Goal: Task Accomplishment & Management: Manage account settings

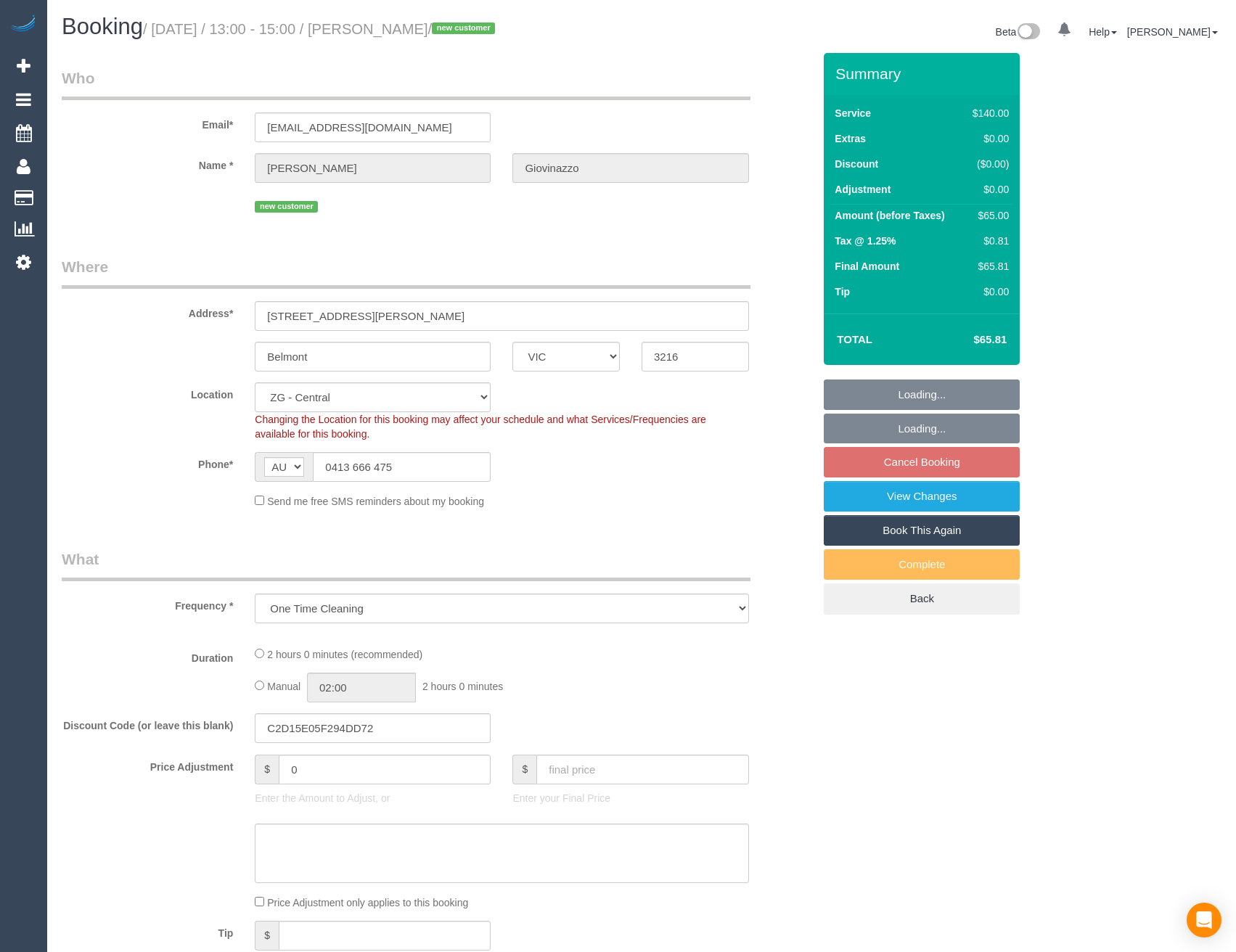
select select "VIC"
select select "number:28"
select select "number:14"
select select "number:18"
select select "number:22"
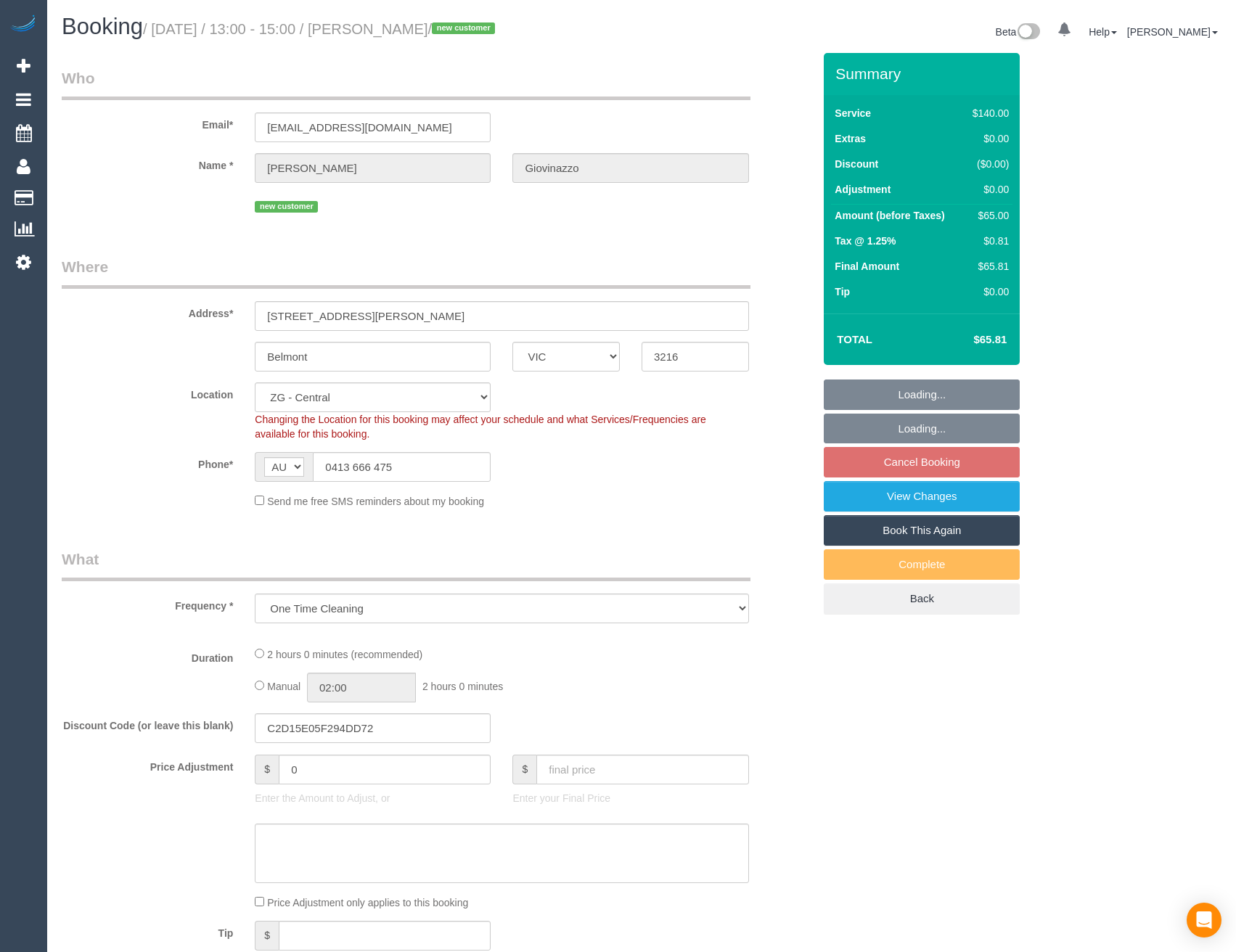
select select "number:13"
select select "string:stripe-pm_1RzSEy2GScqysDRV07uykih9"
select select "spot7"
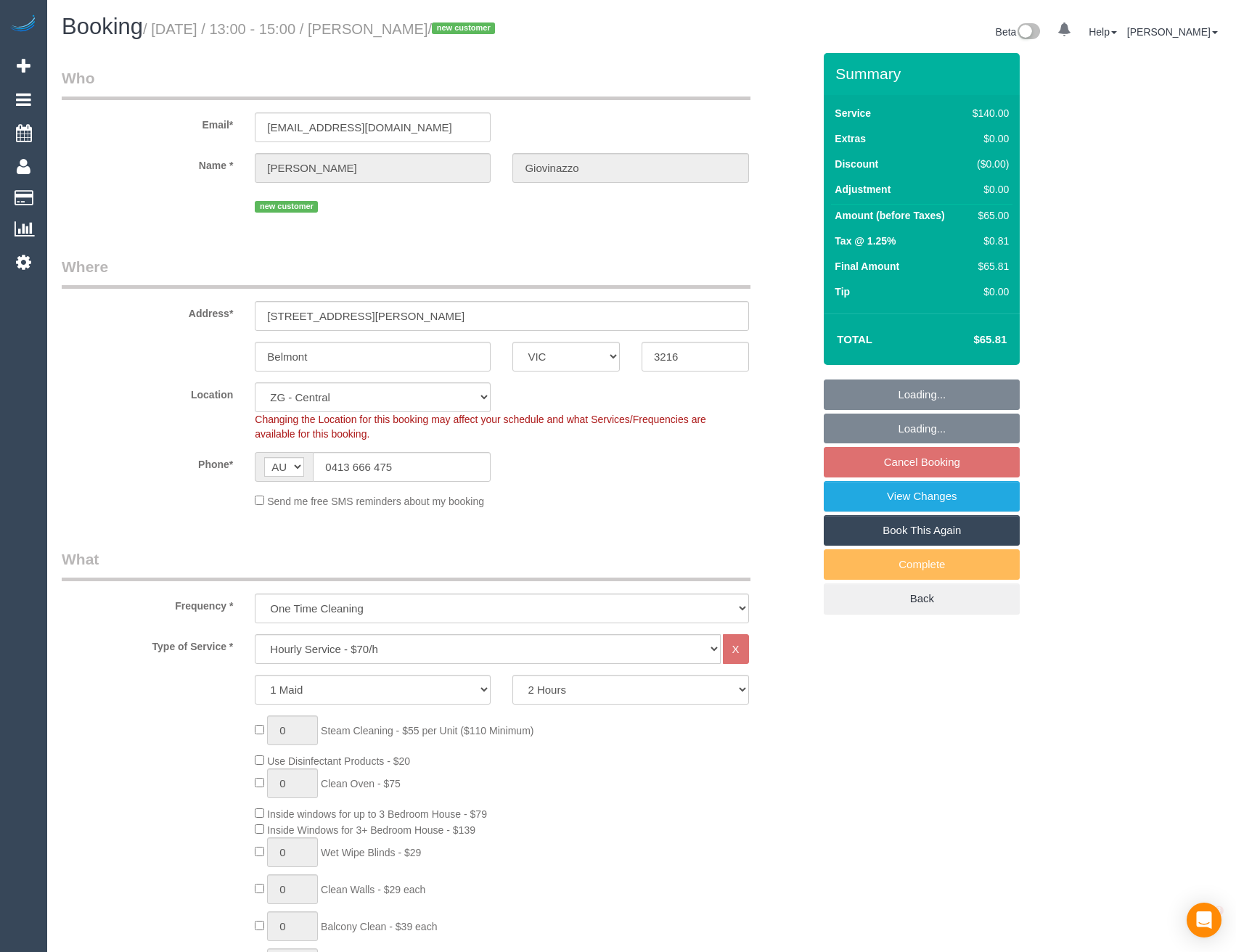
select select "object:909"
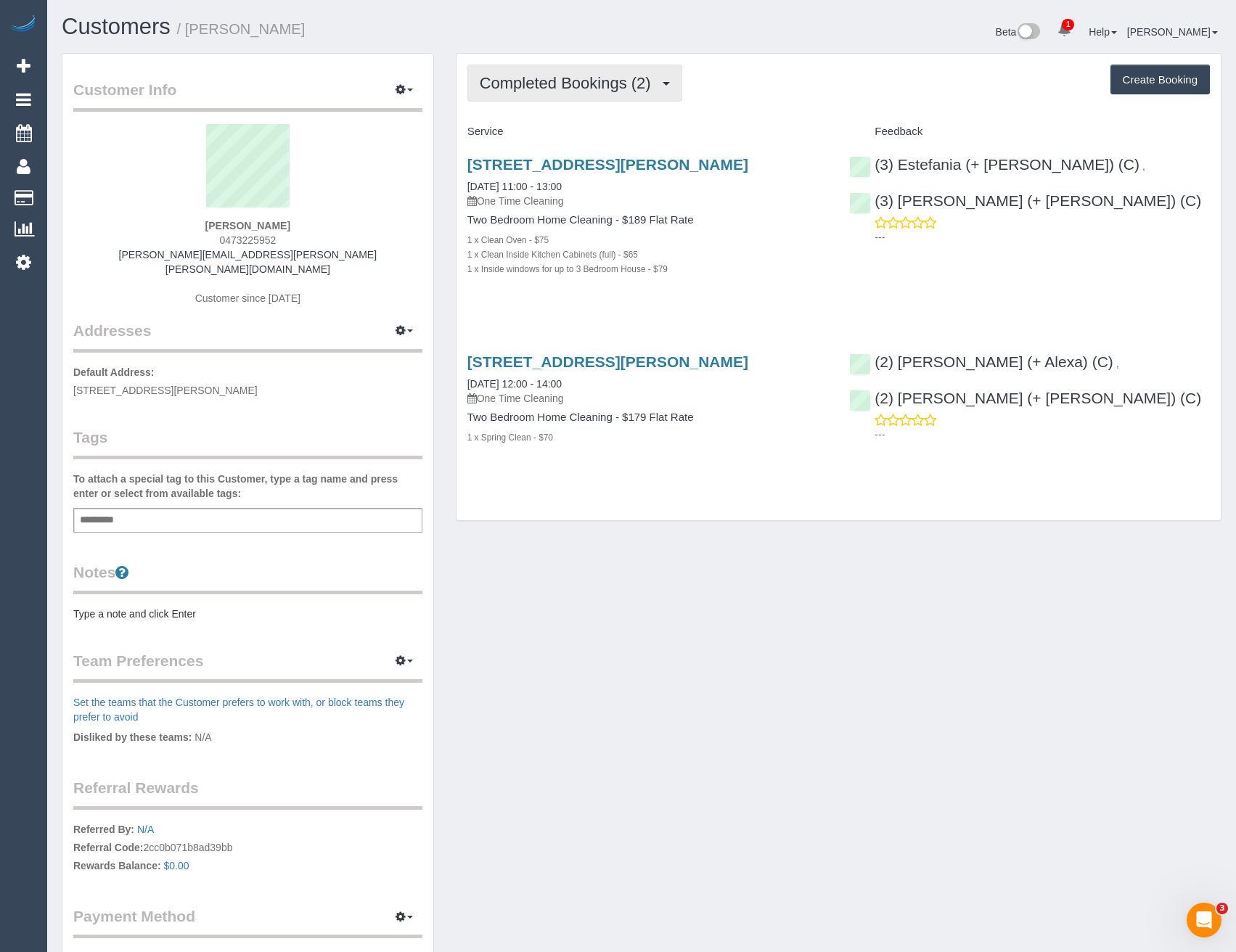
click at [604, 91] on span "Completed Bookings (2)" at bounding box center [569, 83] width 178 height 18
click at [773, 319] on div "Service Feedback [STREET_ADDRESS][PERSON_NAME] [DATE] 11:00 - 13:00 One Time Cl…" at bounding box center [838, 296] width 742 height 354
click at [652, 168] on link "[STREET_ADDRESS][PERSON_NAME]" at bounding box center [607, 165] width 281 height 17
click at [611, 92] on button "Completed Bookings (2)" at bounding box center [575, 83] width 215 height 37
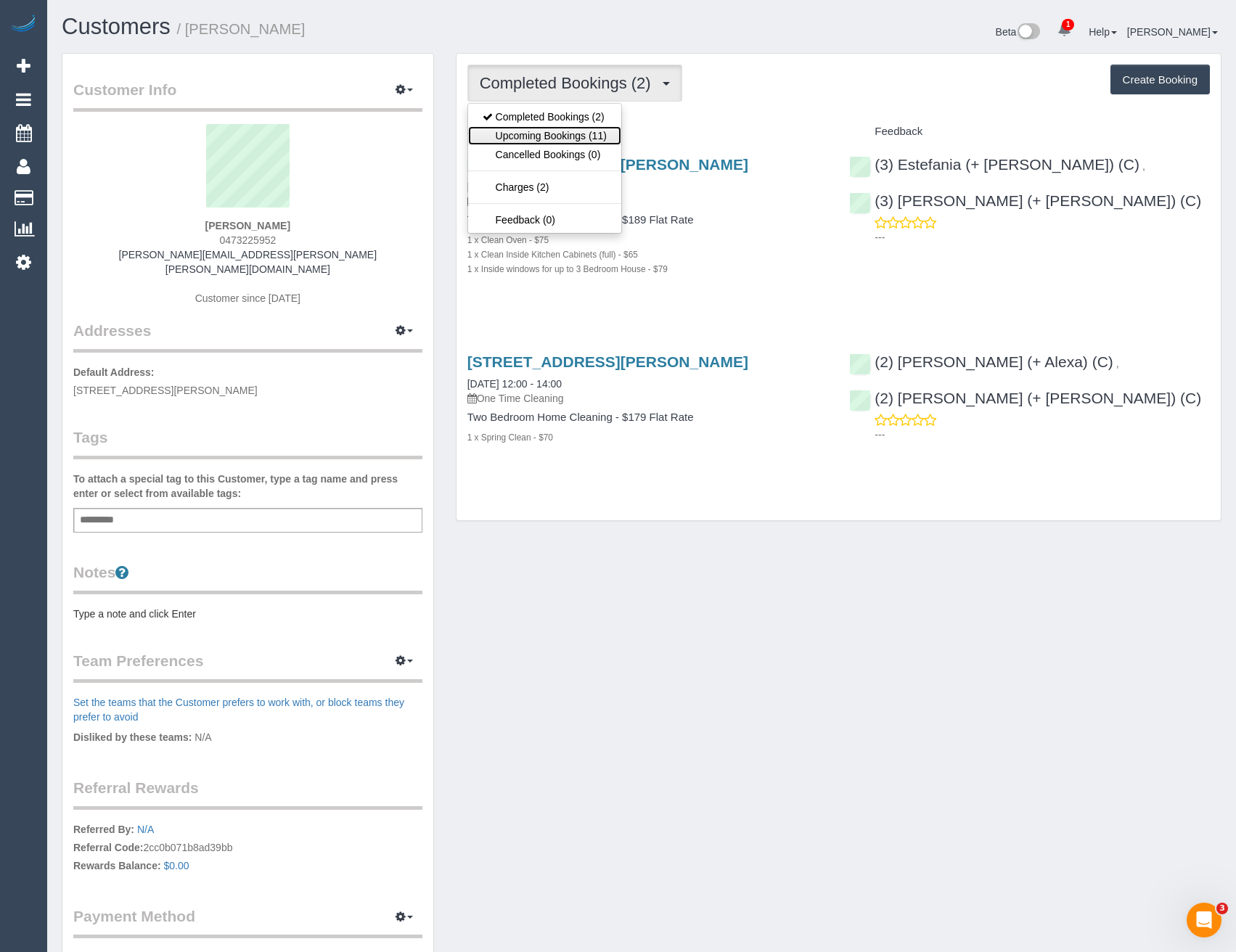
click at [604, 128] on link "Upcoming Bookings (11)" at bounding box center [544, 136] width 153 height 19
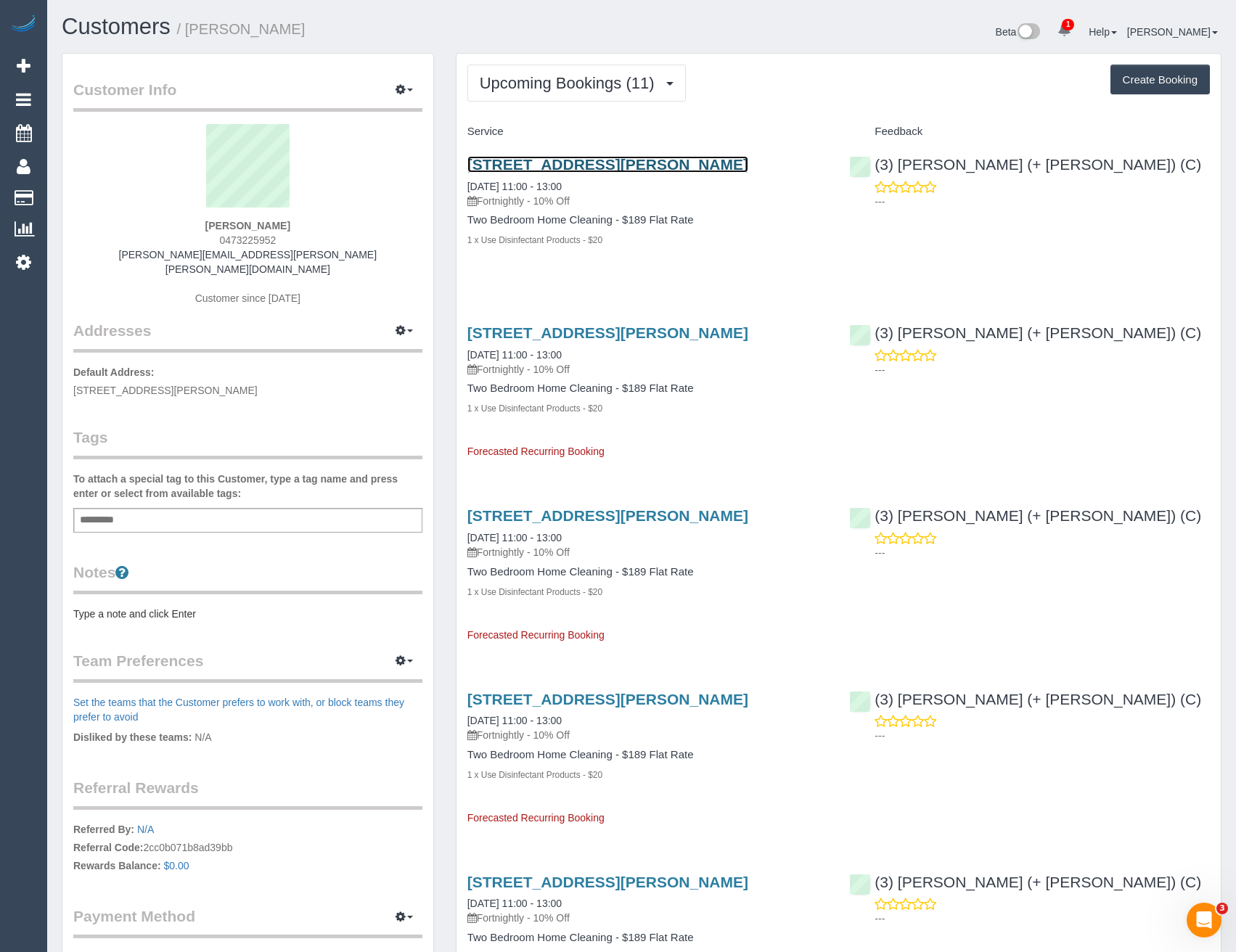
click at [569, 162] on link "25 Bennett Street, Fitzroy North, VIC 3068" at bounding box center [607, 165] width 281 height 17
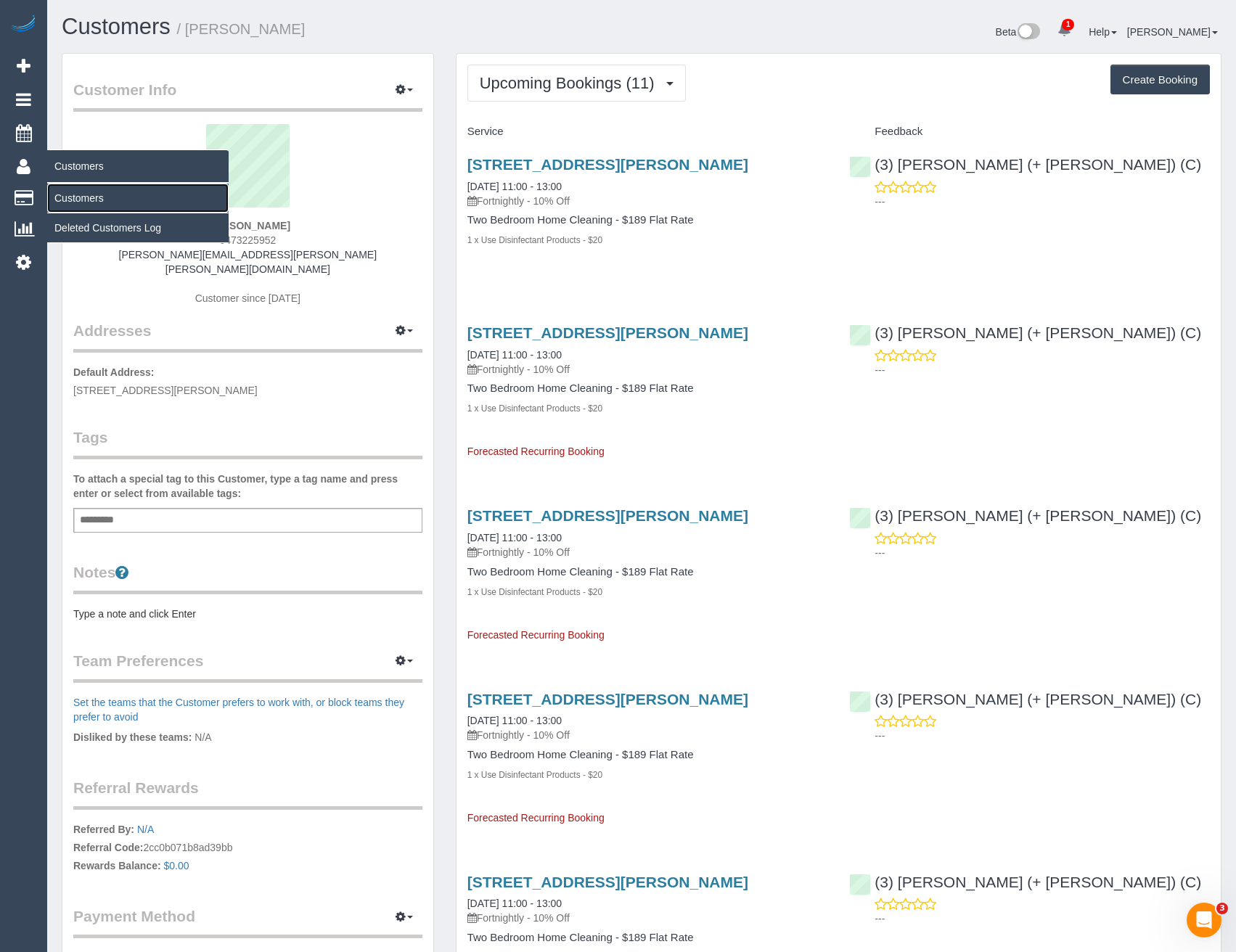
drag, startPoint x: 82, startPoint y: 202, endPoint x: 107, endPoint y: 200, distance: 25.1
click at [82, 202] on link "Customers" at bounding box center [138, 198] width 181 height 29
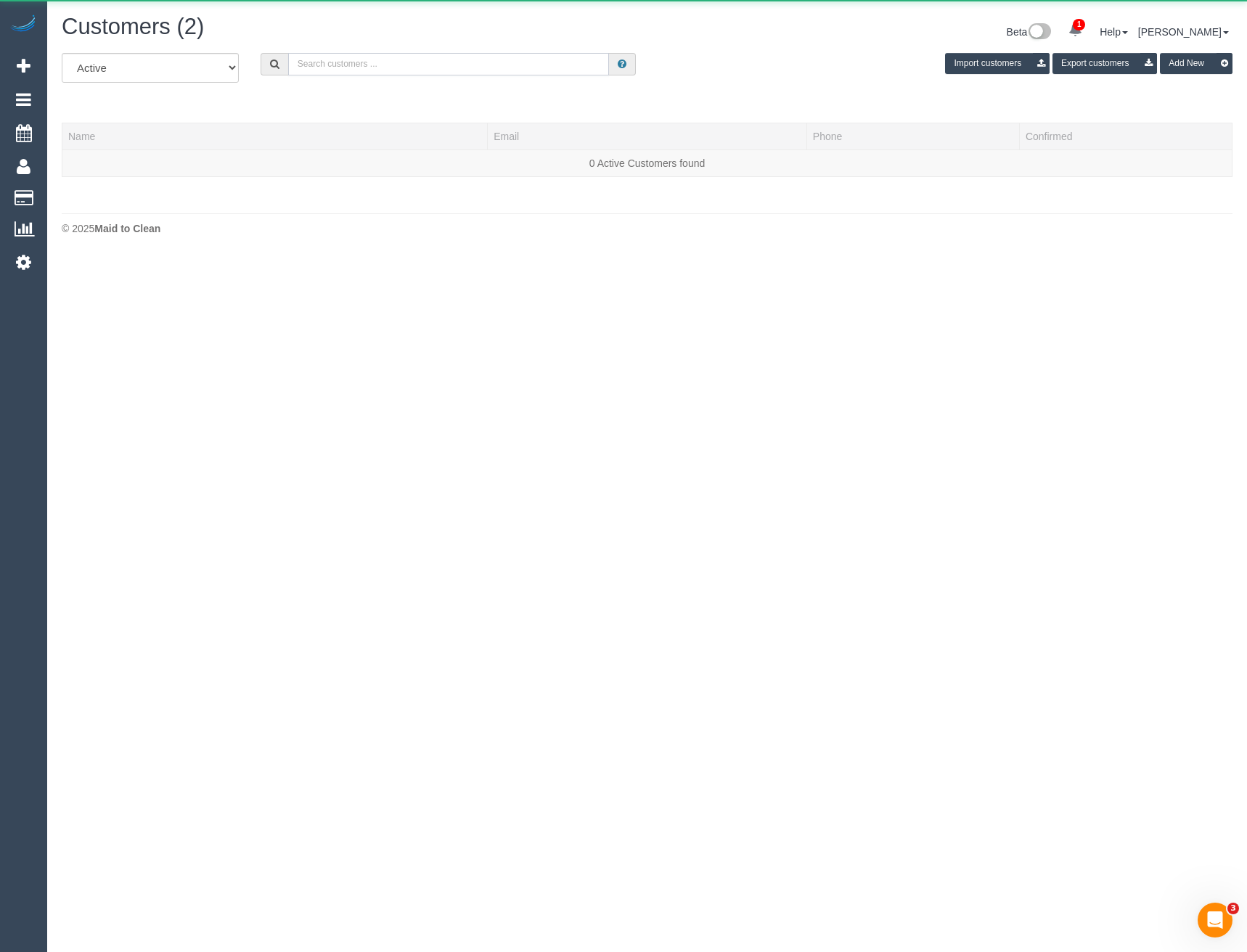
click at [385, 70] on input "text" at bounding box center [449, 65] width 322 height 23
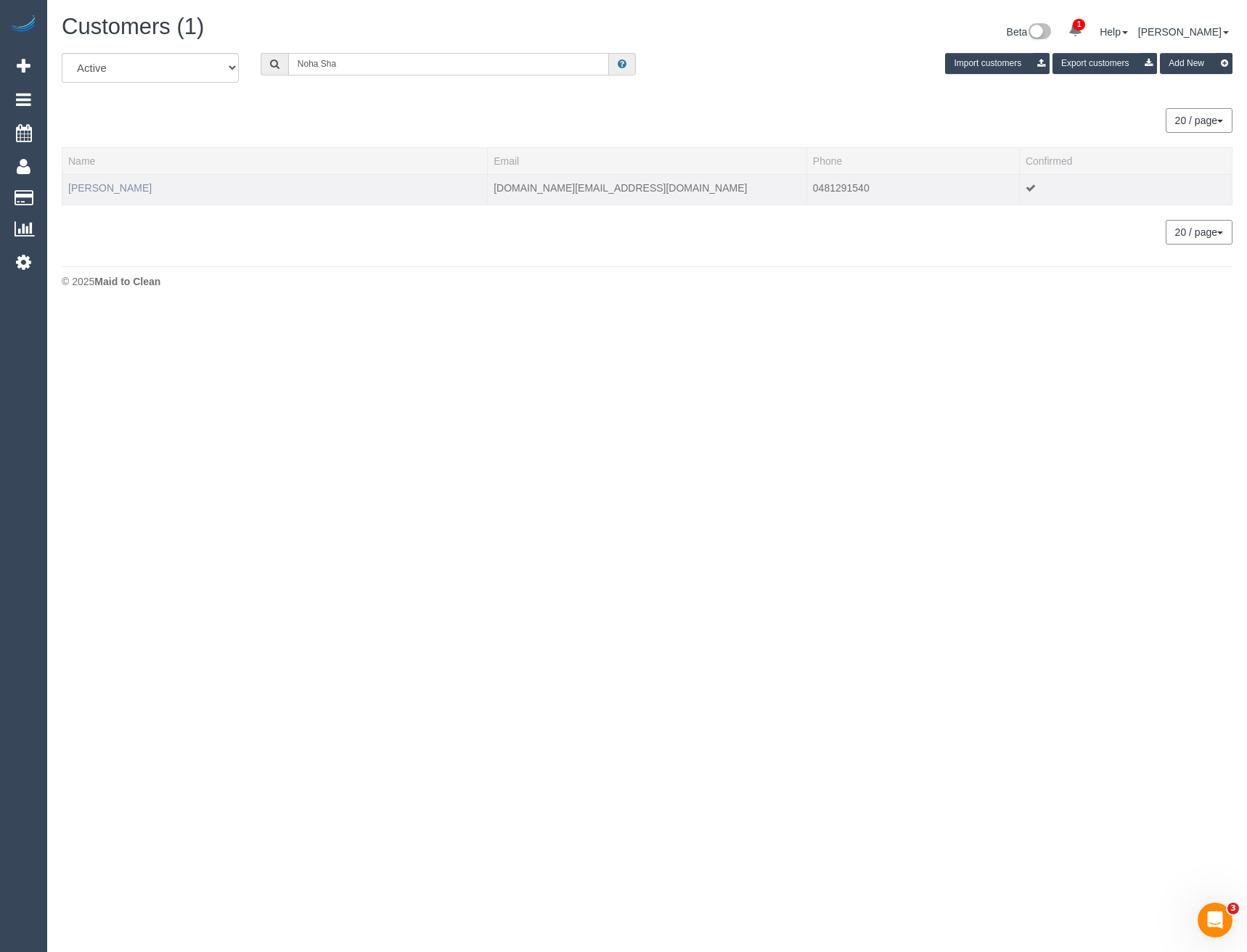
type input "Noha Sha"
click at [111, 187] on link "Noha Shaban" at bounding box center [111, 188] width 84 height 11
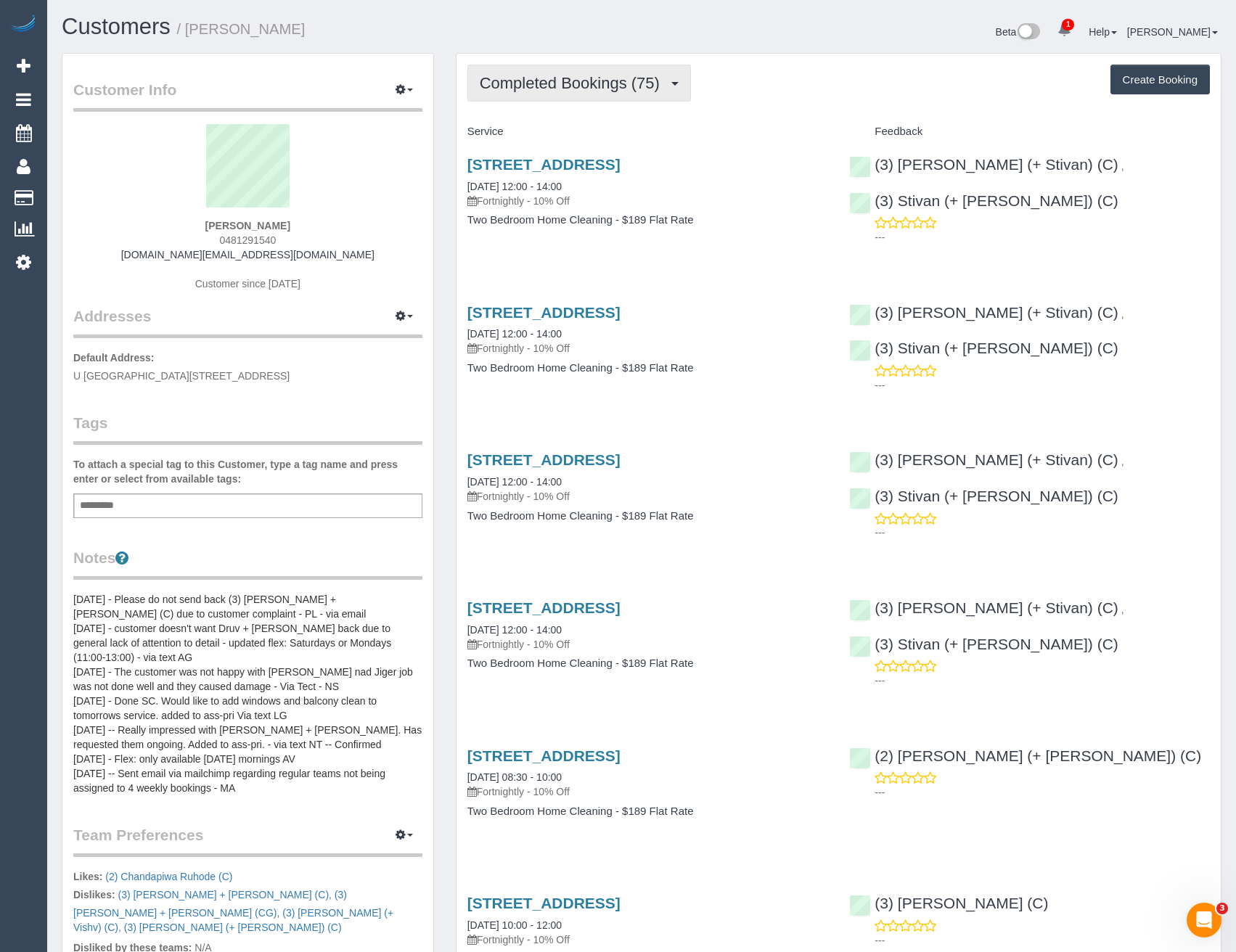
click at [570, 89] on span "Completed Bookings (75)" at bounding box center [574, 83] width 187 height 18
click at [569, 165] on link "Unit 106 252 Bay Road Sandringham, Melbourne, VIC 3191" at bounding box center [543, 165] width 153 height 17
click at [562, 92] on button "Completed Bookings (75)" at bounding box center [578, 83] width 223 height 37
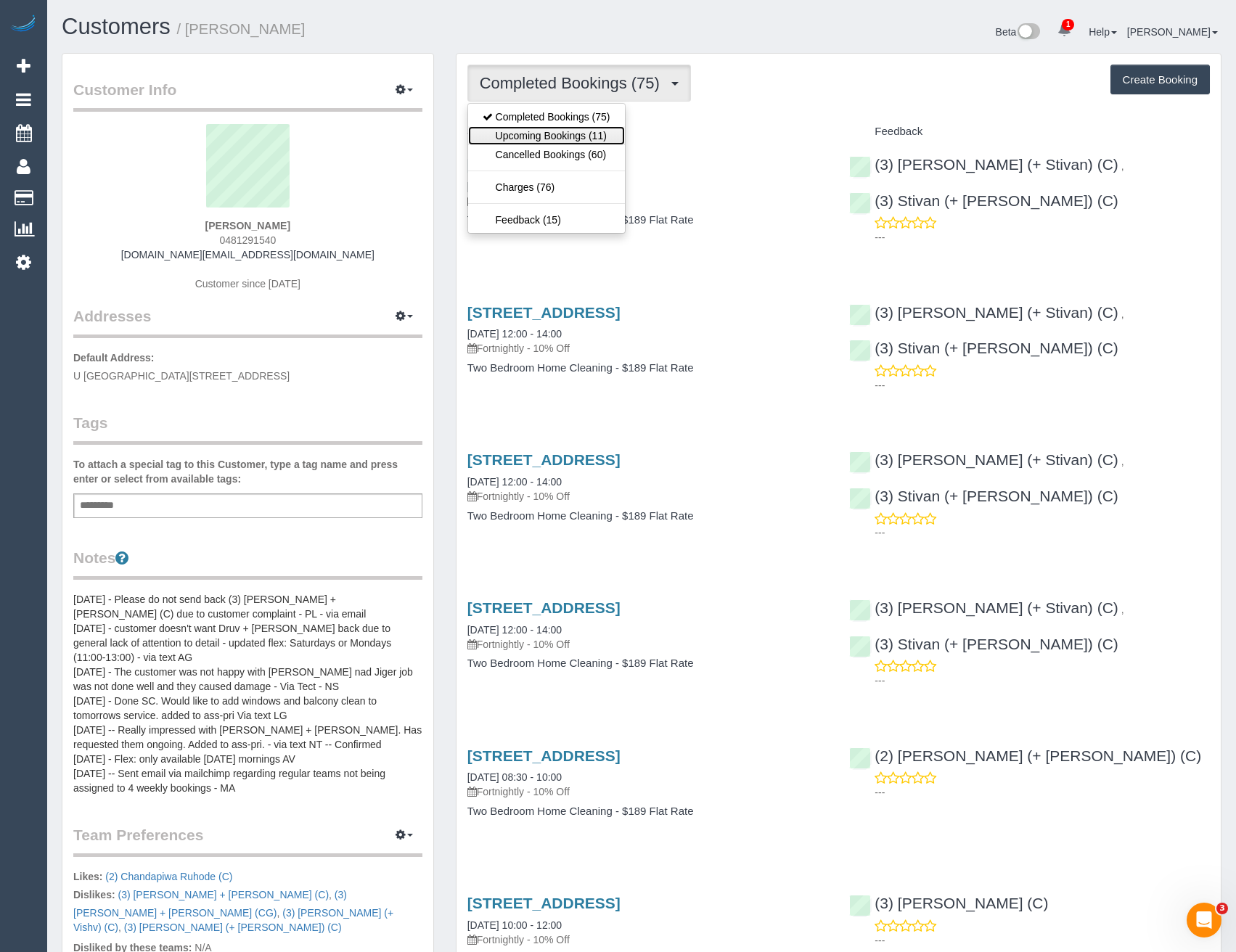
click at [578, 136] on link "Upcoming Bookings (11)" at bounding box center [546, 136] width 157 height 19
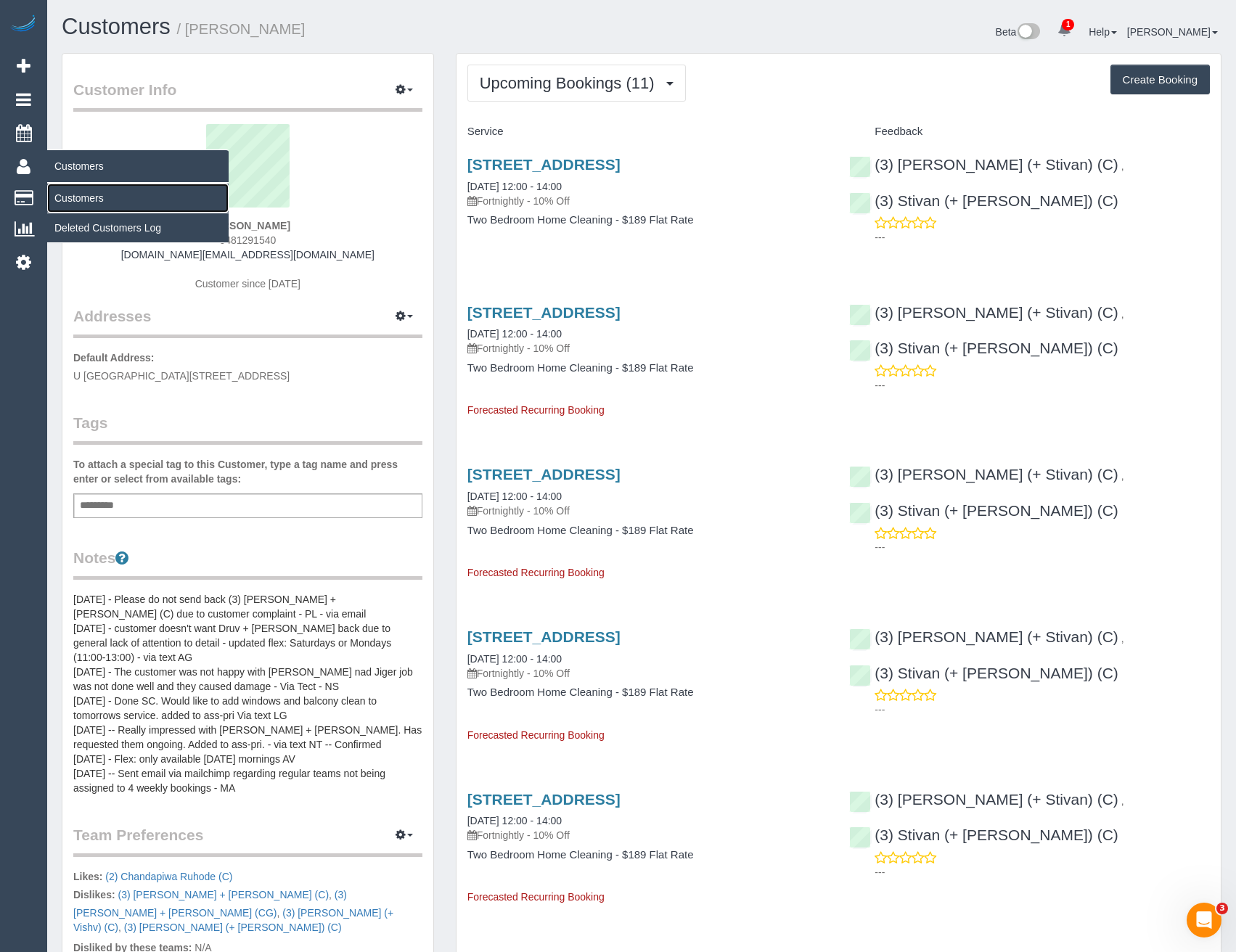
click at [82, 204] on link "Customers" at bounding box center [138, 198] width 181 height 29
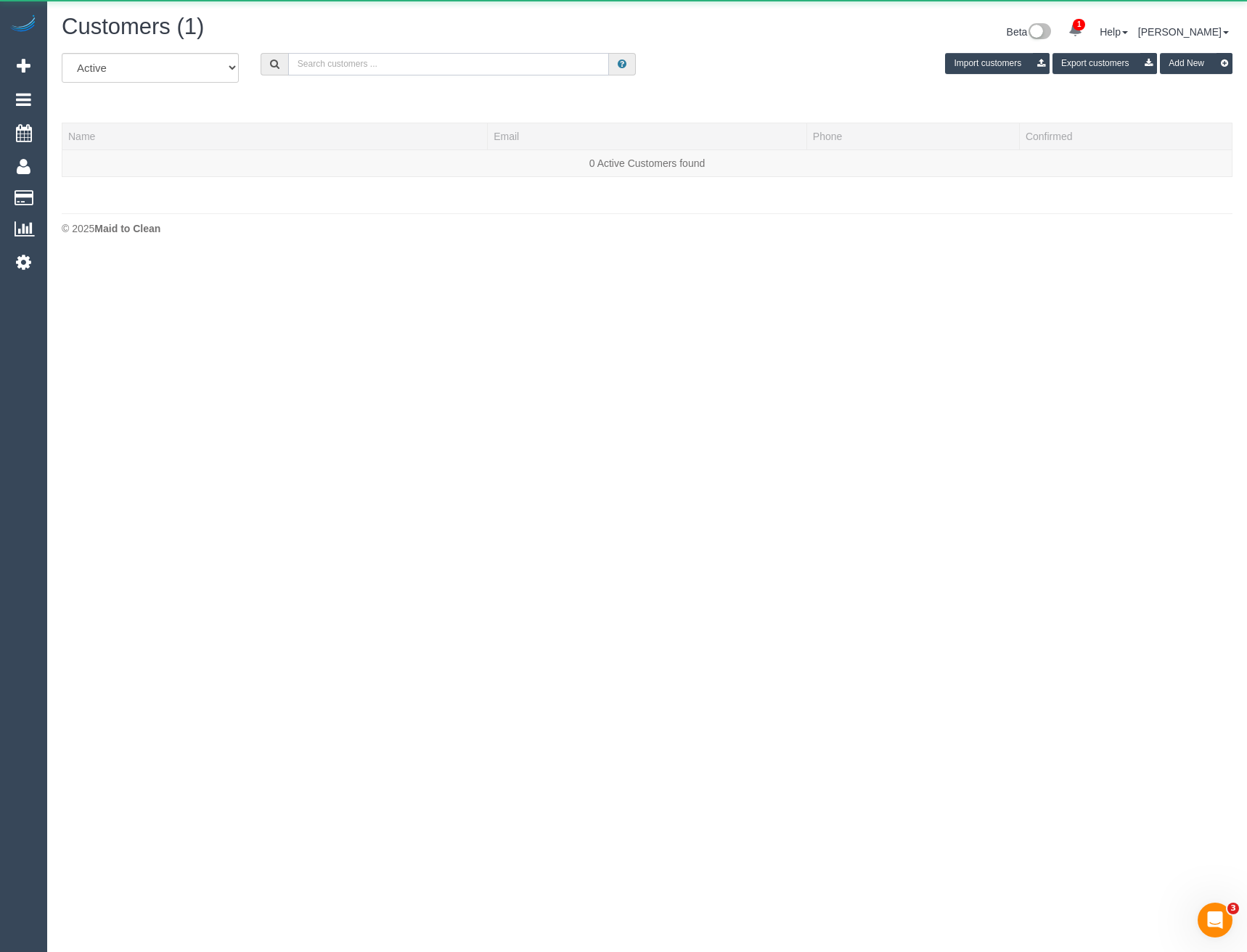
click at [477, 61] on input "text" at bounding box center [449, 65] width 322 height 23
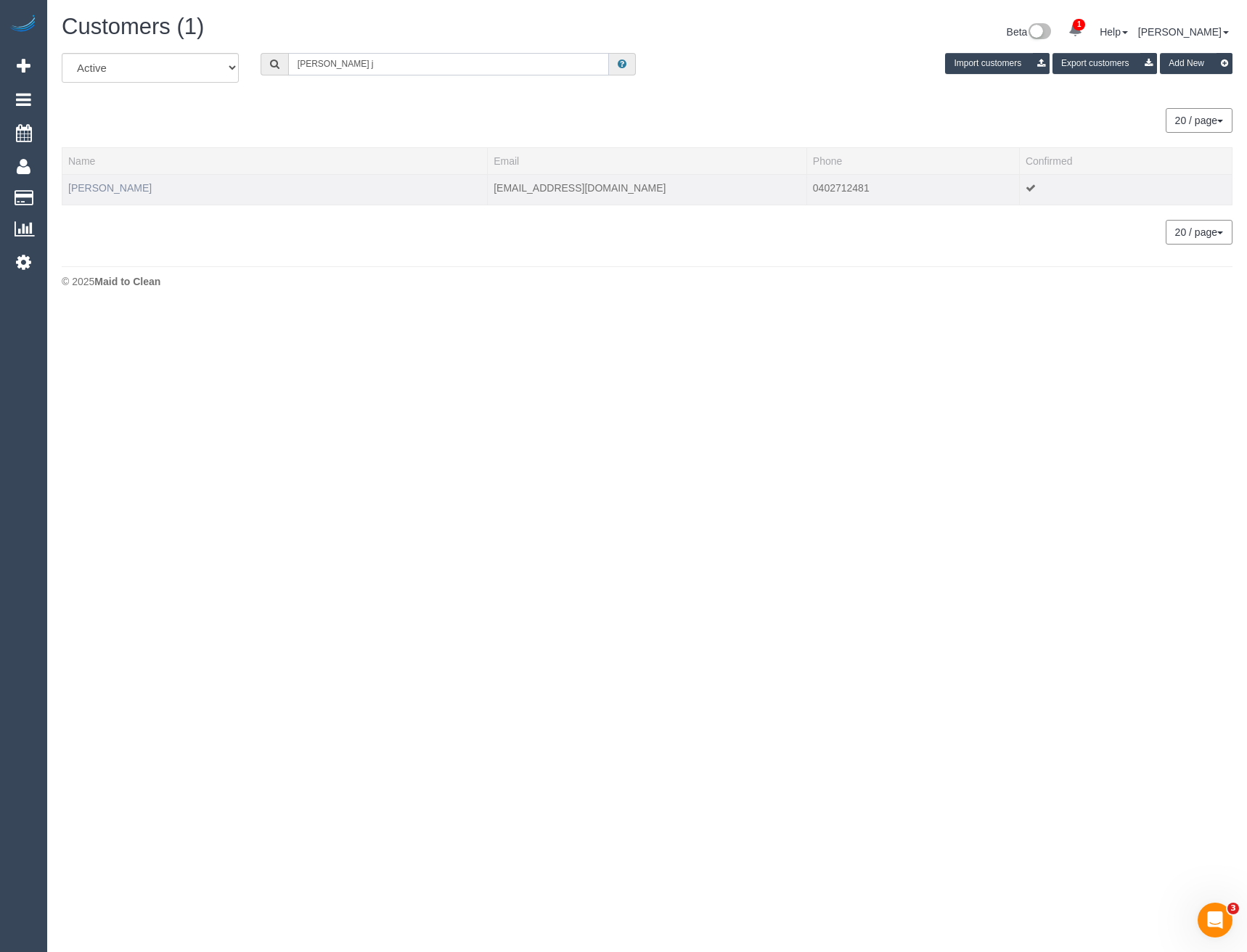
type input "Pavithra j"
click at [121, 183] on link "Pavithra Jayasekera" at bounding box center [111, 188] width 84 height 11
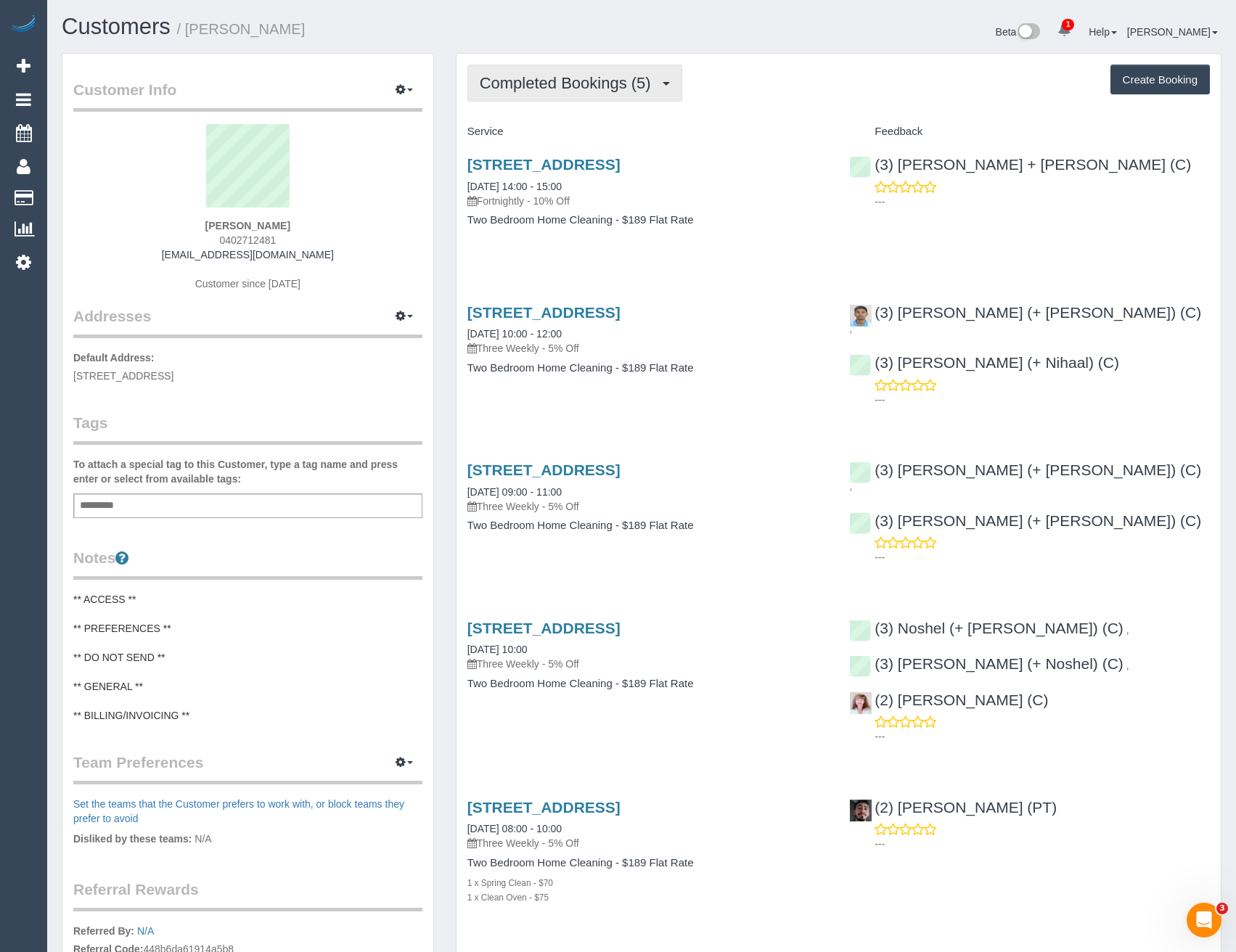
click at [658, 81] on span "Completed Bookings (5)" at bounding box center [569, 83] width 178 height 18
click at [850, 257] on div "Service Feedback 1 Villiers Street, 1, North Melbourne, VIC 3051 22/08/2025 14:…" at bounding box center [838, 527] width 742 height 814
click at [620, 77] on span "Completed Bookings (5)" at bounding box center [569, 83] width 178 height 18
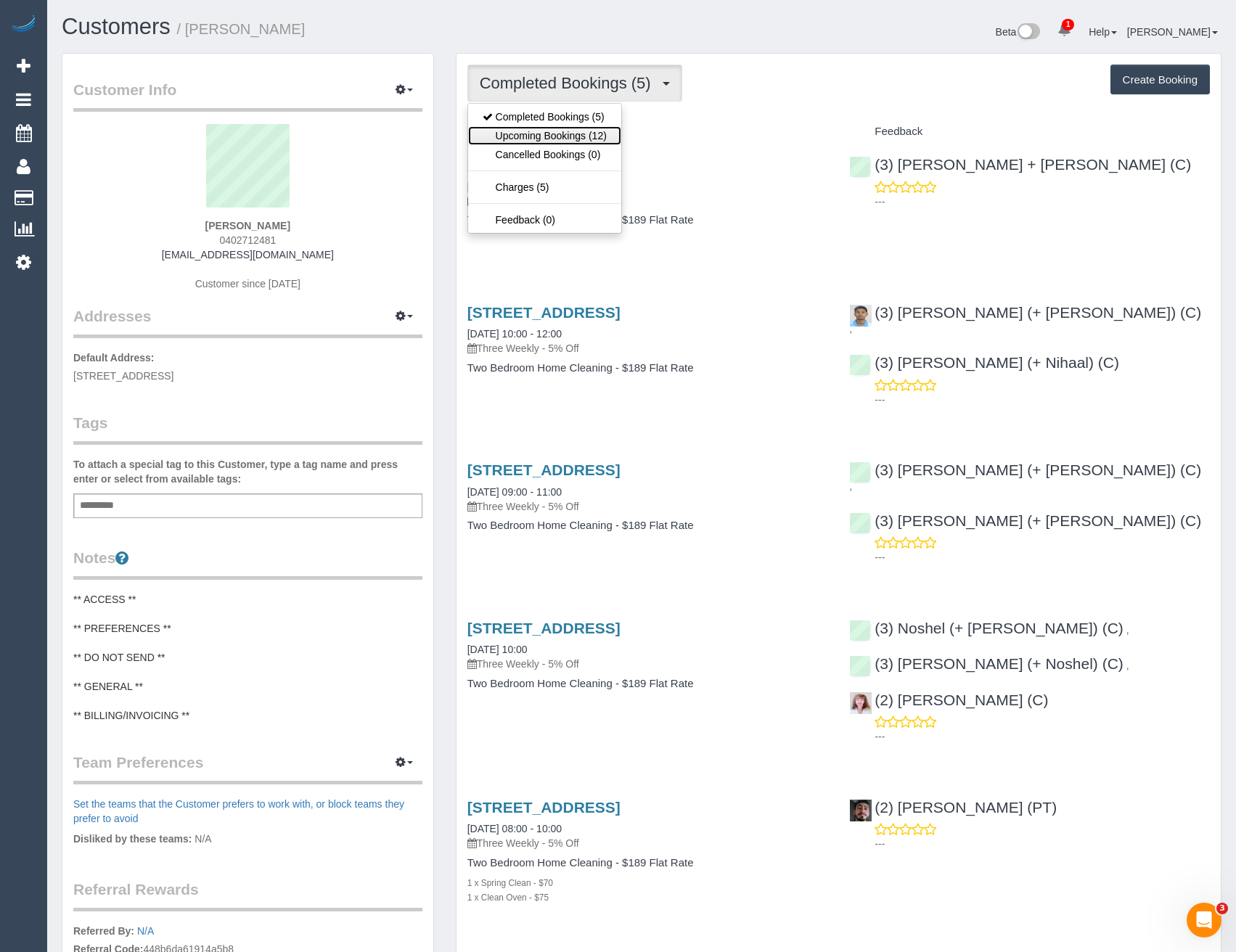
click at [604, 139] on link "Upcoming Bookings (12)" at bounding box center [544, 136] width 153 height 19
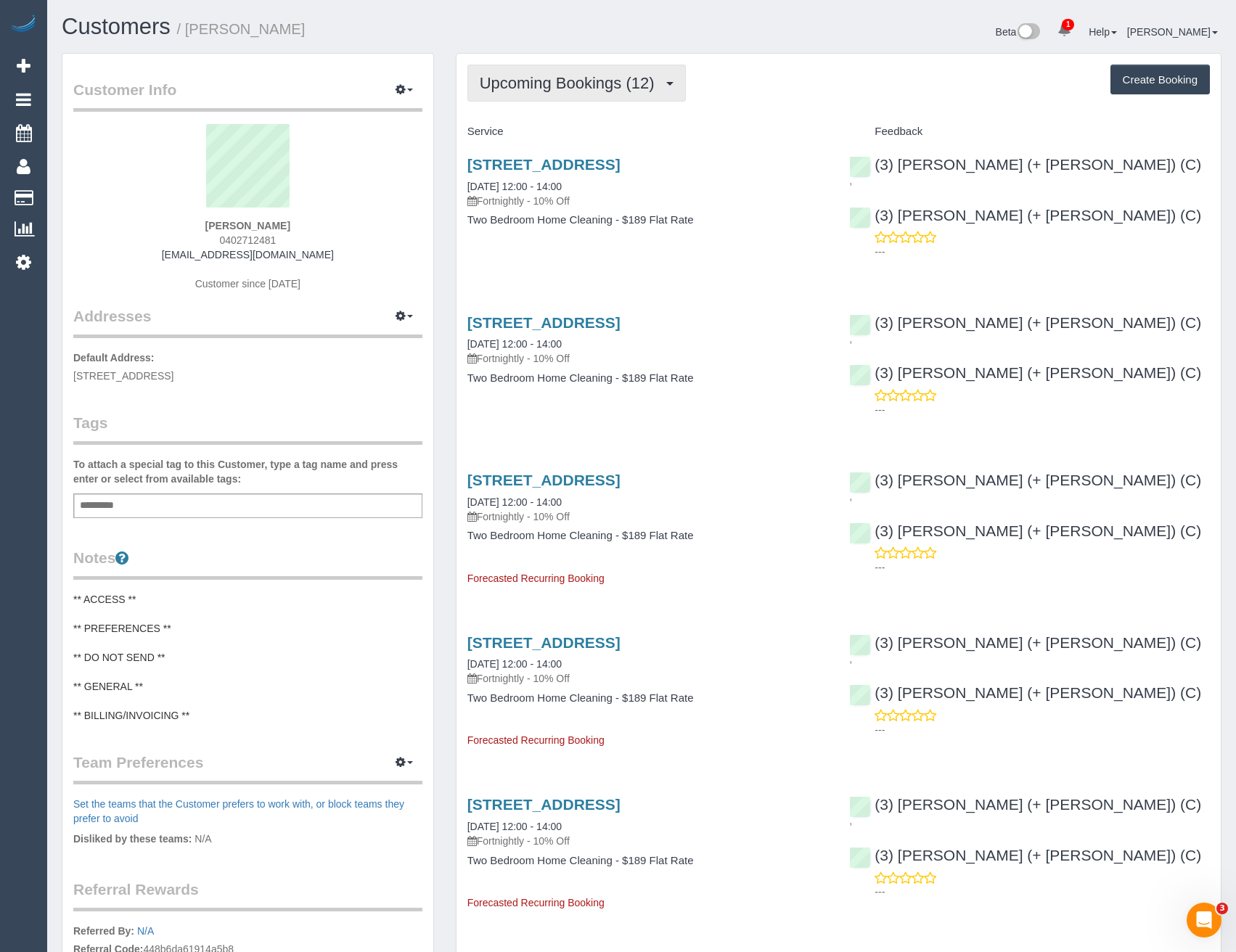
click at [616, 91] on span "Upcoming Bookings (12)" at bounding box center [571, 83] width 182 height 18
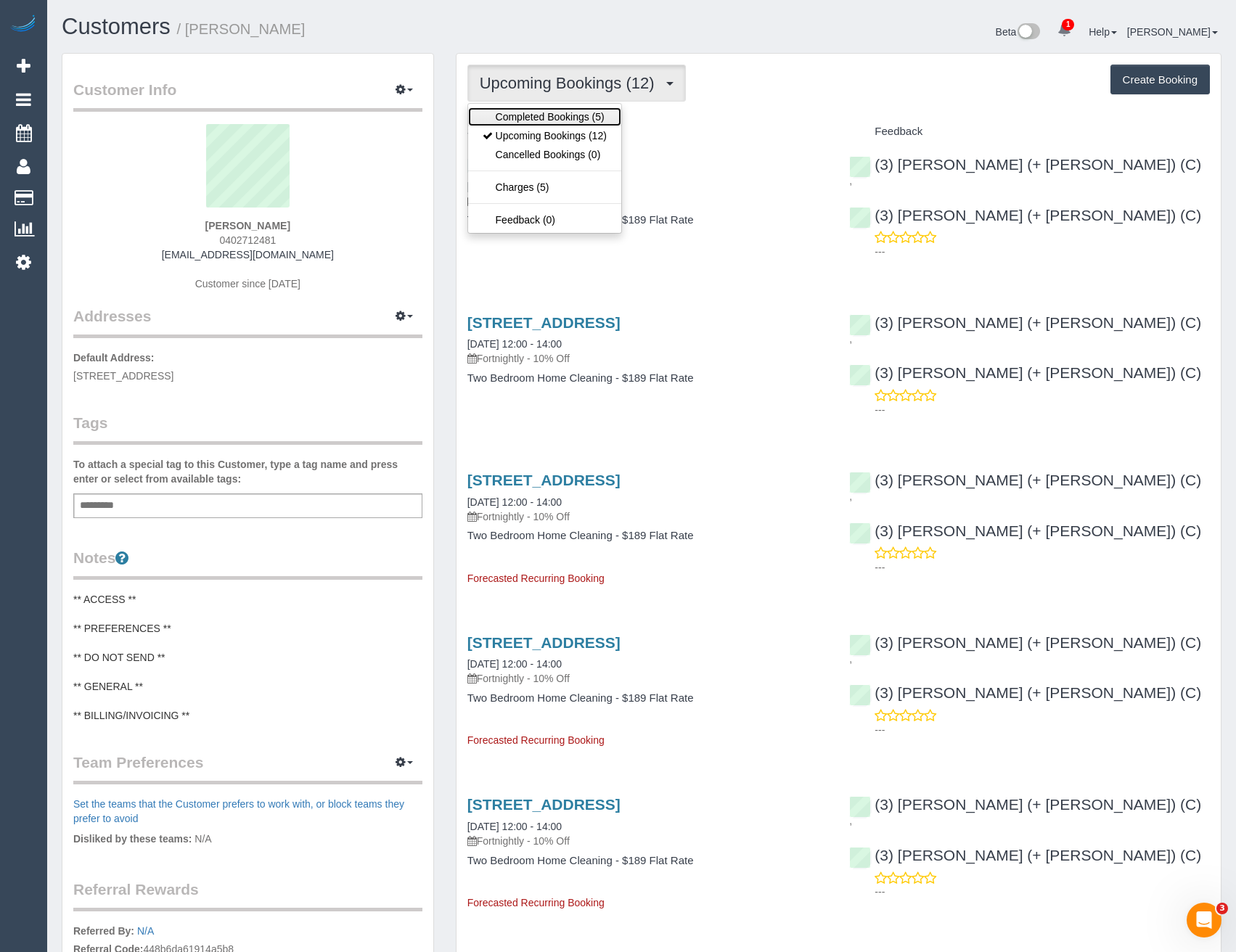
click at [594, 118] on link "Completed Bookings (5)" at bounding box center [544, 117] width 153 height 19
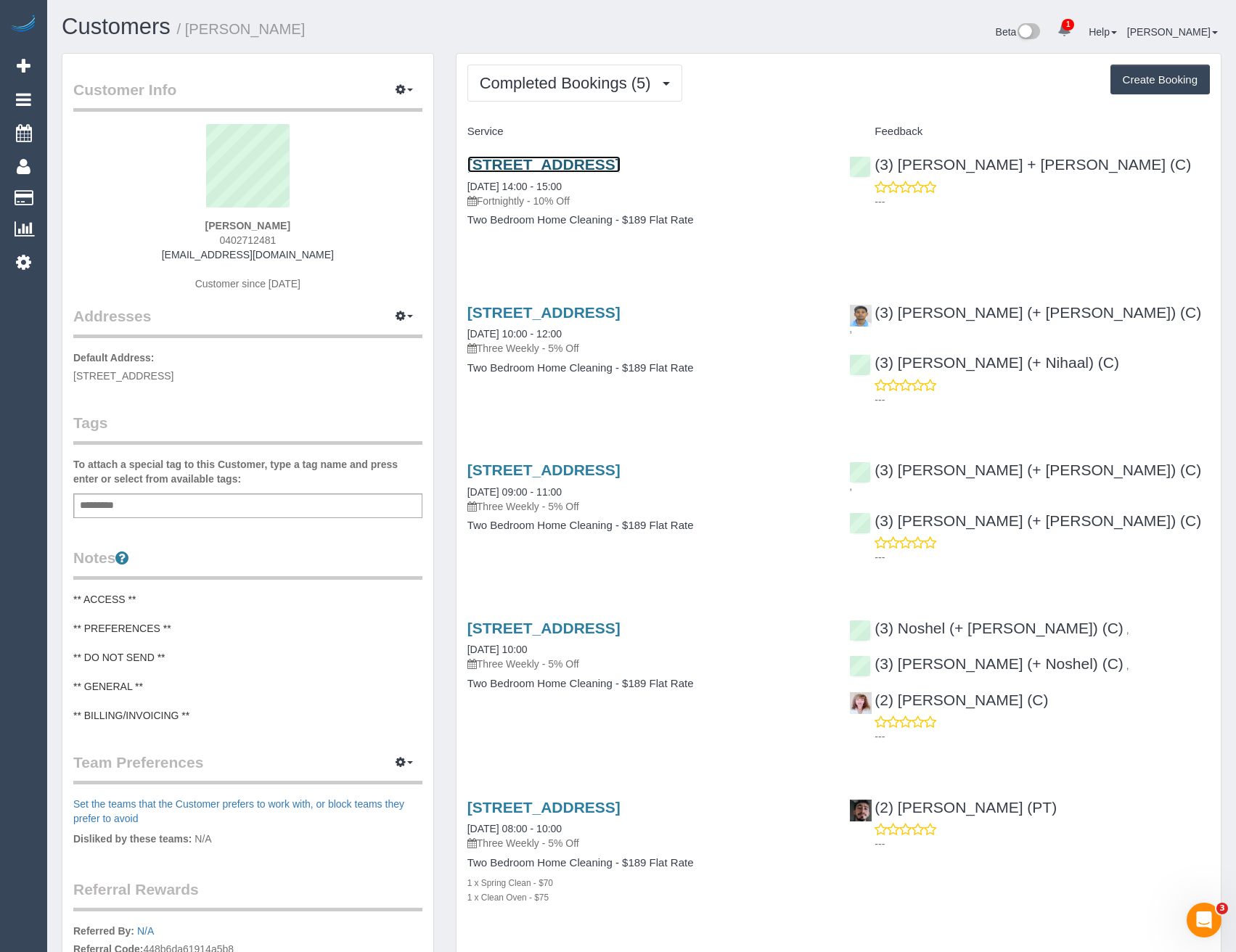
click at [620, 167] on link "1 Villiers Street, 1, North Melbourne, VIC 3051" at bounding box center [543, 165] width 153 height 17
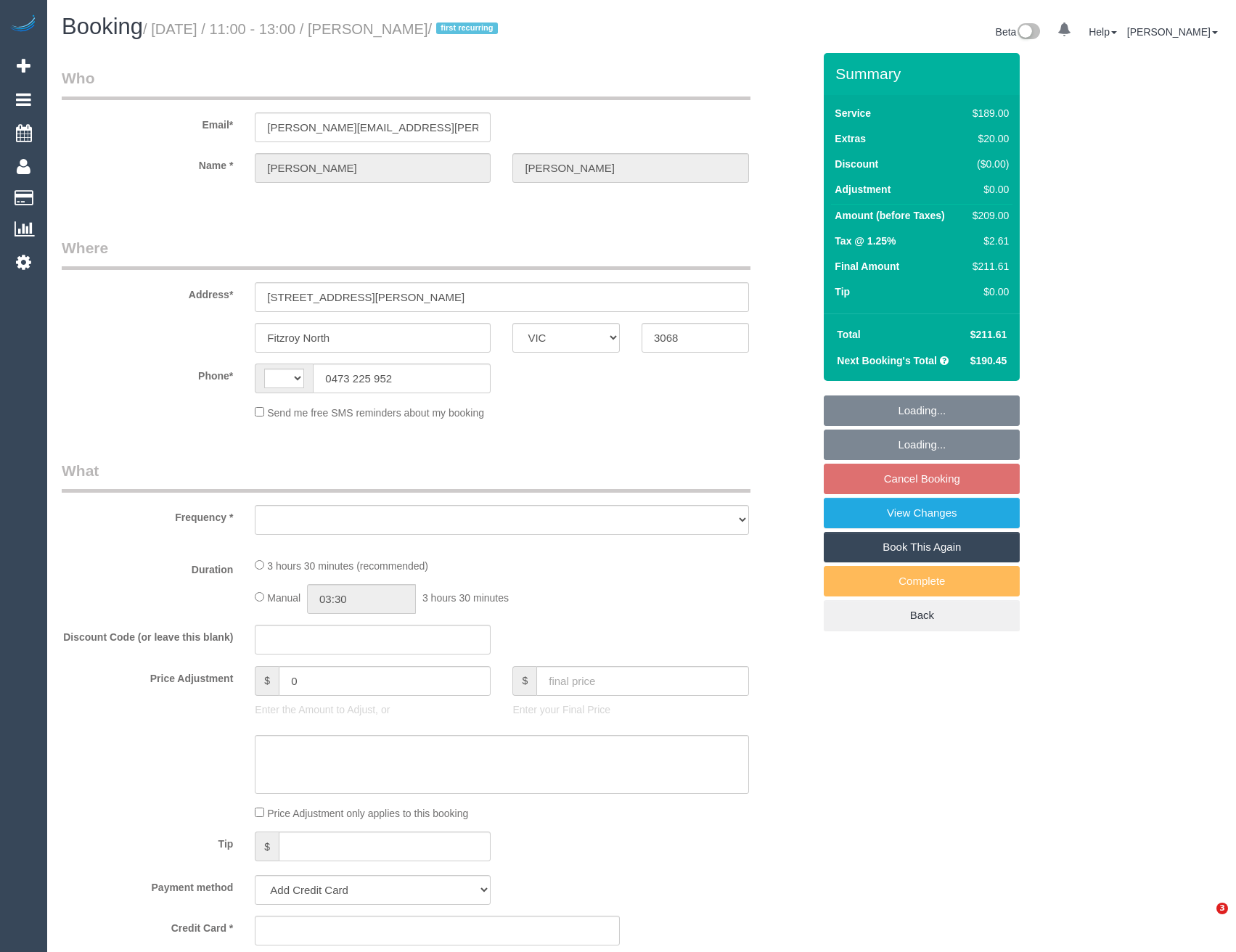
select select "VIC"
select select "object:386"
select select "number:29"
select select "number:15"
select select "number:19"
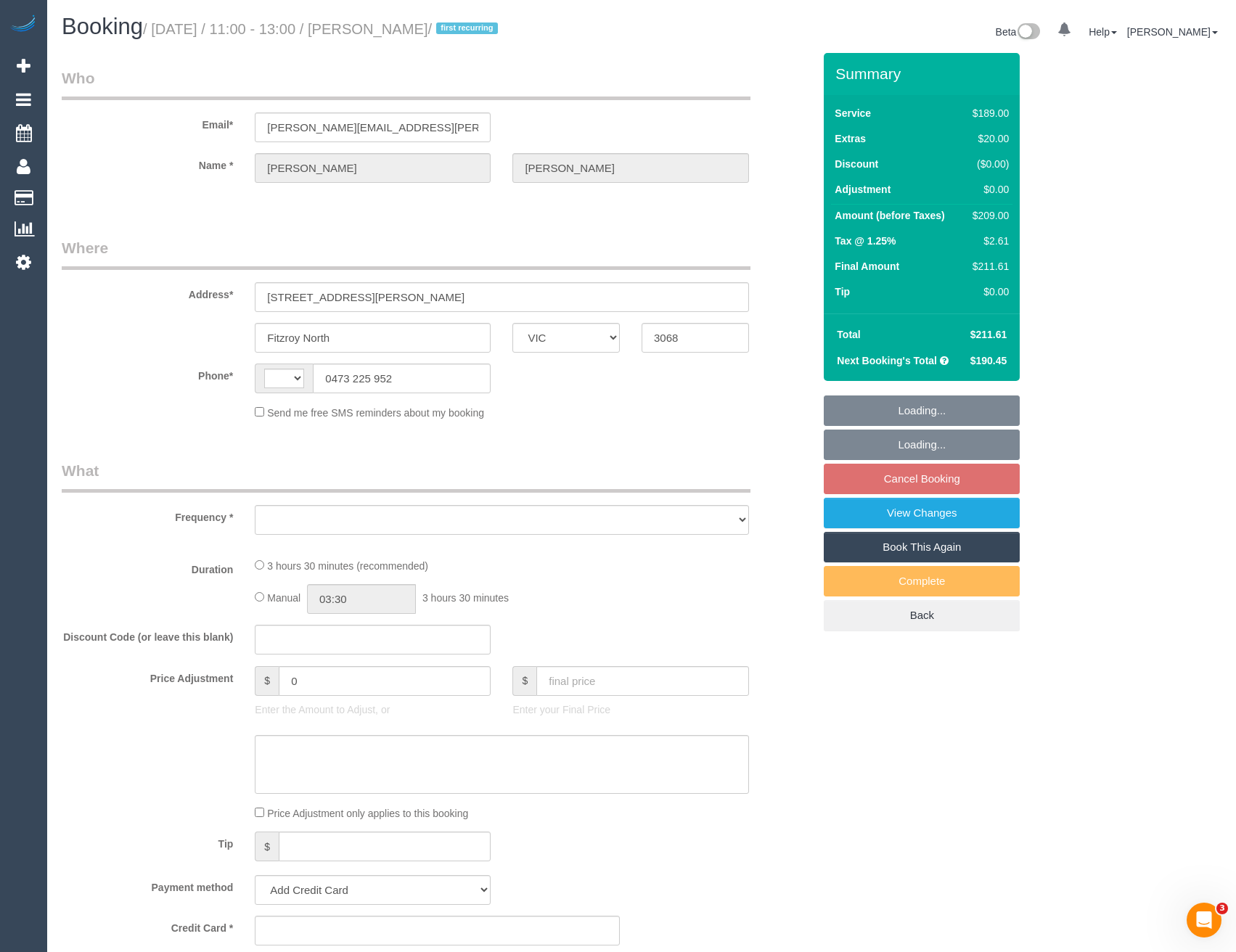
select select "number:22"
select select "number:33"
select select "number:11"
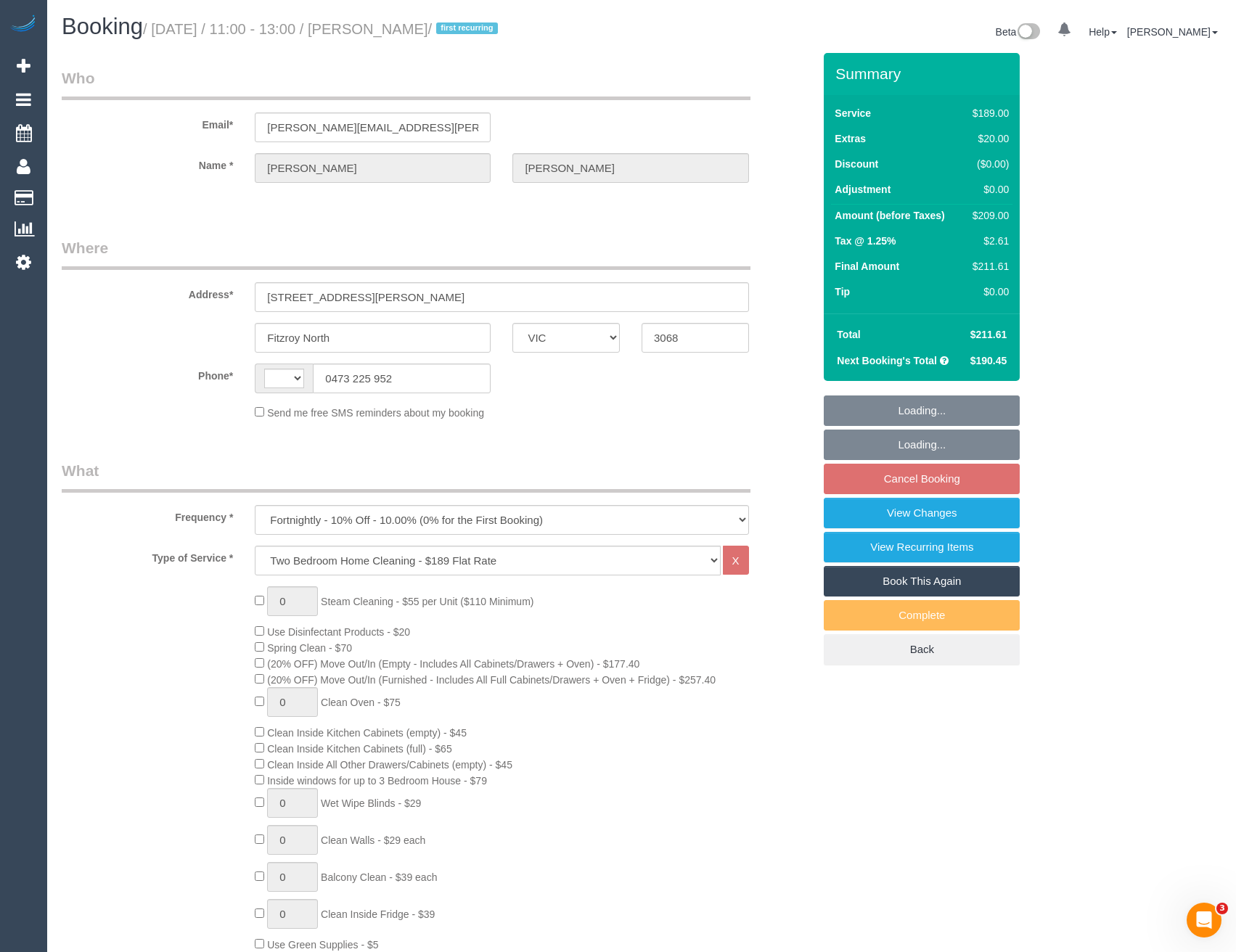
select select "string:AU"
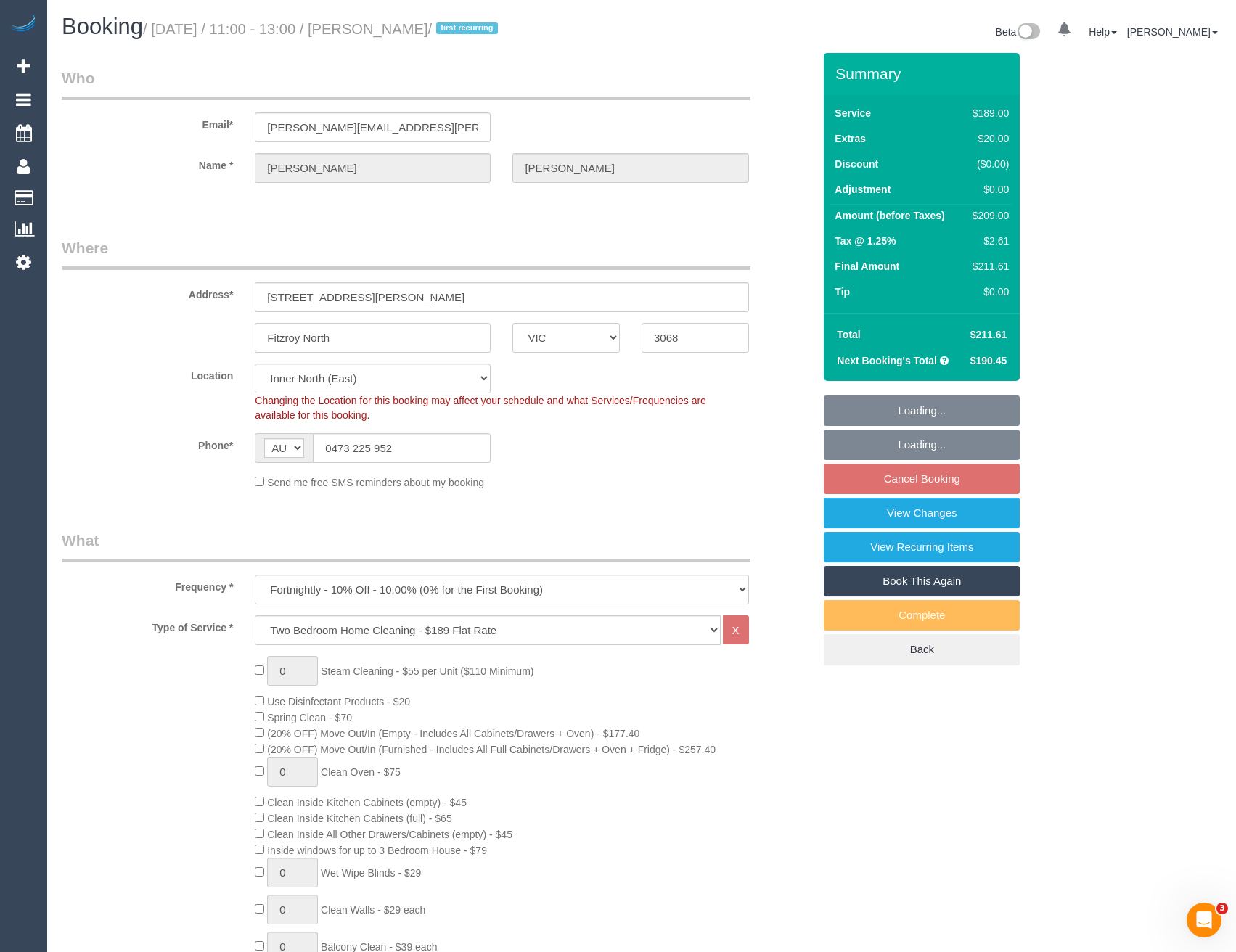
select select "string:stripe-pm_1RerMD2GScqysDRVJzzH2UlL"
select select "object:1643"
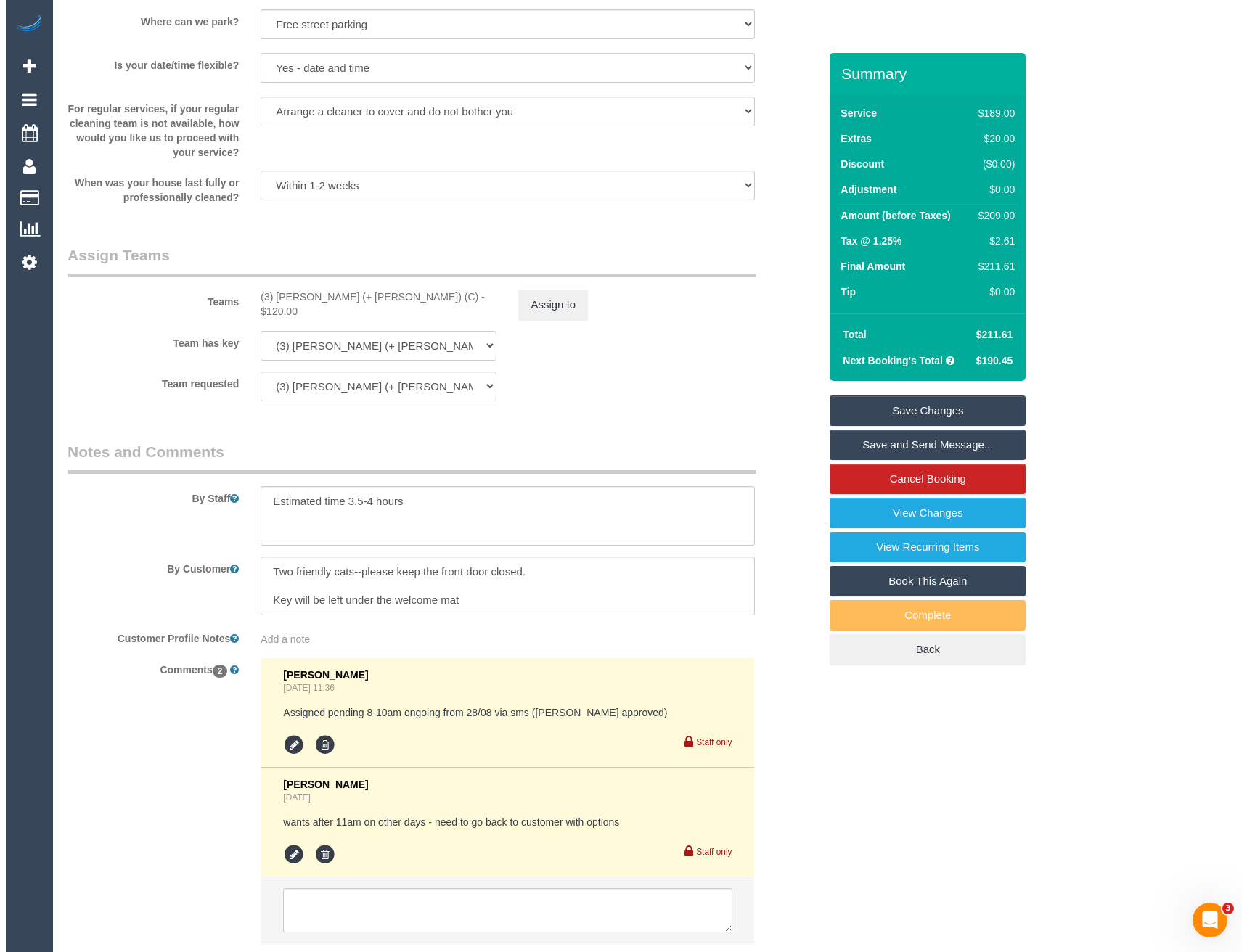
scroll to position [1915, 0]
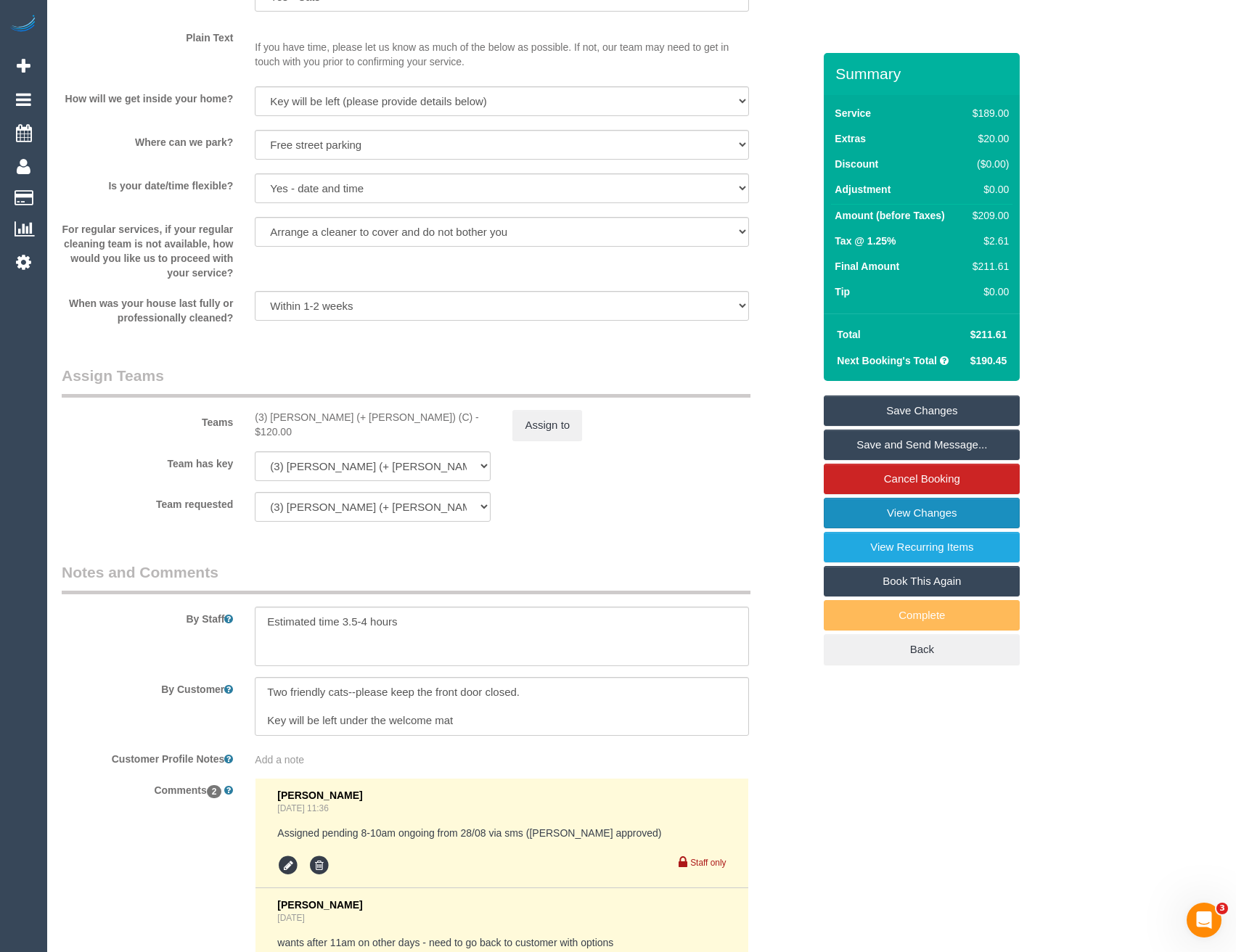
click at [949, 518] on link "View Changes" at bounding box center [921, 513] width 196 height 30
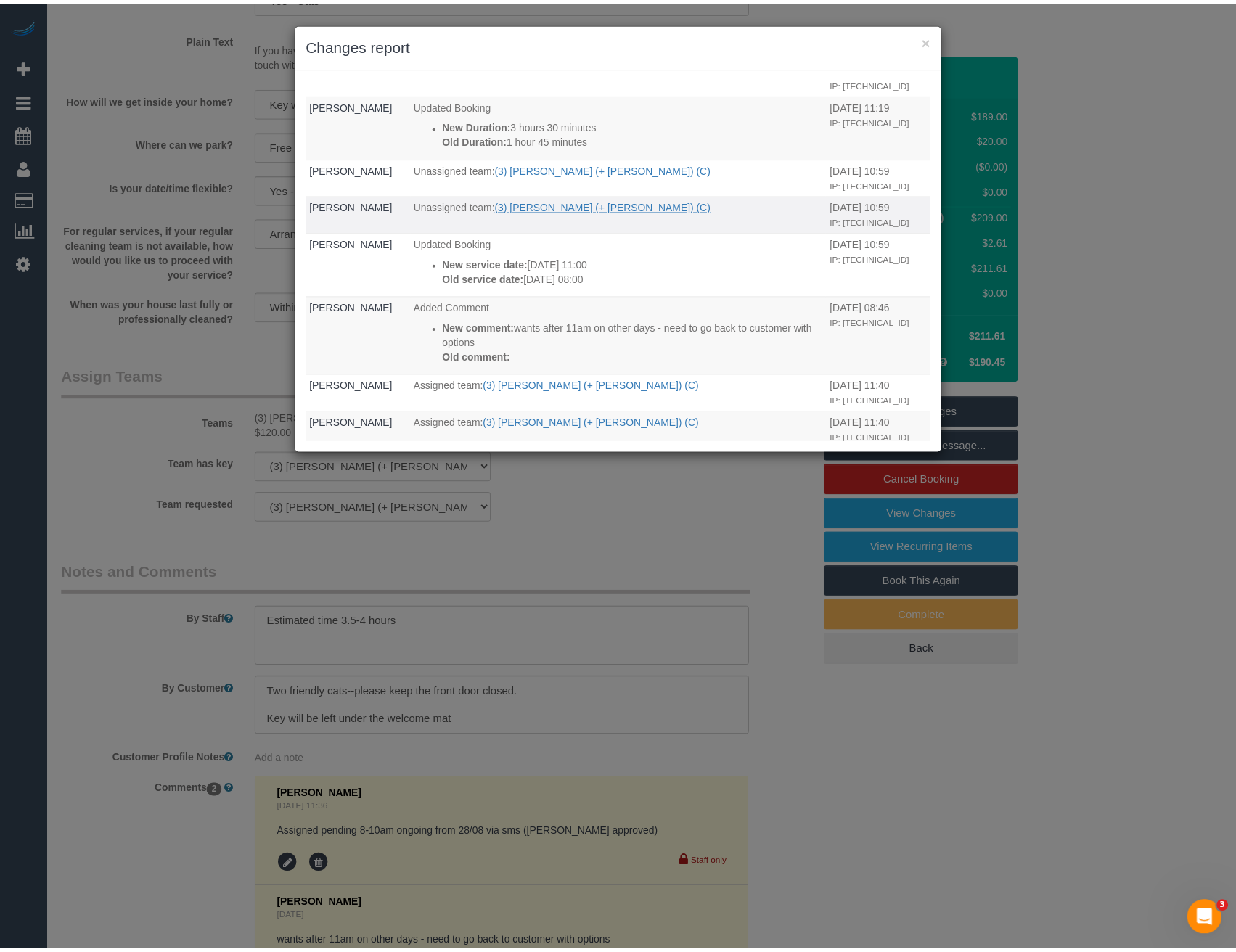
scroll to position [0, 0]
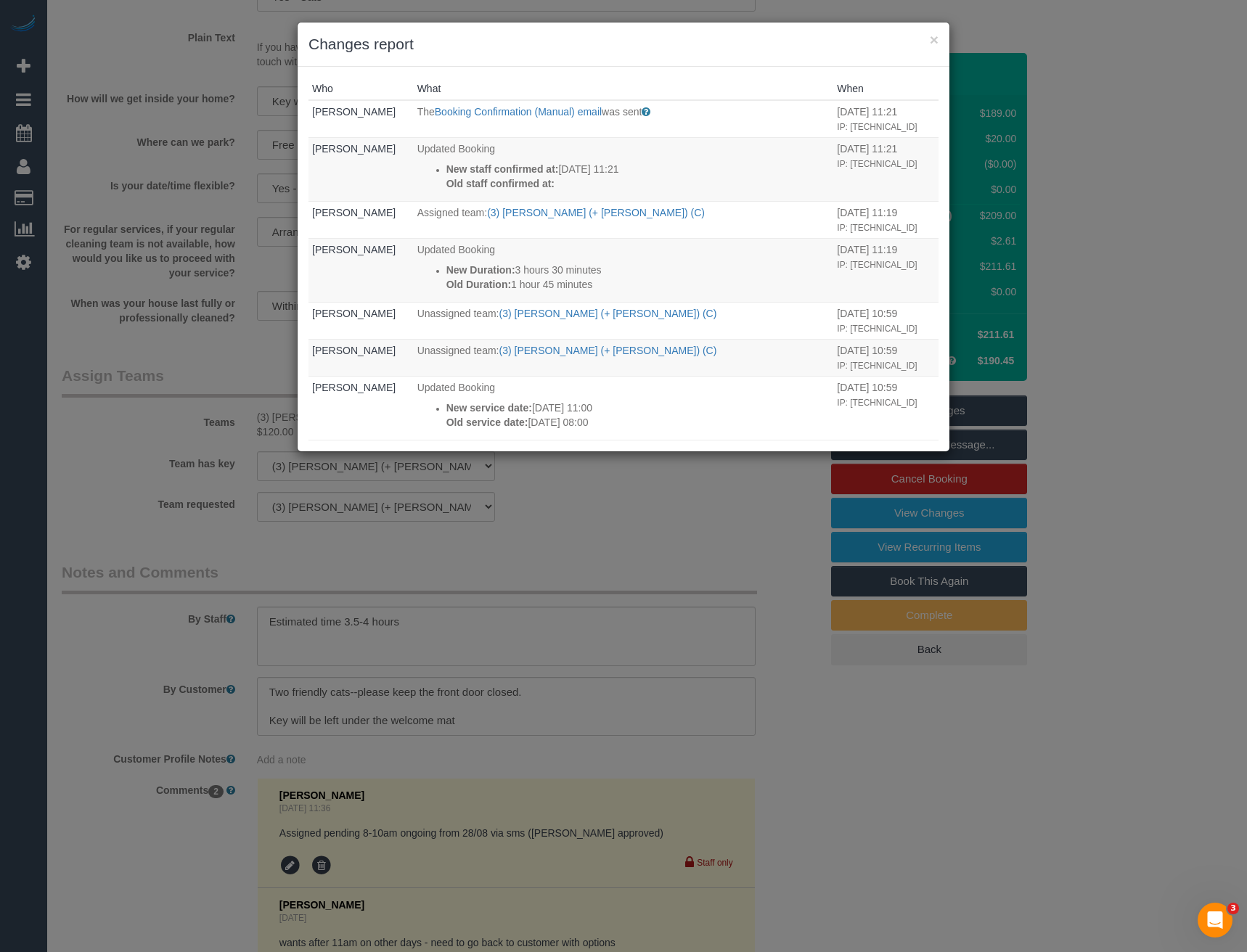
click at [621, 553] on div "× Changes report Who What When Steve Cranston The Booking Confirmation (Manual)…" at bounding box center [624, 476] width 1247 height 952
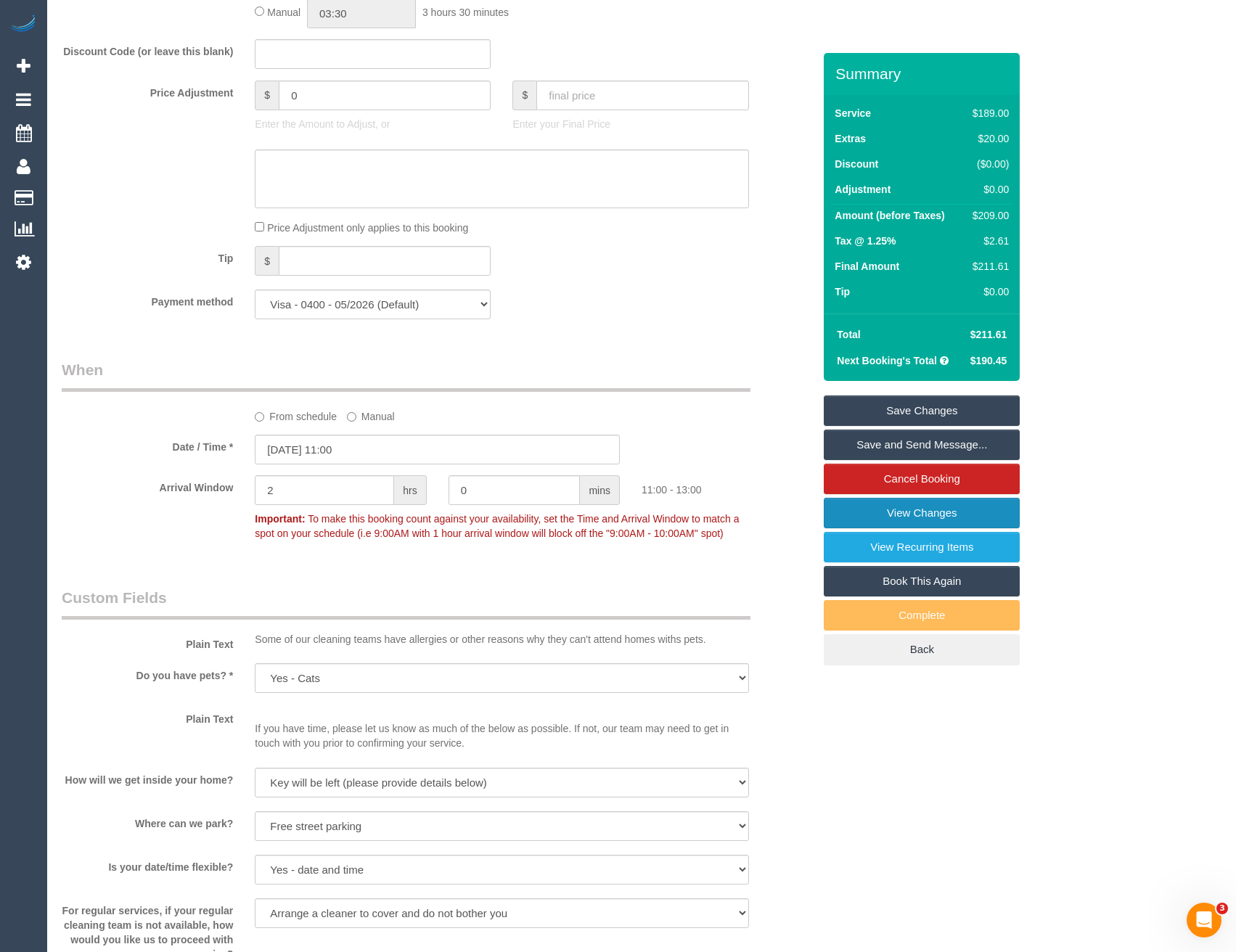
scroll to position [1597, 0]
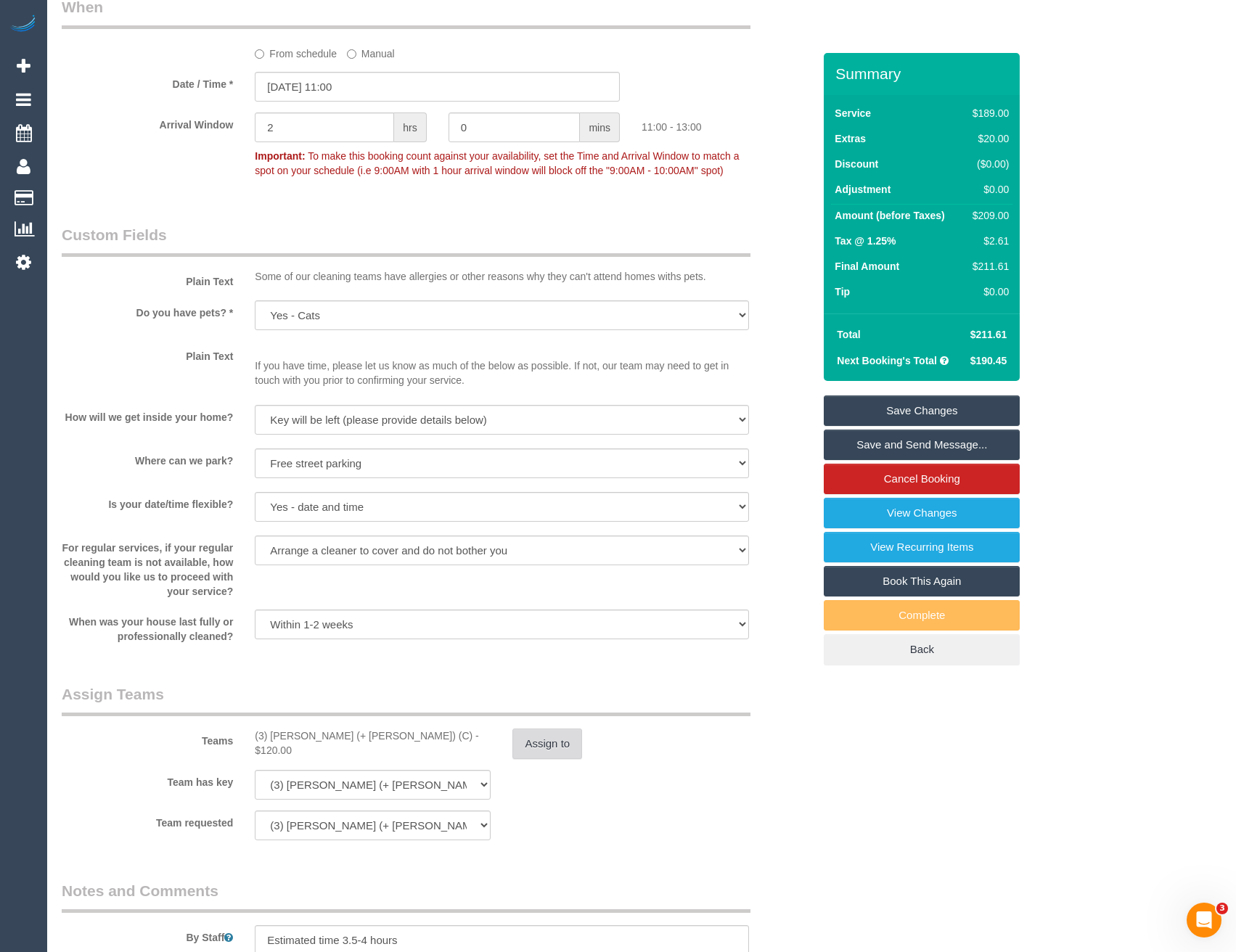
click at [564, 749] on button "Assign to" at bounding box center [546, 744] width 69 height 30
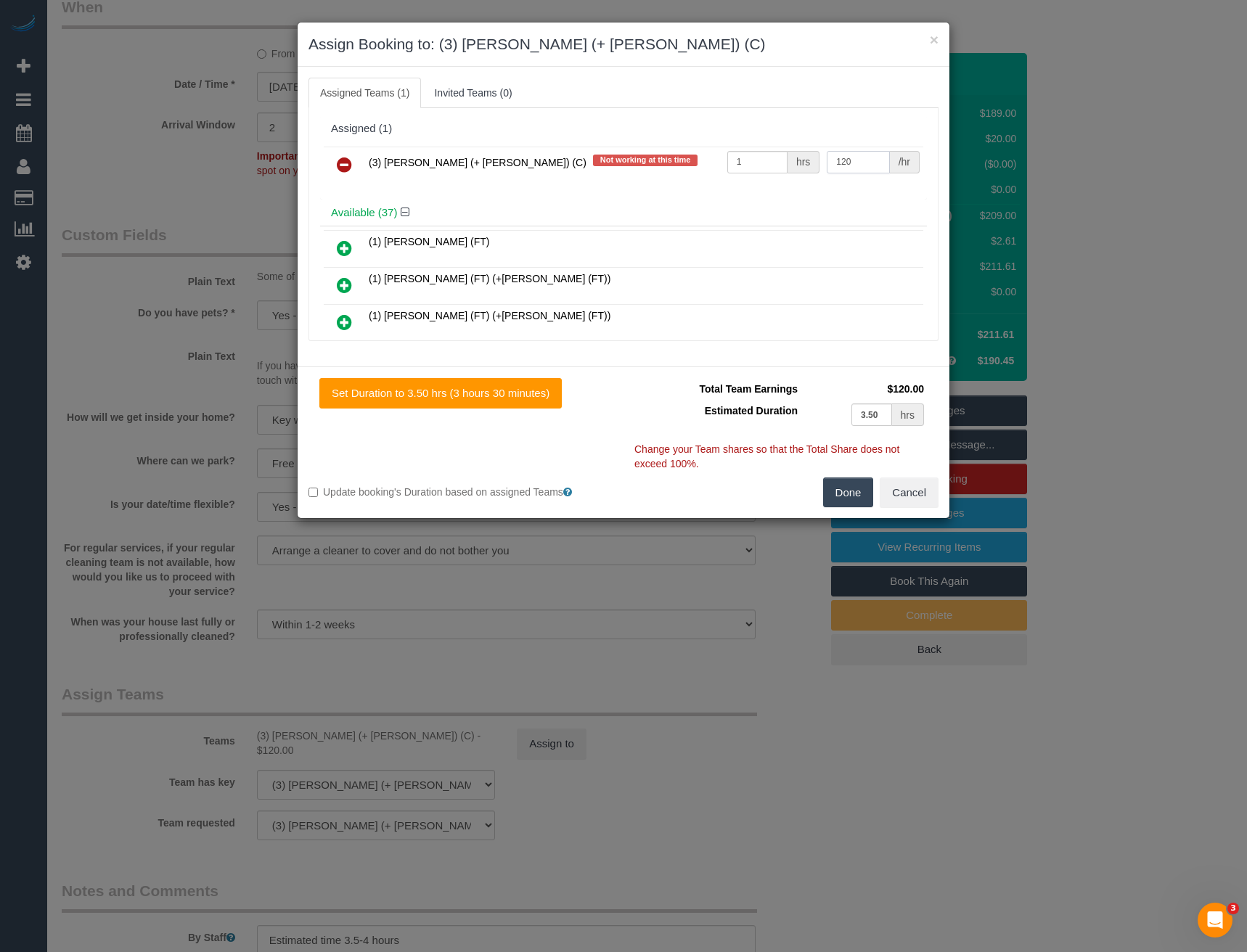
drag, startPoint x: 822, startPoint y: 165, endPoint x: 794, endPoint y: 173, distance: 29.1
click at [795, 173] on tr "(3) Juliana (+ Estefania) (C) Not working at this time 1 hrs 120 /hr" at bounding box center [624, 165] width 600 height 37
type input "130"
click at [848, 489] on button "Done" at bounding box center [848, 493] width 51 height 30
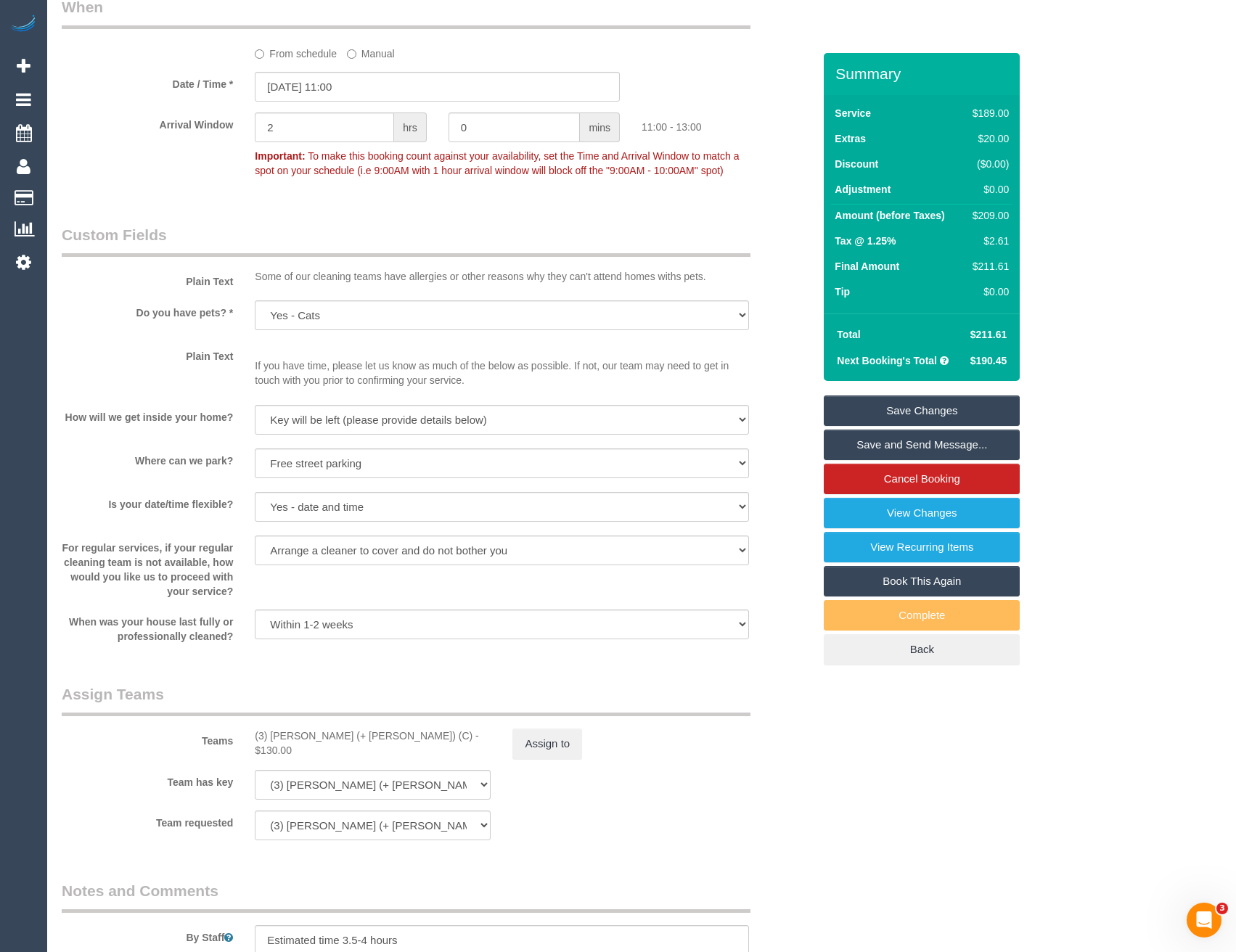
click at [878, 417] on link "Save Changes" at bounding box center [921, 411] width 196 height 30
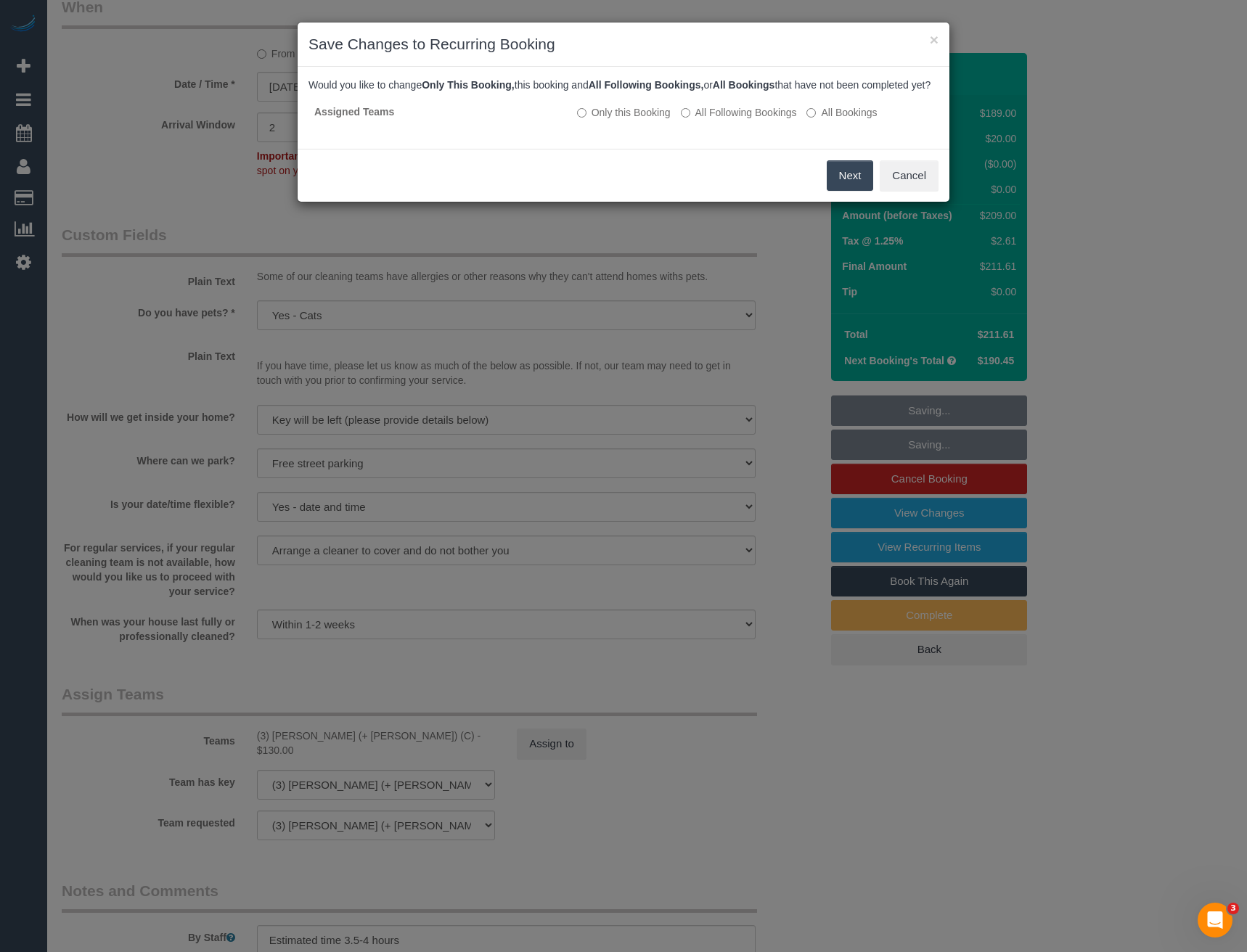
click at [851, 191] on button "Next" at bounding box center [851, 175] width 47 height 30
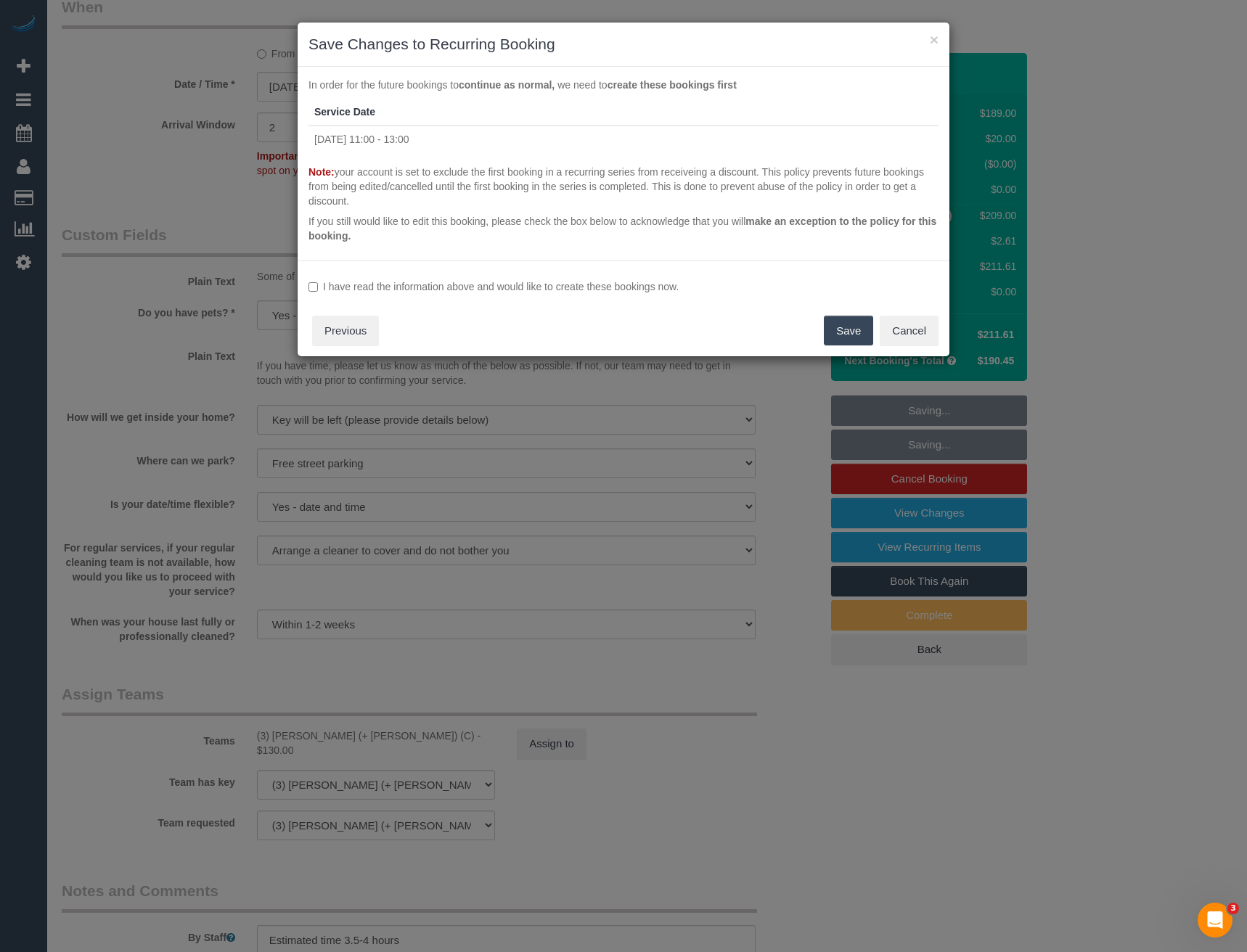
click at [371, 287] on label "I have read the information above and would like to create these bookings now." at bounding box center [624, 287] width 630 height 14
click at [846, 329] on button "Save" at bounding box center [848, 331] width 50 height 30
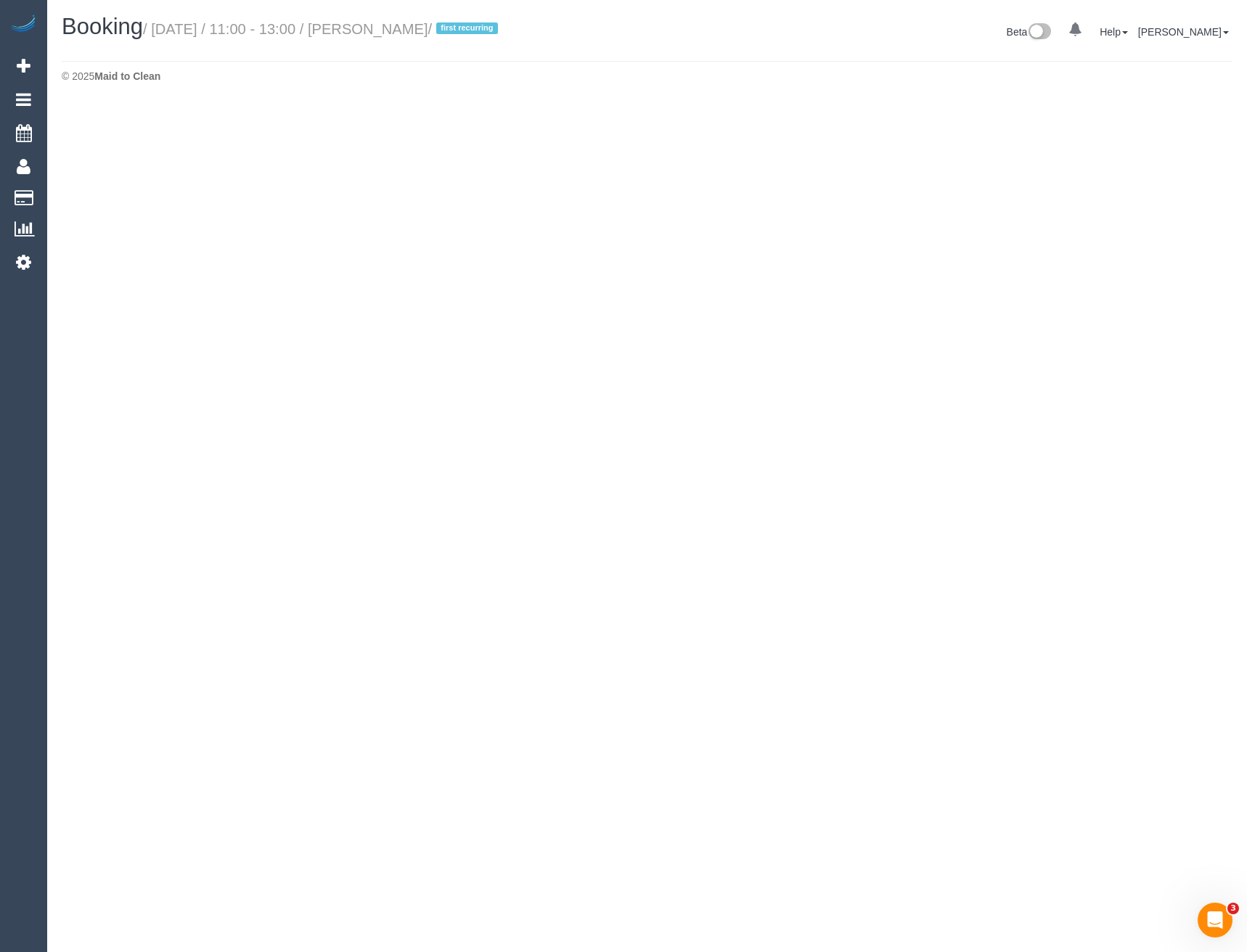
select select "VIC"
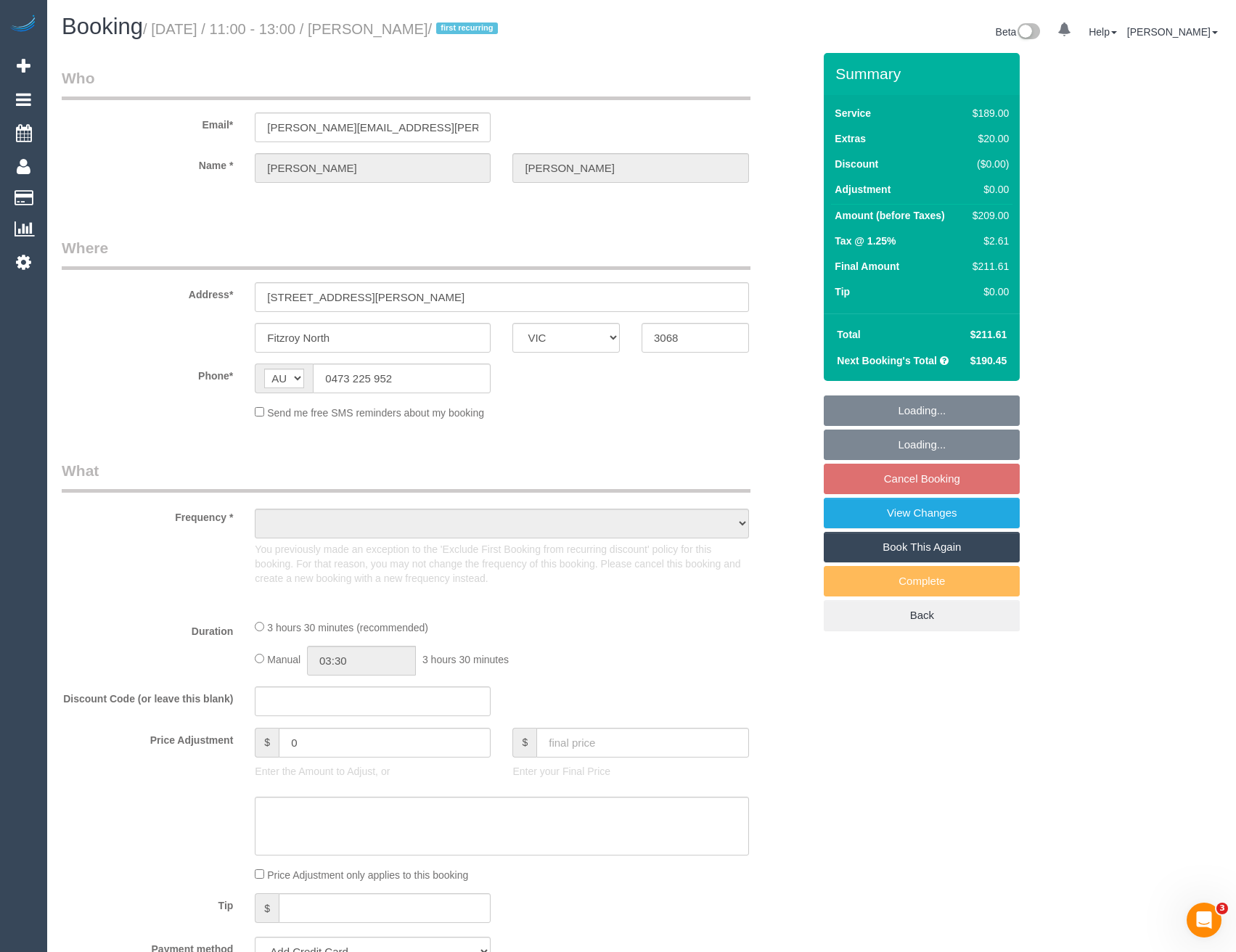
select select "string:stripe-pm_1RerMD2GScqysDRVJzzH2UlL"
select select "number:29"
select select "number:15"
select select "number:19"
select select "number:22"
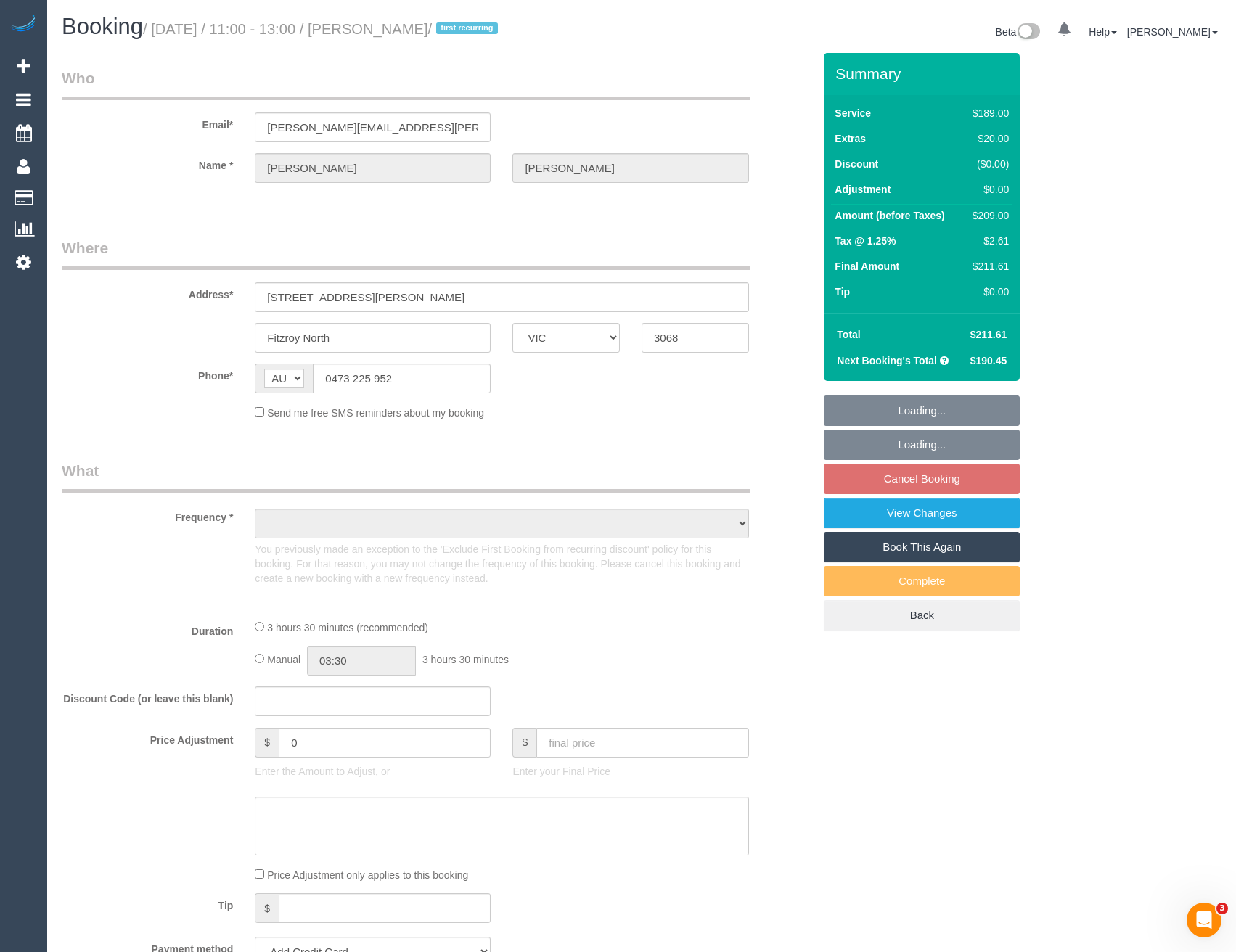
select select "number:33"
select select "number:11"
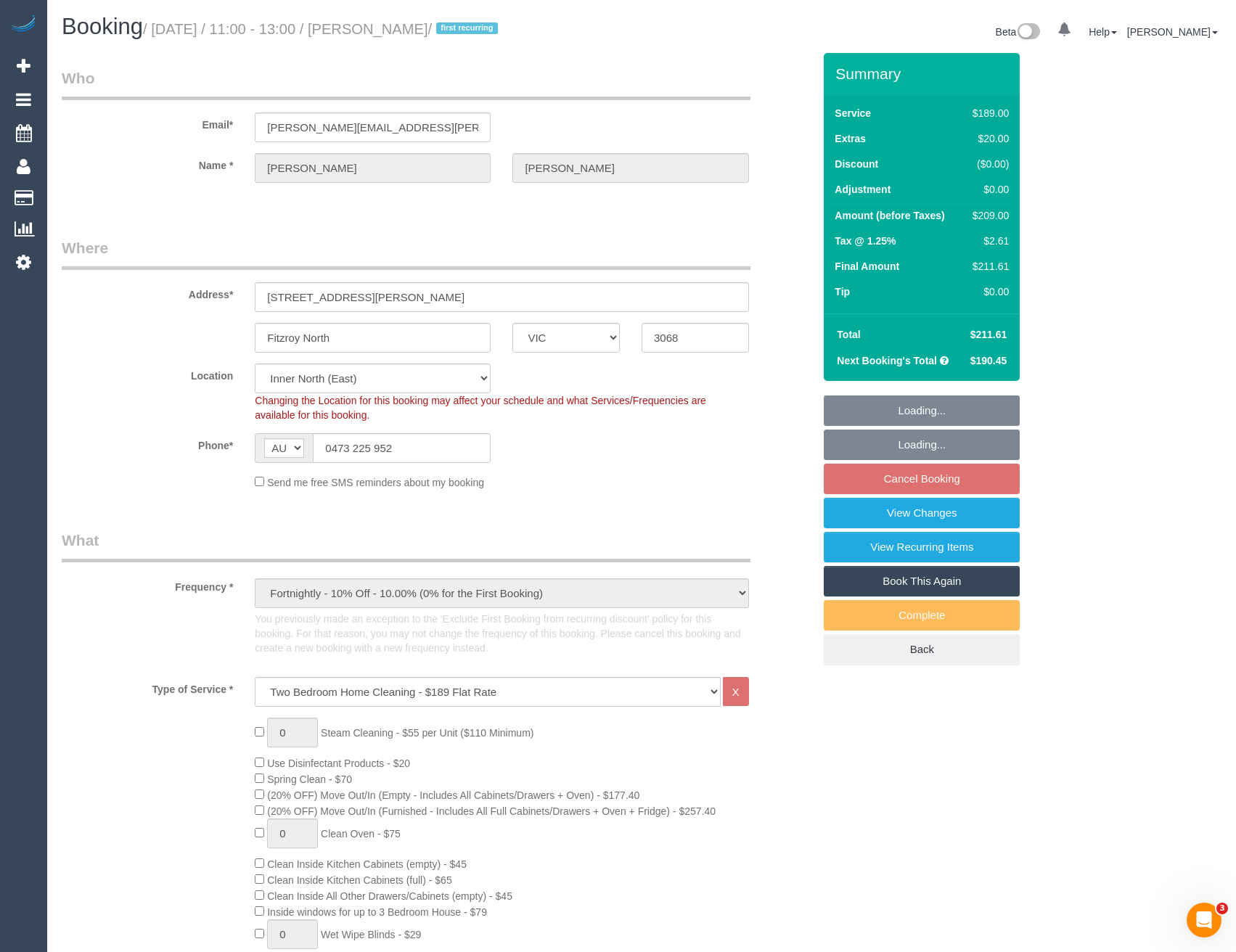
select select "object:7457"
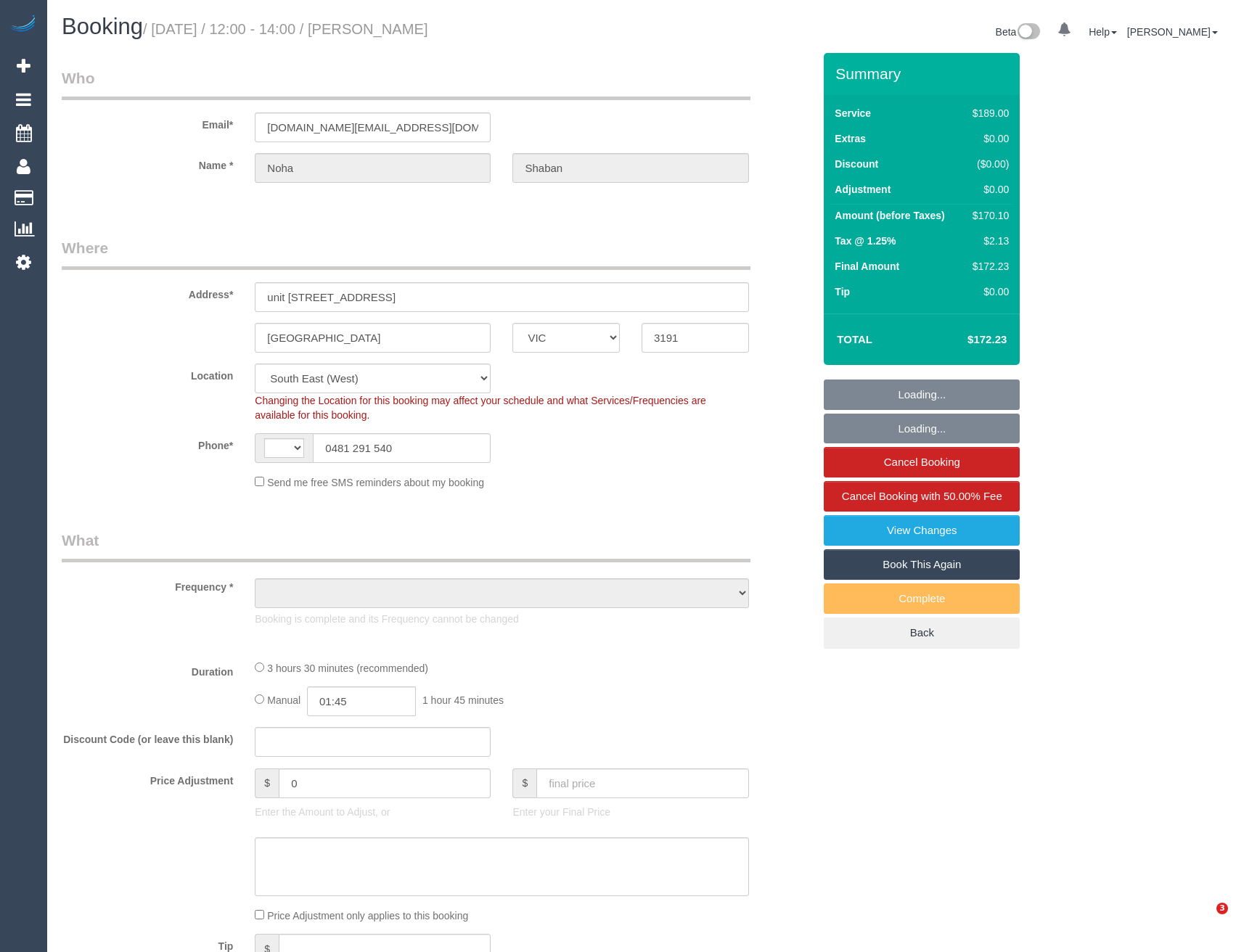
select select "VIC"
select select "string:AU"
select select "string:stripe-pm_1MCFN42GScqysDRVlXEGGN1Y"
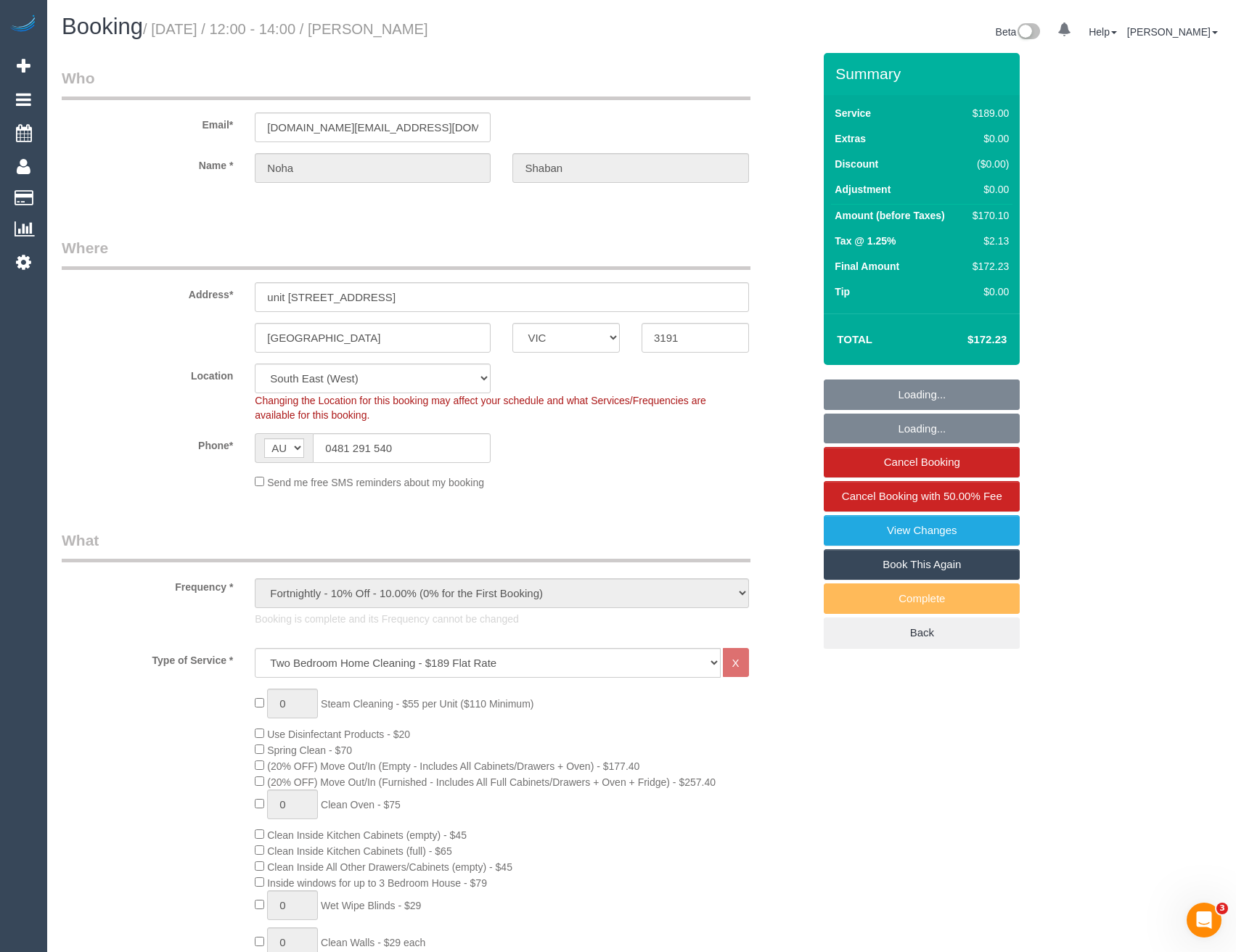
select select "object:1173"
select select "number:29"
select select "spot1"
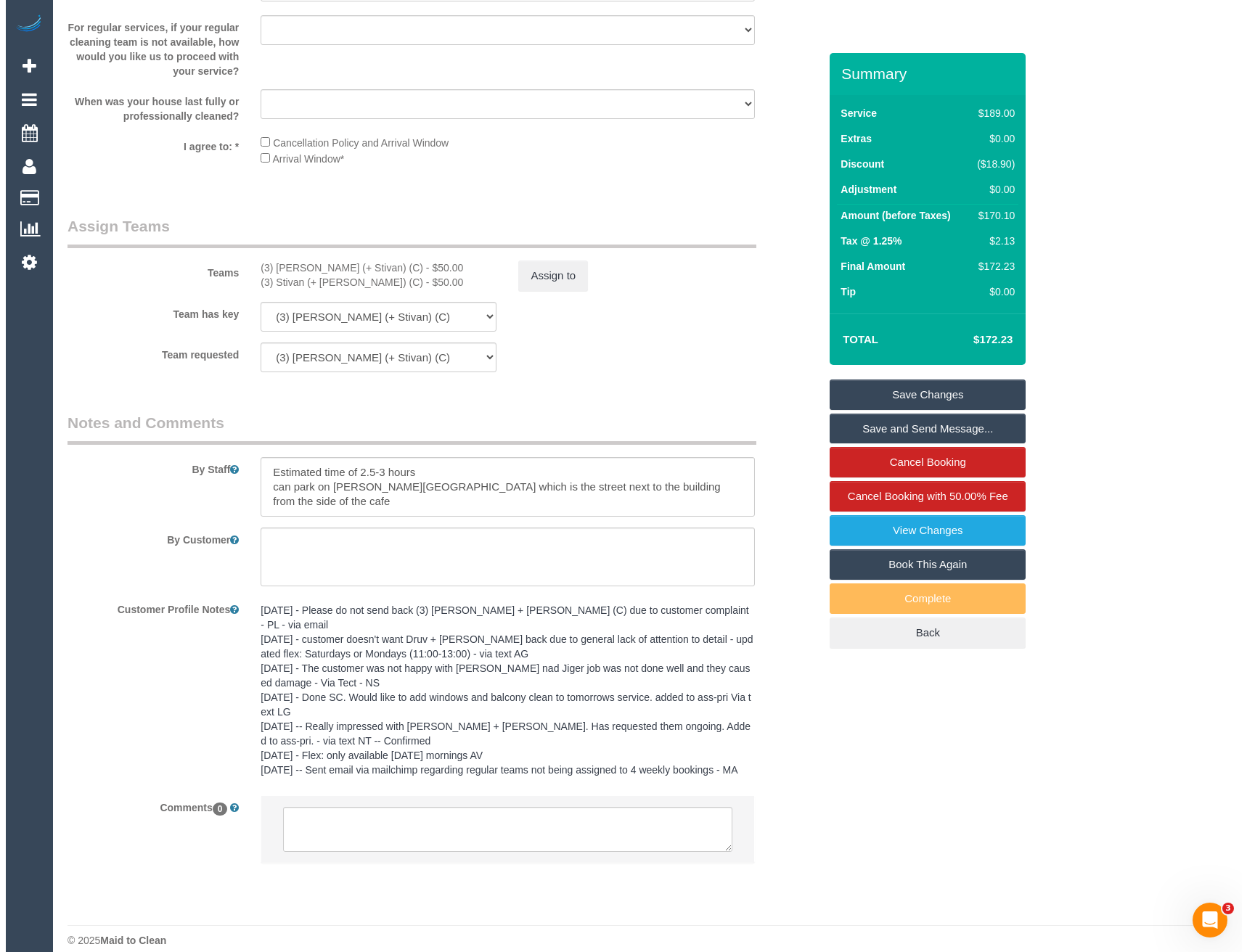
scroll to position [2124, 0]
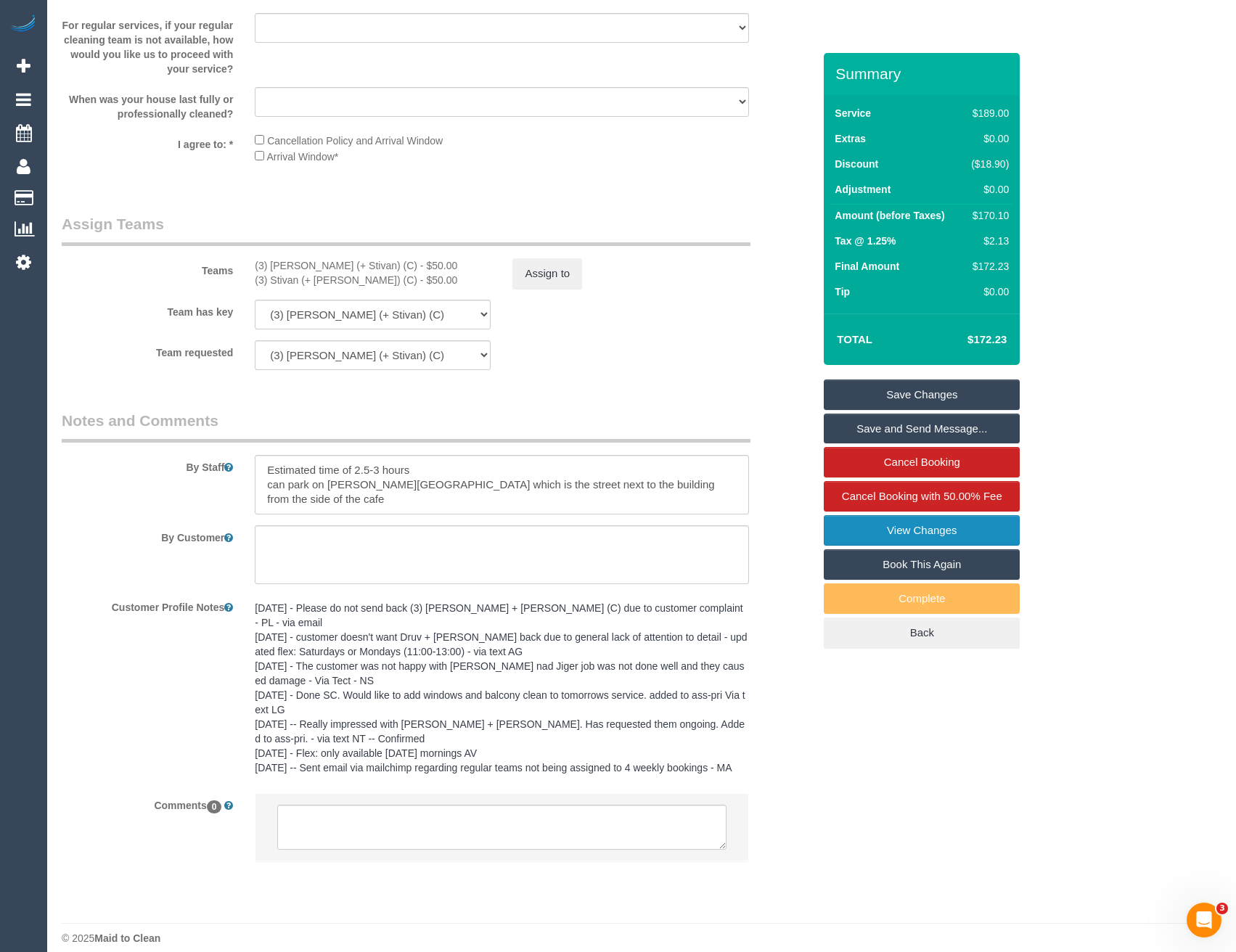
click at [929, 537] on link "View Changes" at bounding box center [921, 530] width 196 height 30
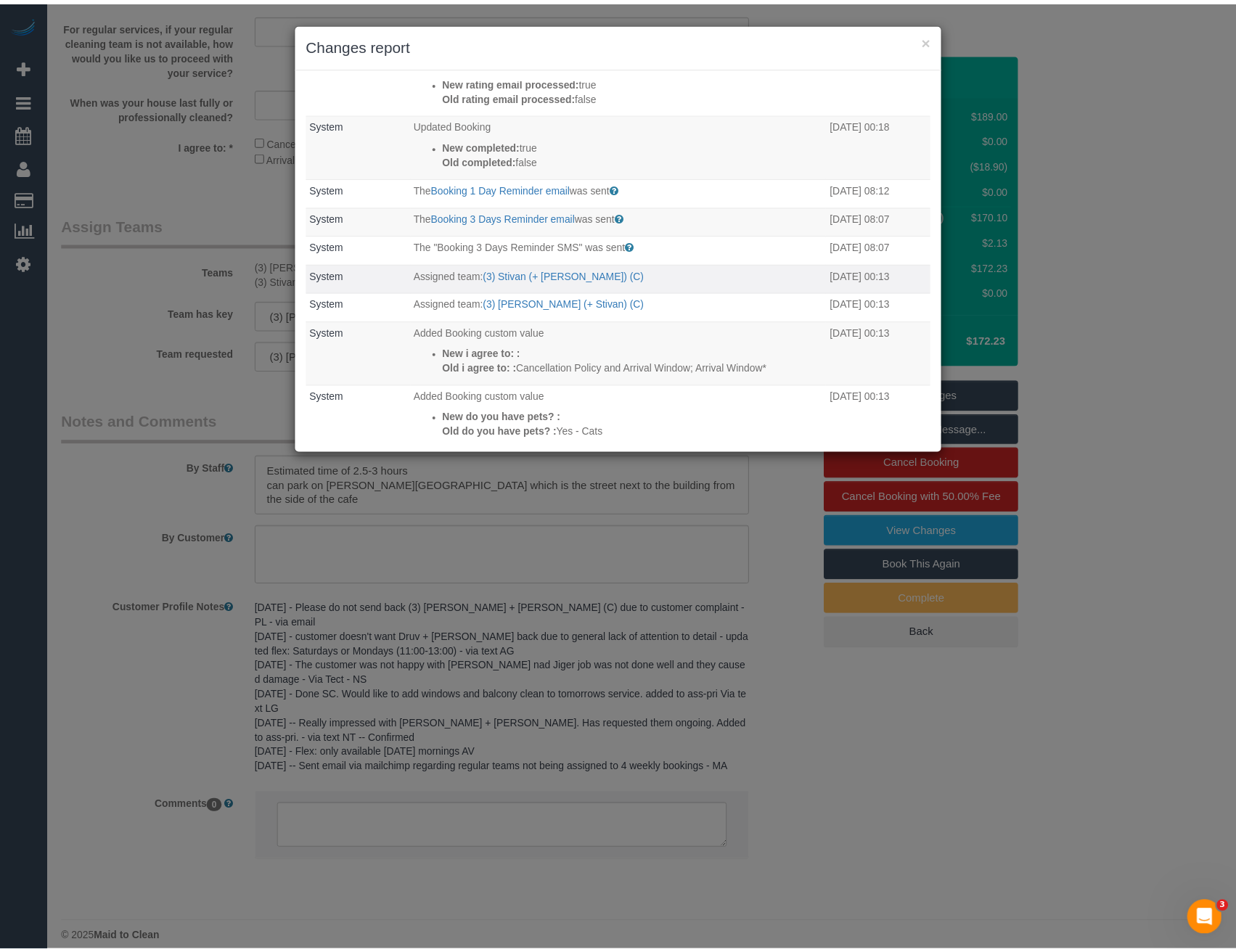
scroll to position [216, 0]
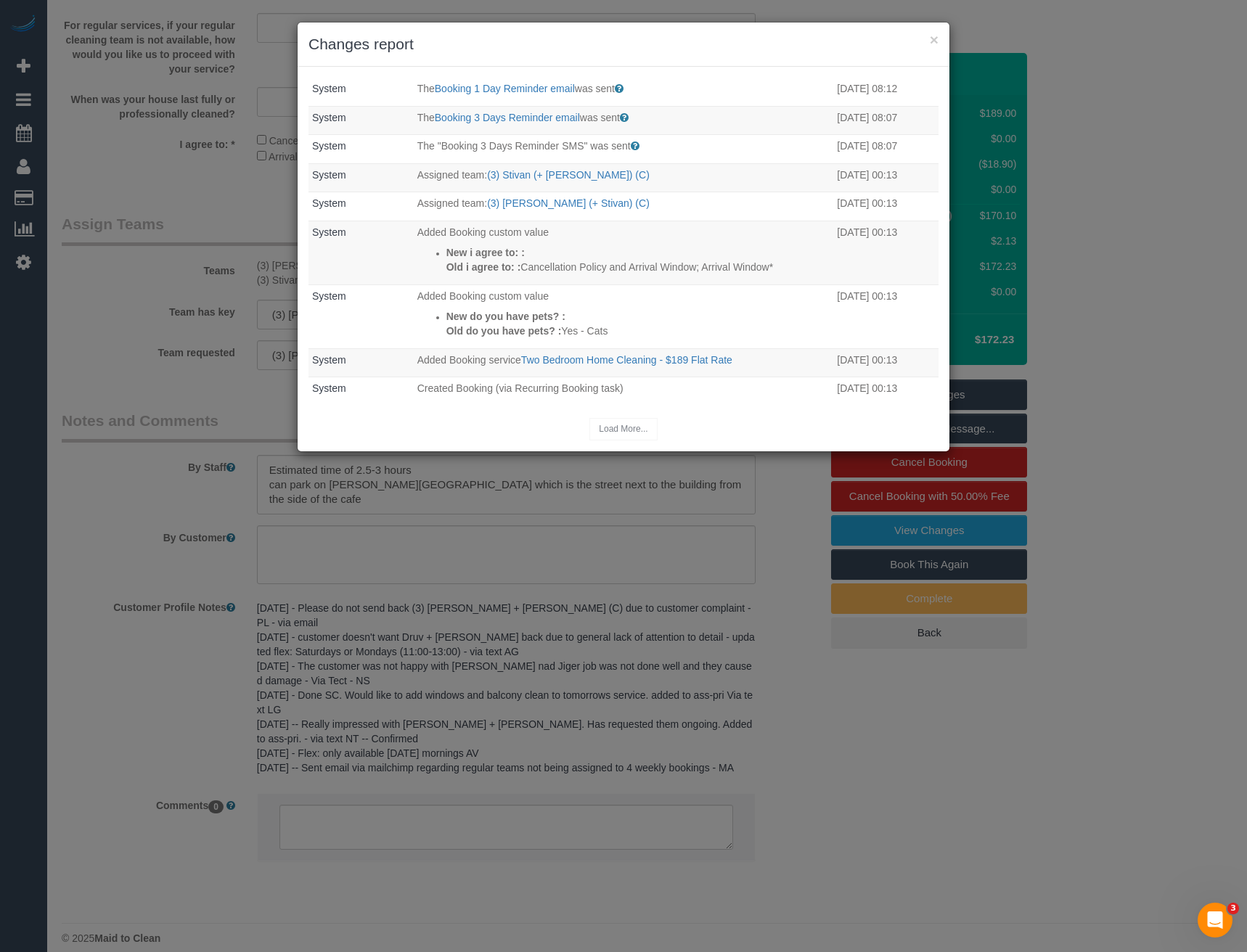
click at [832, 690] on div "× Changes report Who What When Odelle Marie The Invoice charged email was sent …" at bounding box center [624, 476] width 1247 height 952
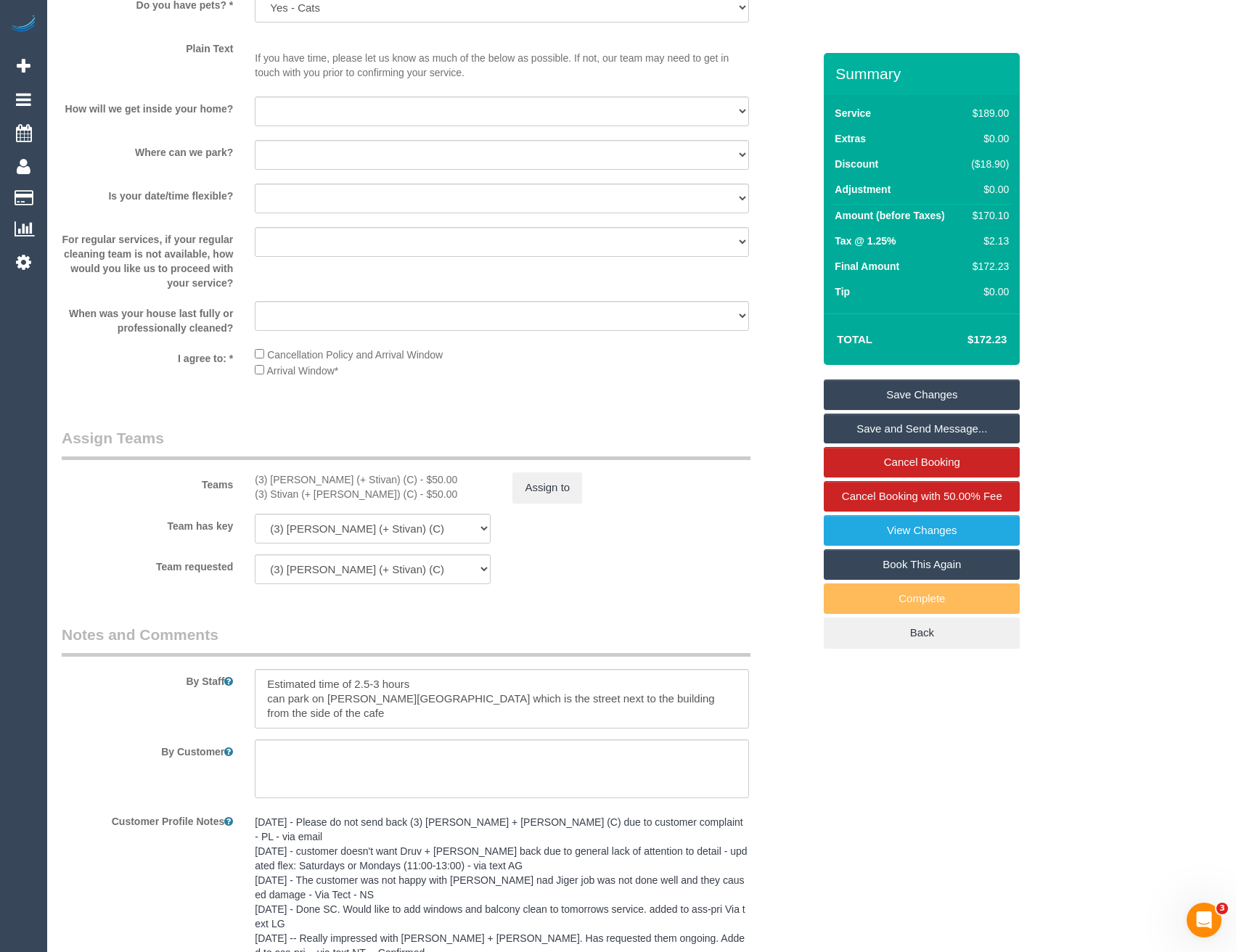
scroll to position [1760, 0]
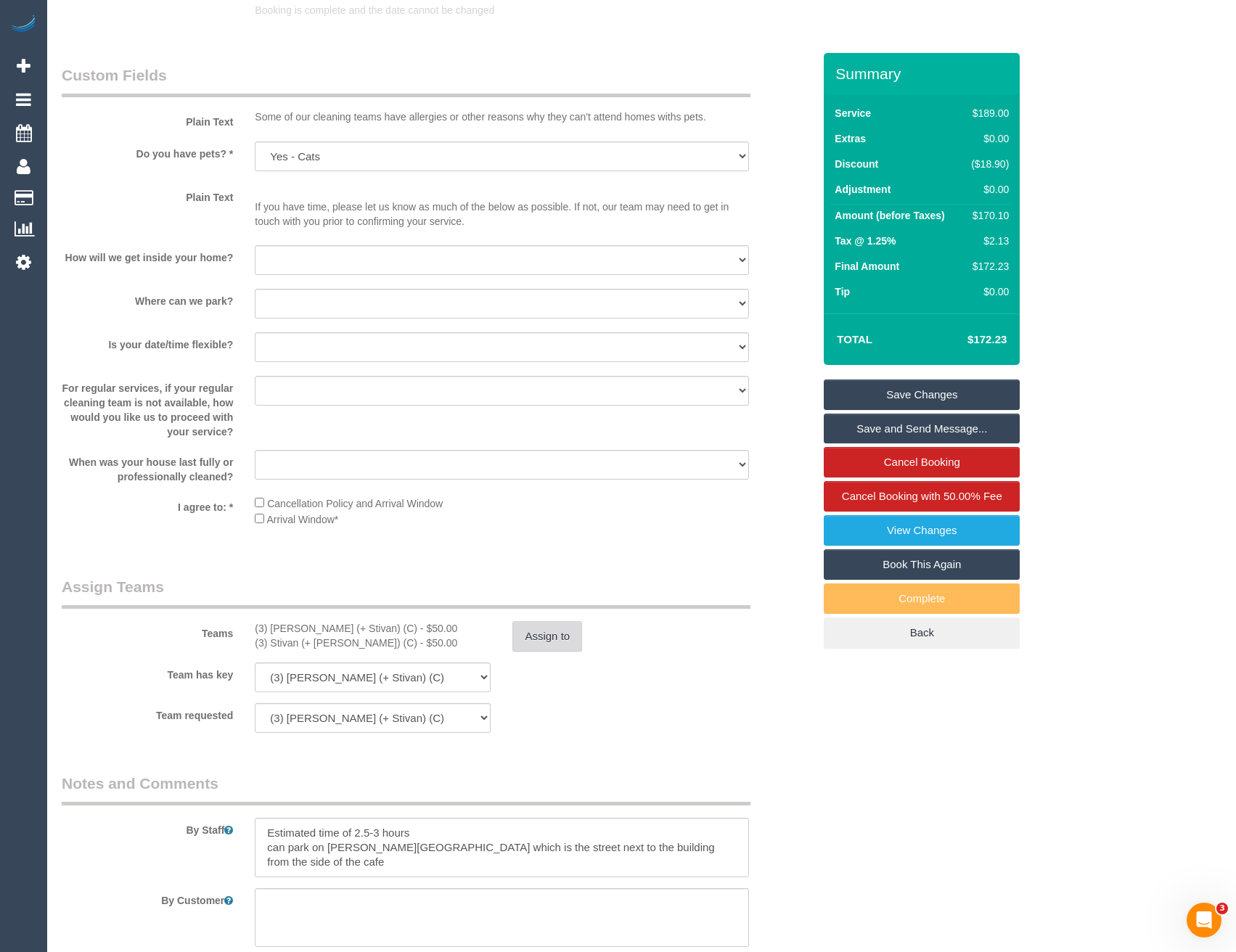
click at [560, 633] on button "Assign to" at bounding box center [546, 636] width 69 height 30
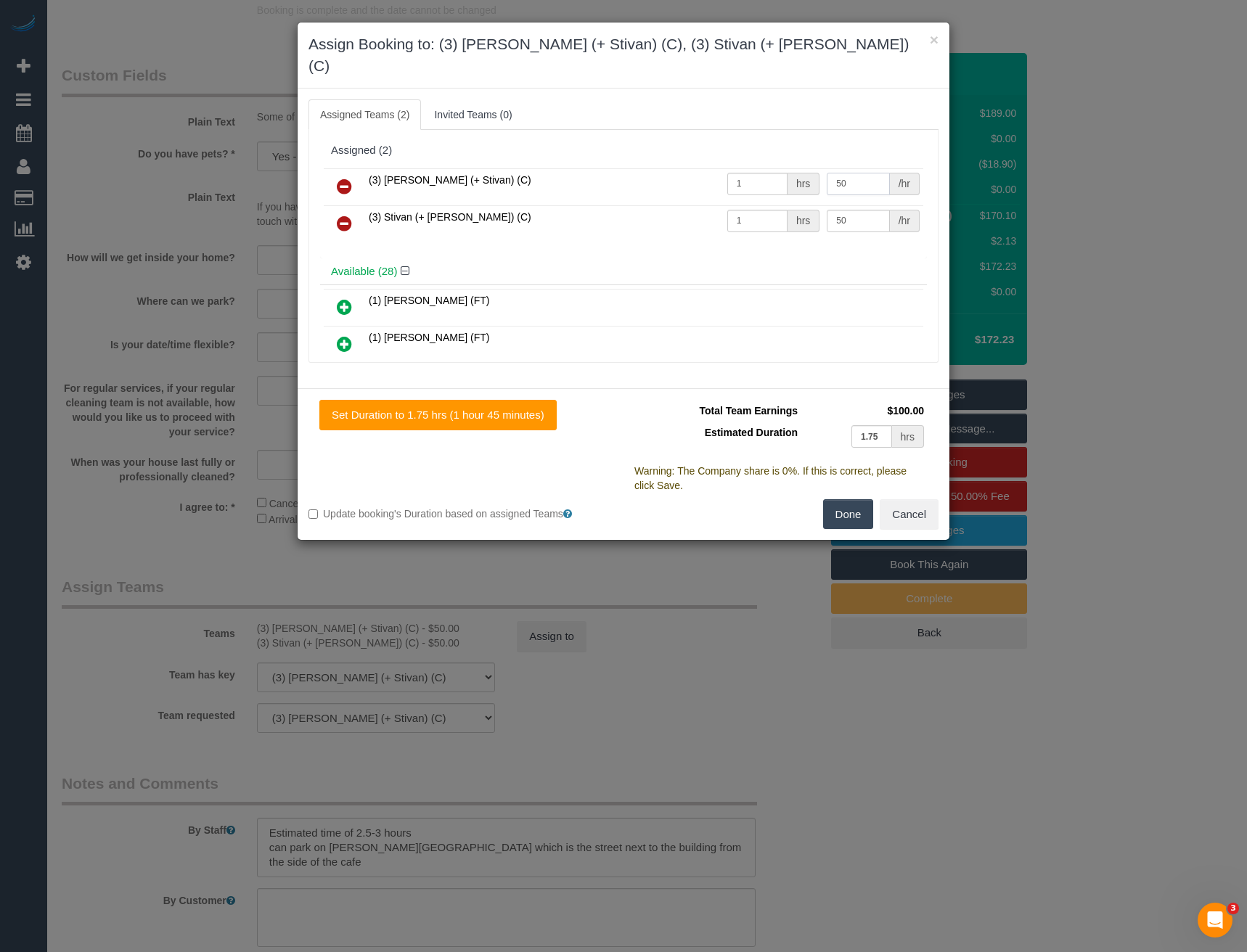
drag, startPoint x: 844, startPoint y: 159, endPoint x: 777, endPoint y: 141, distance: 69.4
click at [781, 165] on div "(3) Krunal (+ Stivan) (C) 1 hrs 50 /hr (3) Stivan (+ Krunal) (C) 1 hrs 50 /hr" at bounding box center [624, 211] width 607 height 94
drag, startPoint x: 849, startPoint y: 204, endPoint x: 818, endPoint y: 209, distance: 31.4
click at [827, 210] on input "50" at bounding box center [858, 221] width 63 height 23
click at [849, 210] on input "50" at bounding box center [858, 221] width 63 height 23
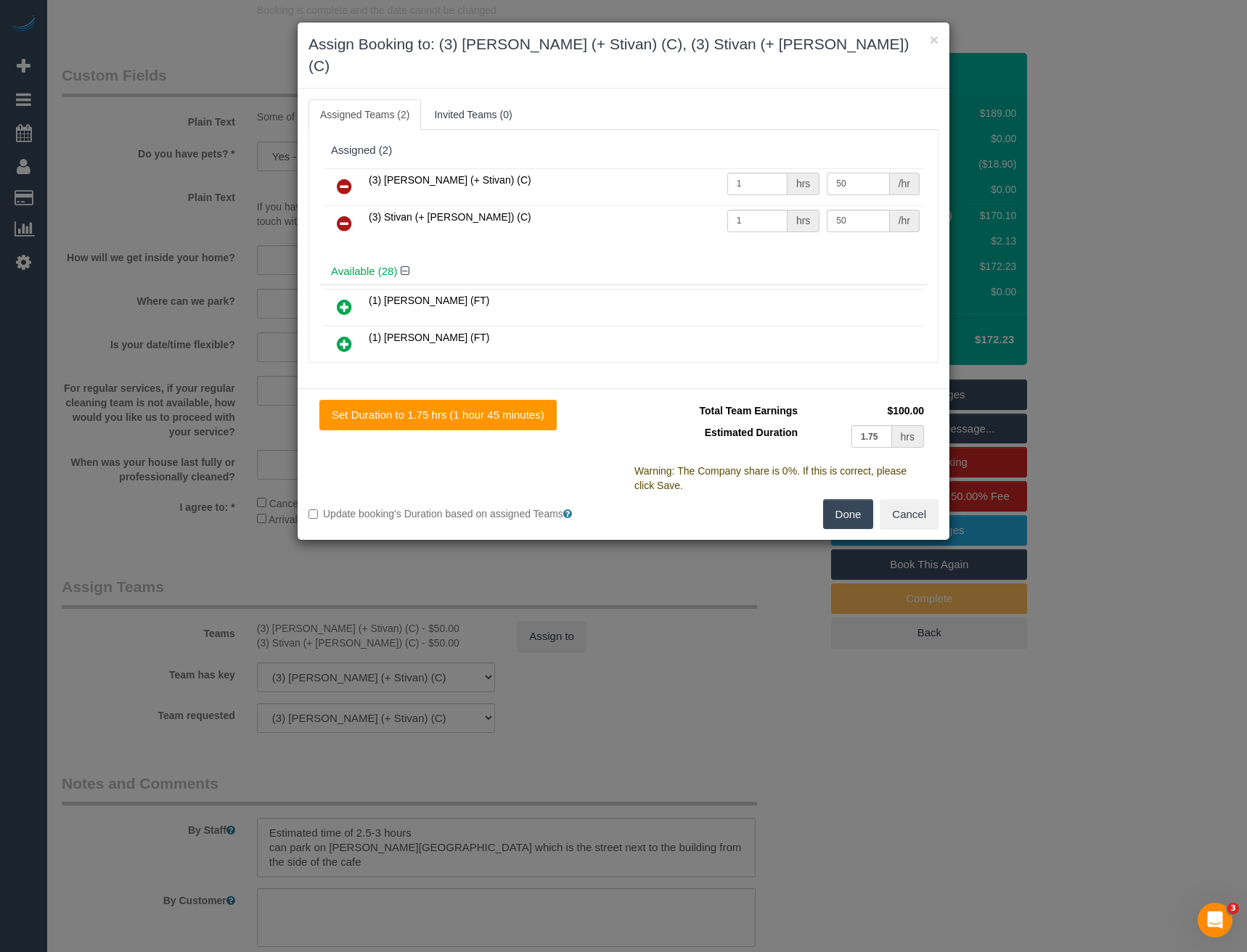
drag, startPoint x: 854, startPoint y: 160, endPoint x: 799, endPoint y: 165, distance: 55.2
click at [800, 168] on tr "(3) Krunal (+ Stivan) (C) 1 hrs 50 /hr" at bounding box center [624, 187] width 600 height 37
type input "55"
drag, startPoint x: 850, startPoint y: 196, endPoint x: 768, endPoint y: 191, distance: 82.2
click at [781, 206] on tr "(3) Stivan (+ Krunal) (C) 1 hrs 50 /hr" at bounding box center [624, 224] width 600 height 37
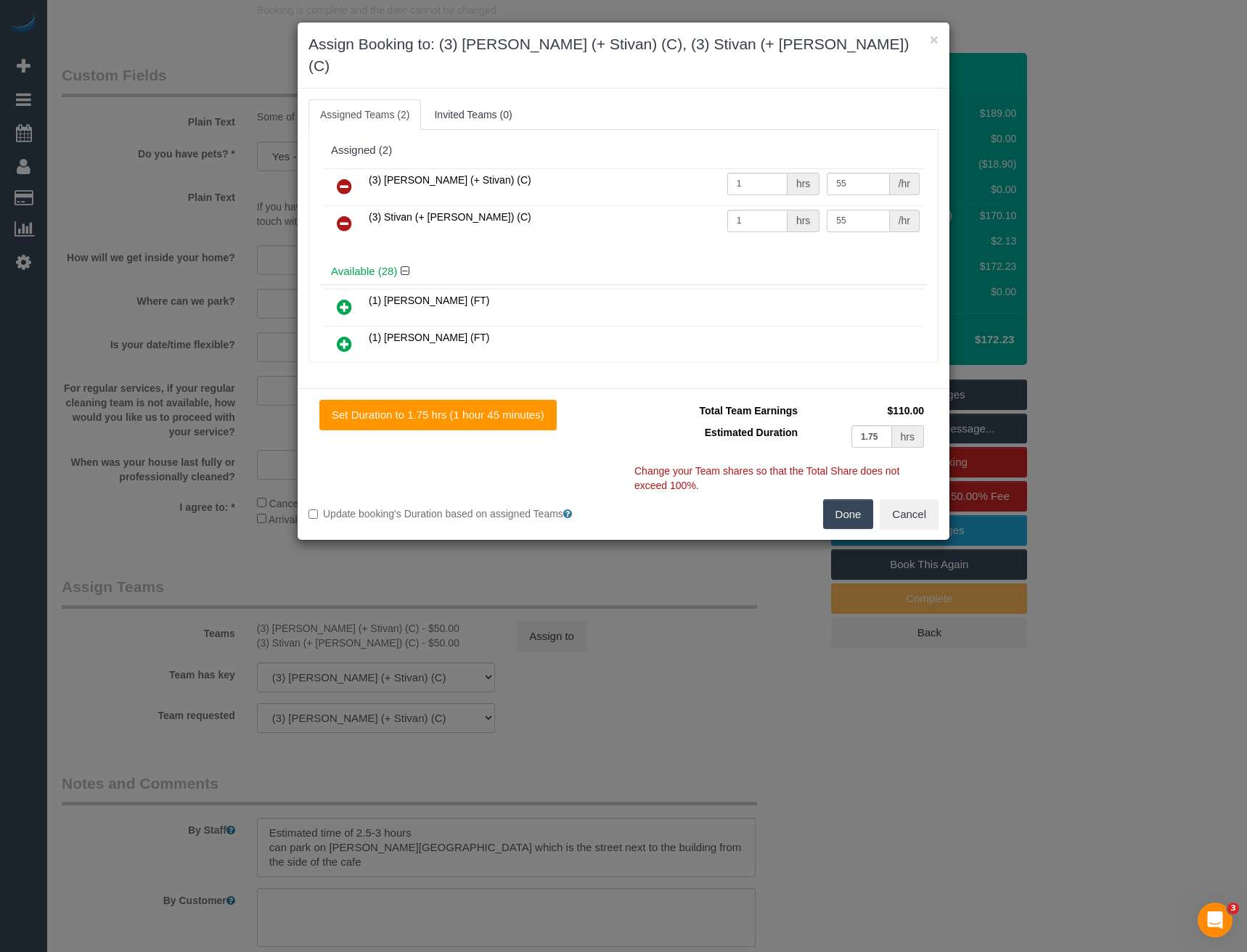
type input "55"
click at [852, 499] on button "Done" at bounding box center [848, 514] width 51 height 30
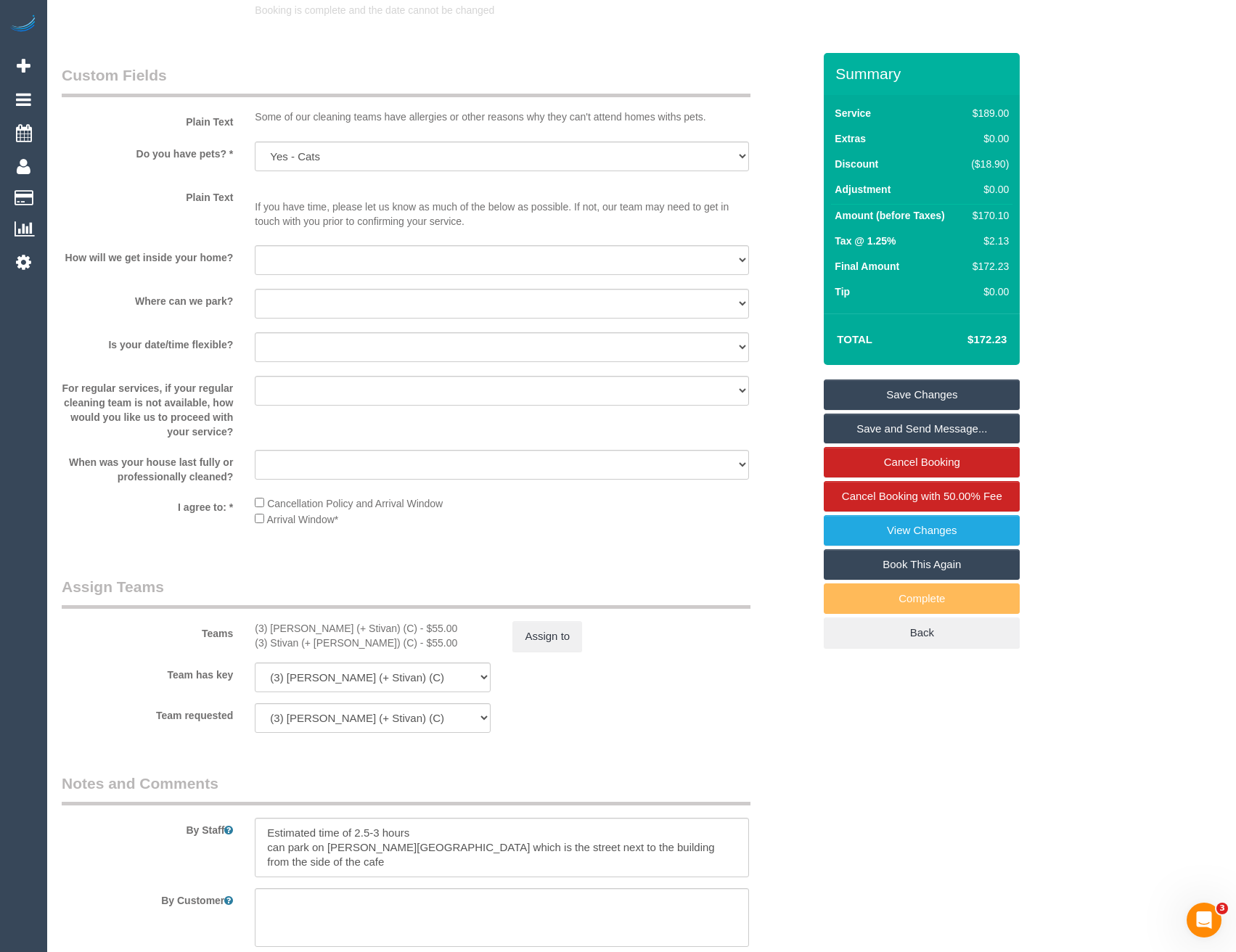
click at [924, 389] on link "Save Changes" at bounding box center [921, 395] width 196 height 30
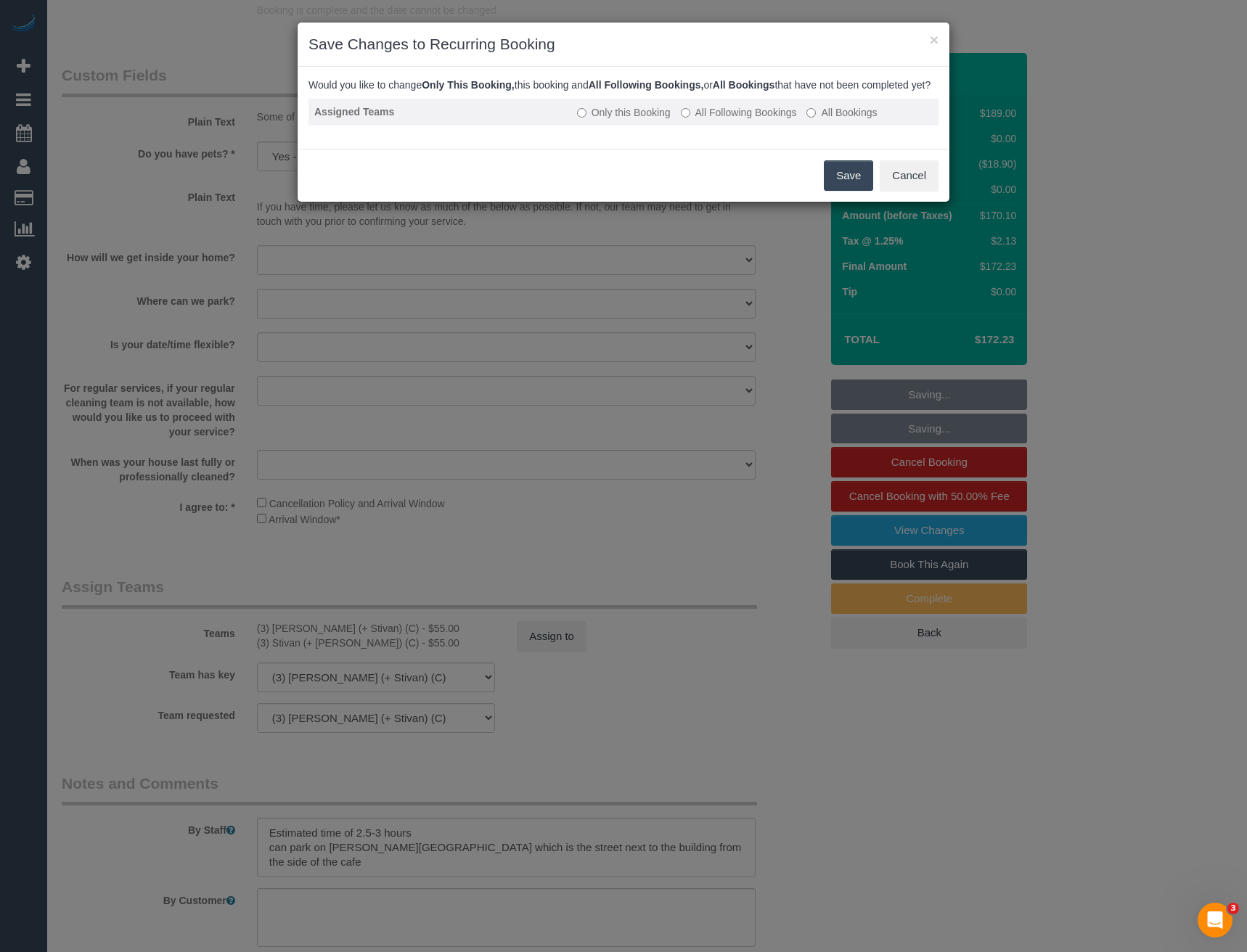
click at [732, 120] on label "All Following Bookings" at bounding box center [739, 112] width 116 height 14
click at [858, 191] on button "Save" at bounding box center [848, 175] width 50 height 30
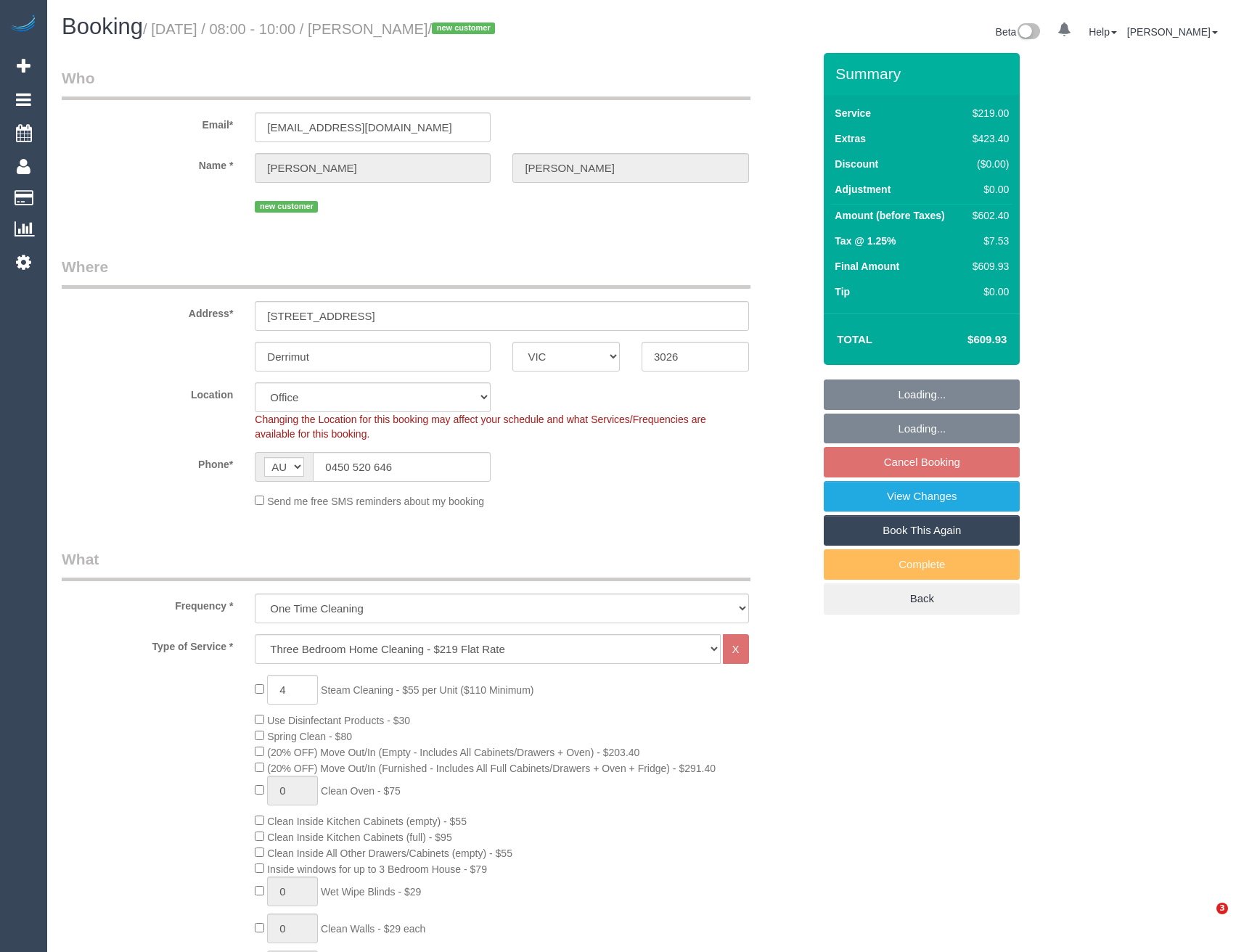
select select "VIC"
select select "number:28"
select select "number:14"
select select "number:19"
select select "number:25"
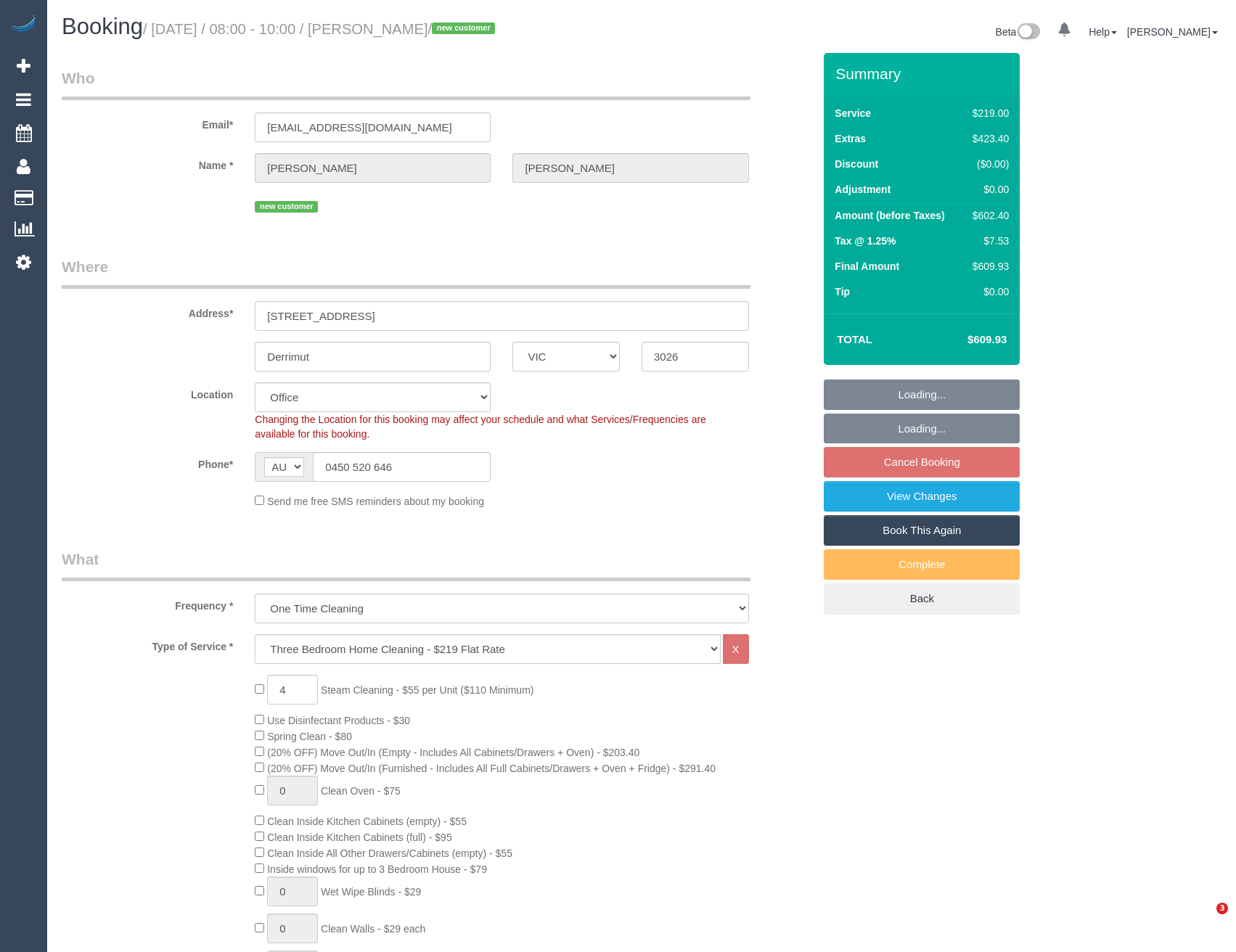
select select "number:13"
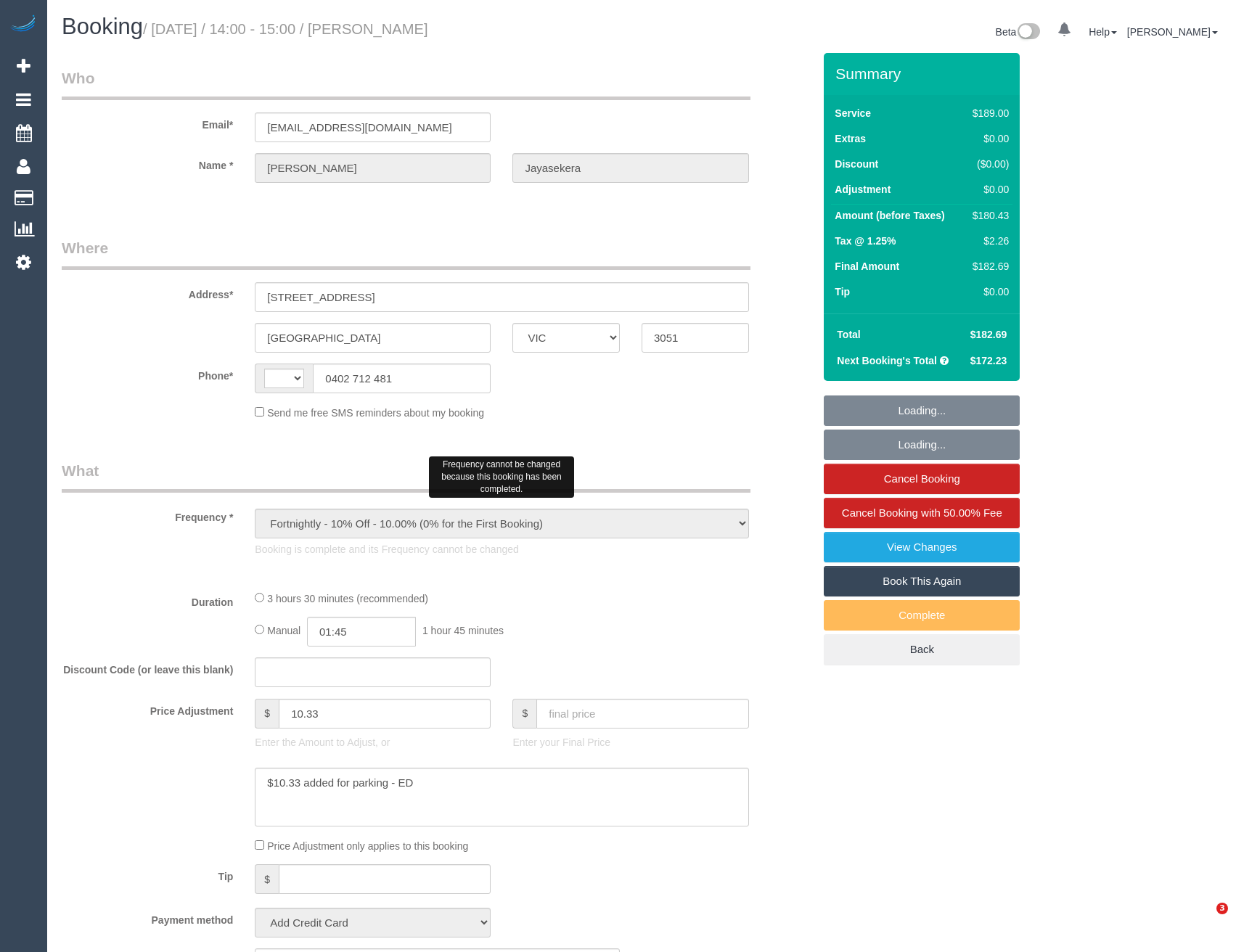
select select "VIC"
select select "string:stripe-pm_1RSr0w2GScqysDRVH3SAOKS0"
select select "number:28"
select select "number:16"
select select "number:19"
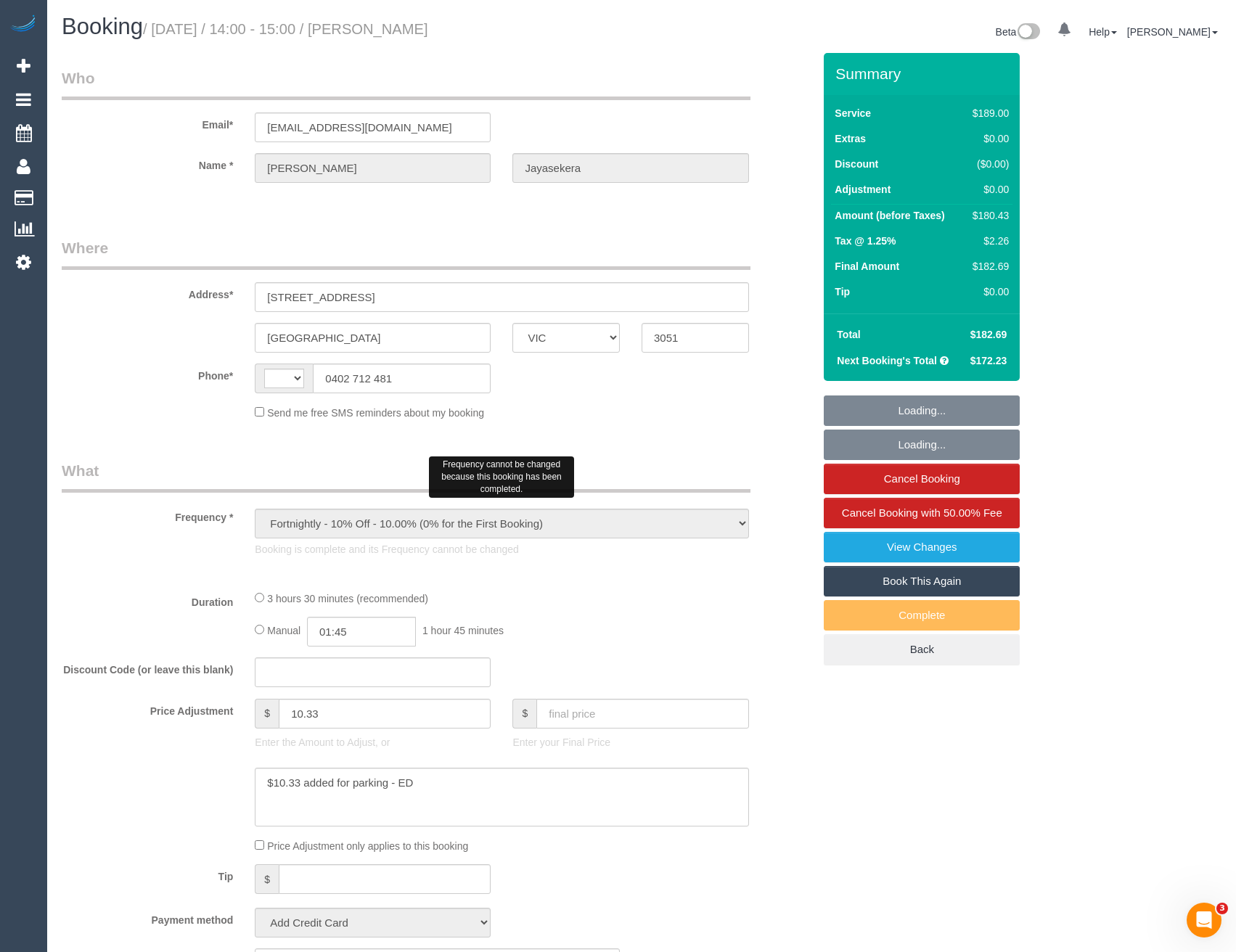
select select "number:22"
select select "number:35"
select select "number:13"
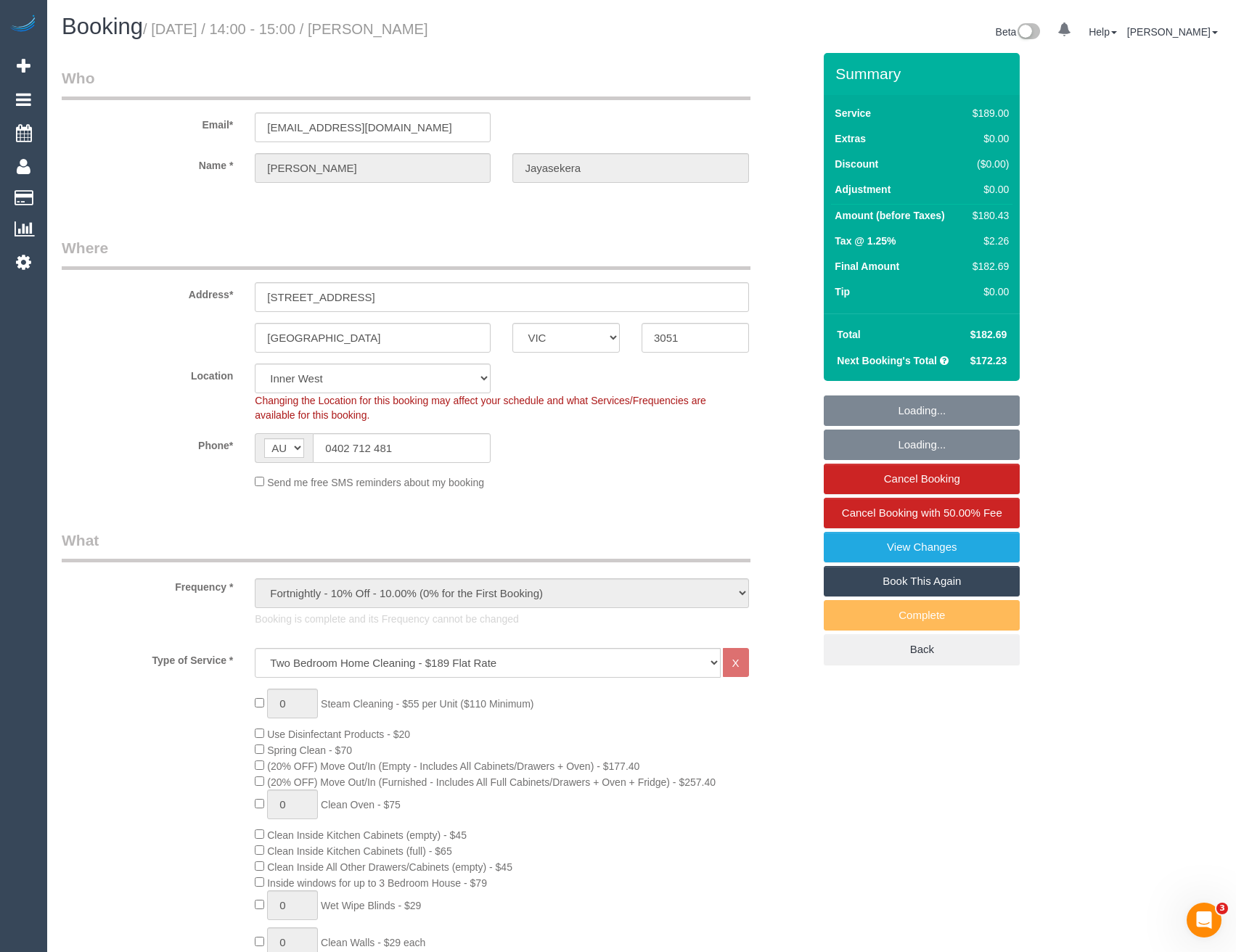
select select "string:AU"
select select "object:1761"
click at [625, 552] on legend "What" at bounding box center [406, 546] width 689 height 33
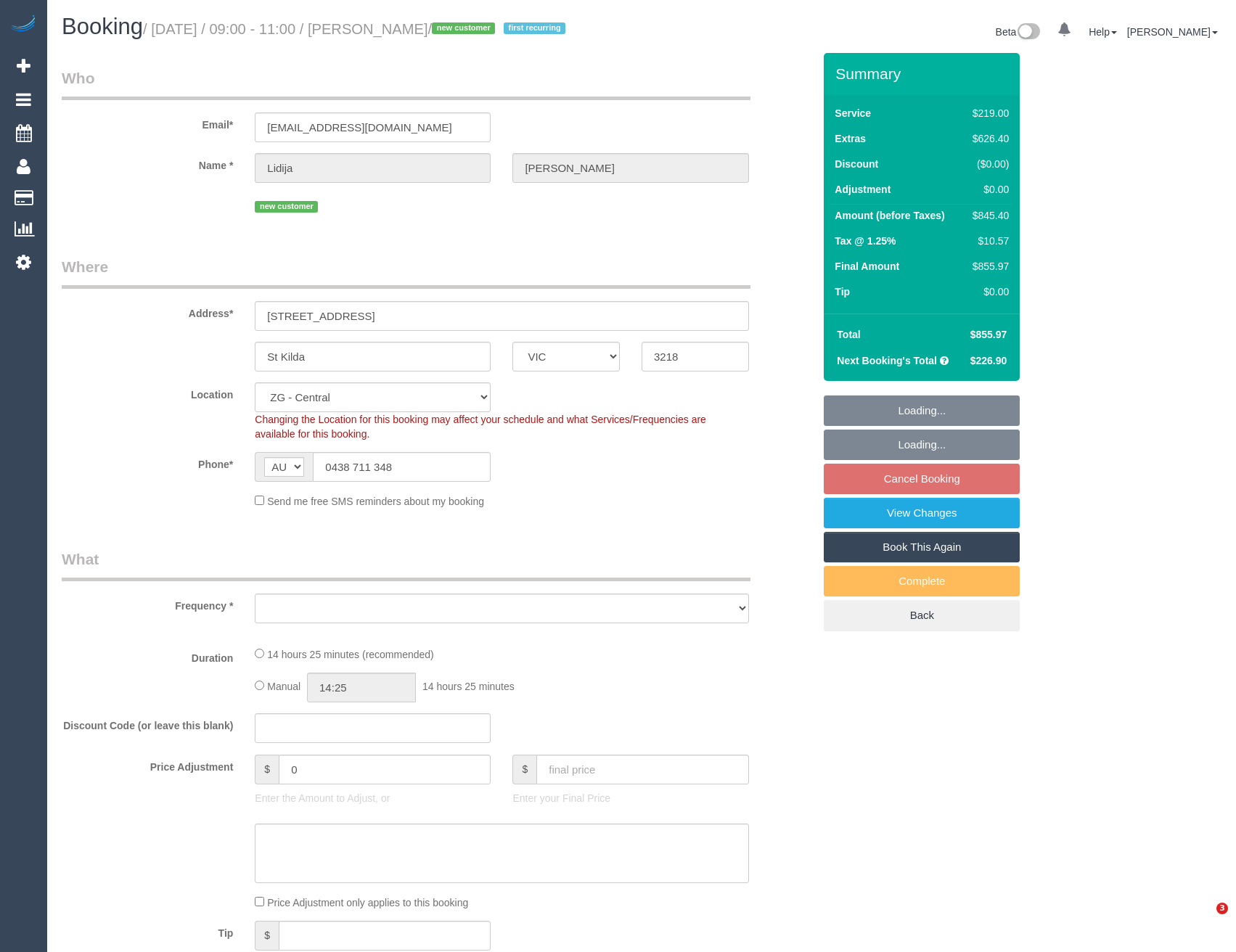
select select "VIC"
select select "object:538"
select select "string:stripe-pm_1RzGxR2GScqysDRVd052xW4u"
select select "object:697"
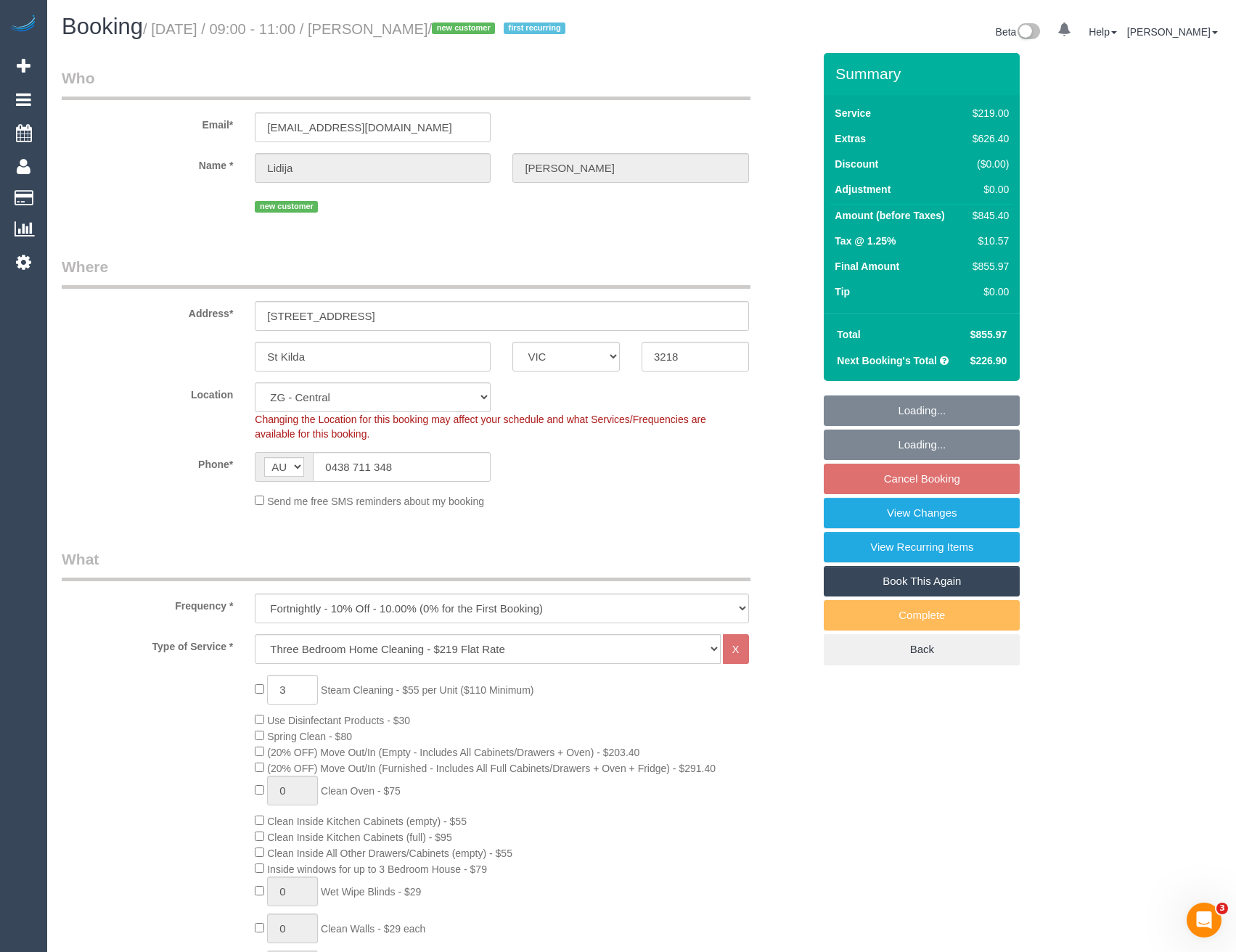
select select "spot3"
select select "number:27"
select select "number:14"
select select "number:18"
select select "number:22"
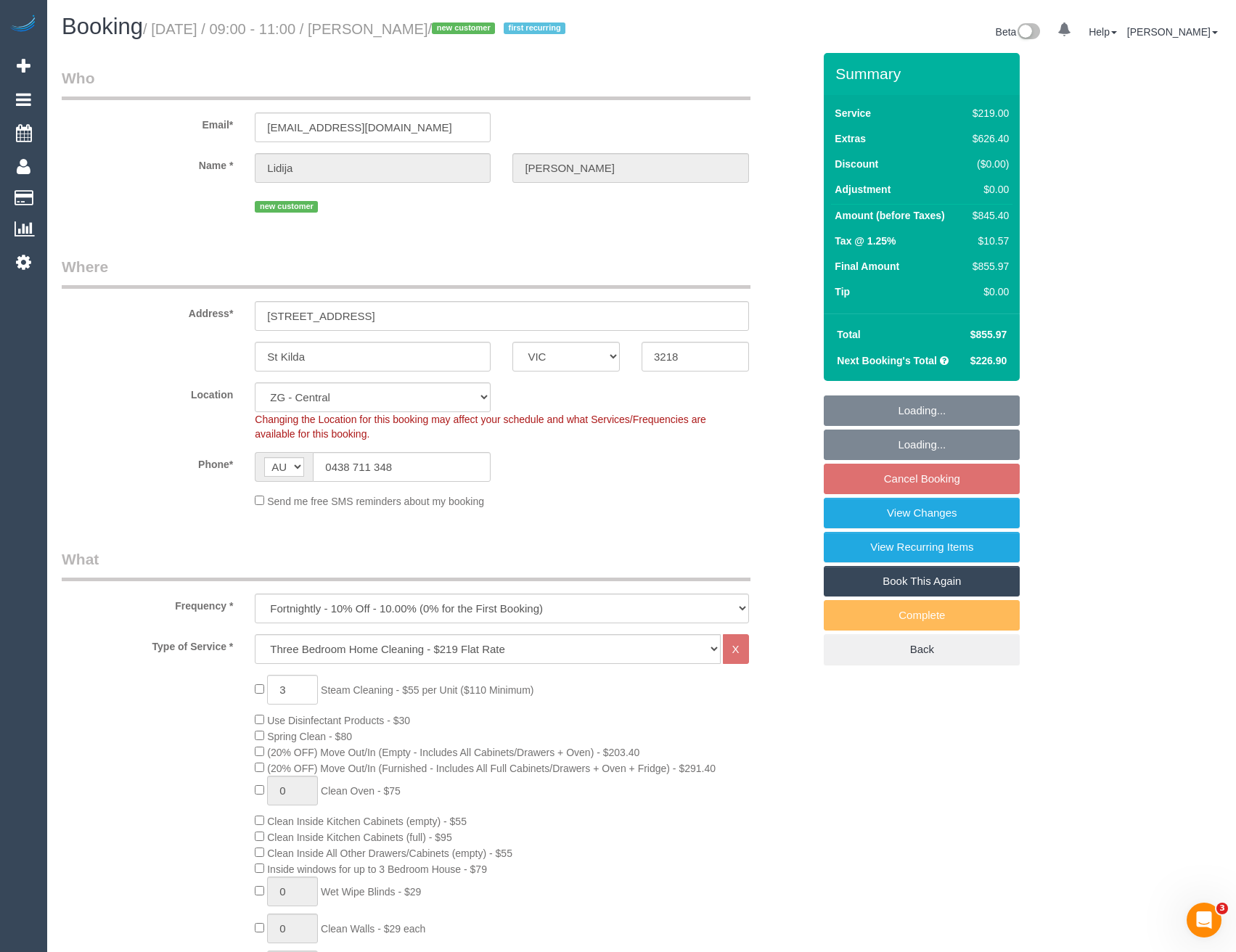
select select "number:33"
select select "number:12"
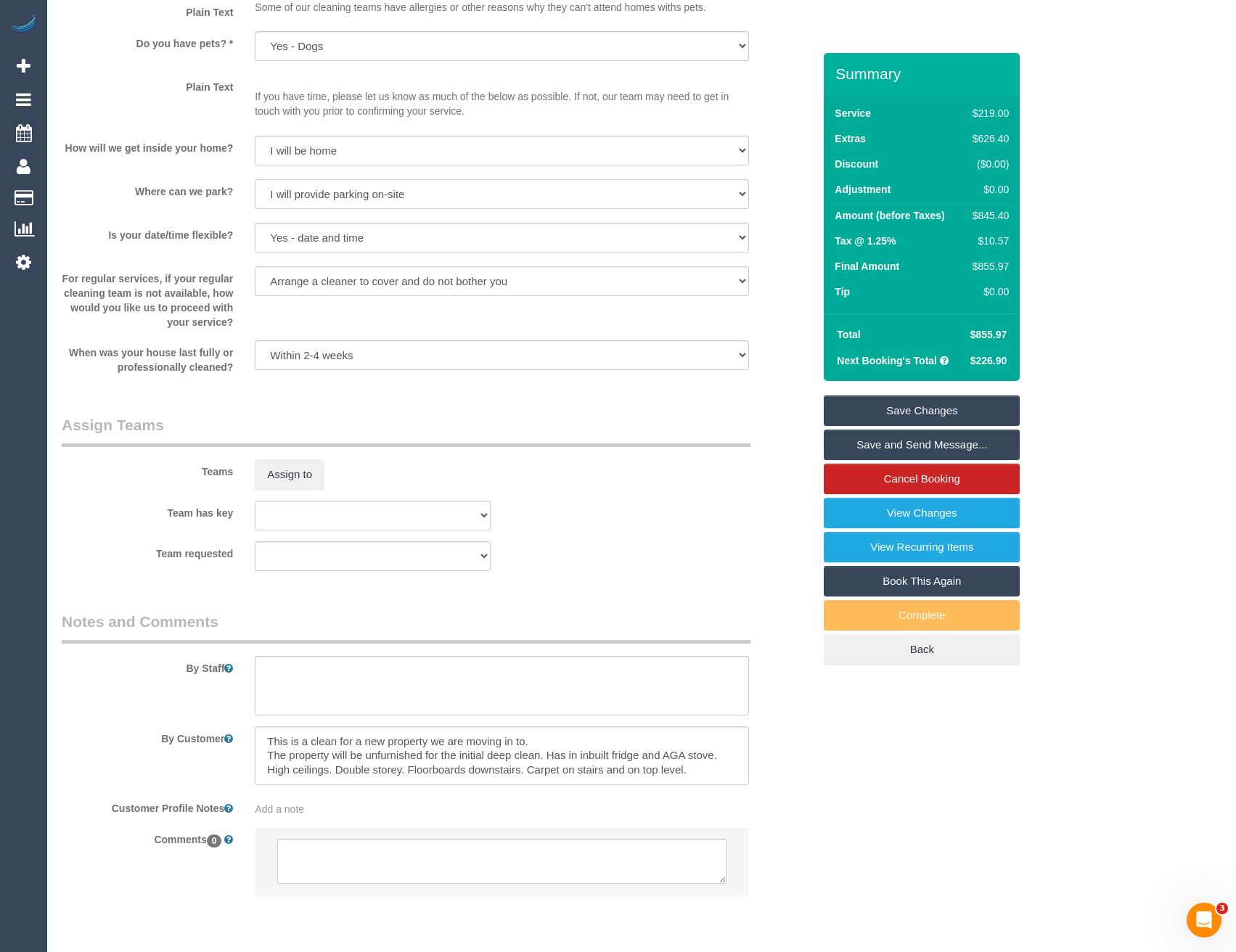
scroll to position [1872, 0]
